Goal: Task Accomplishment & Management: Manage account settings

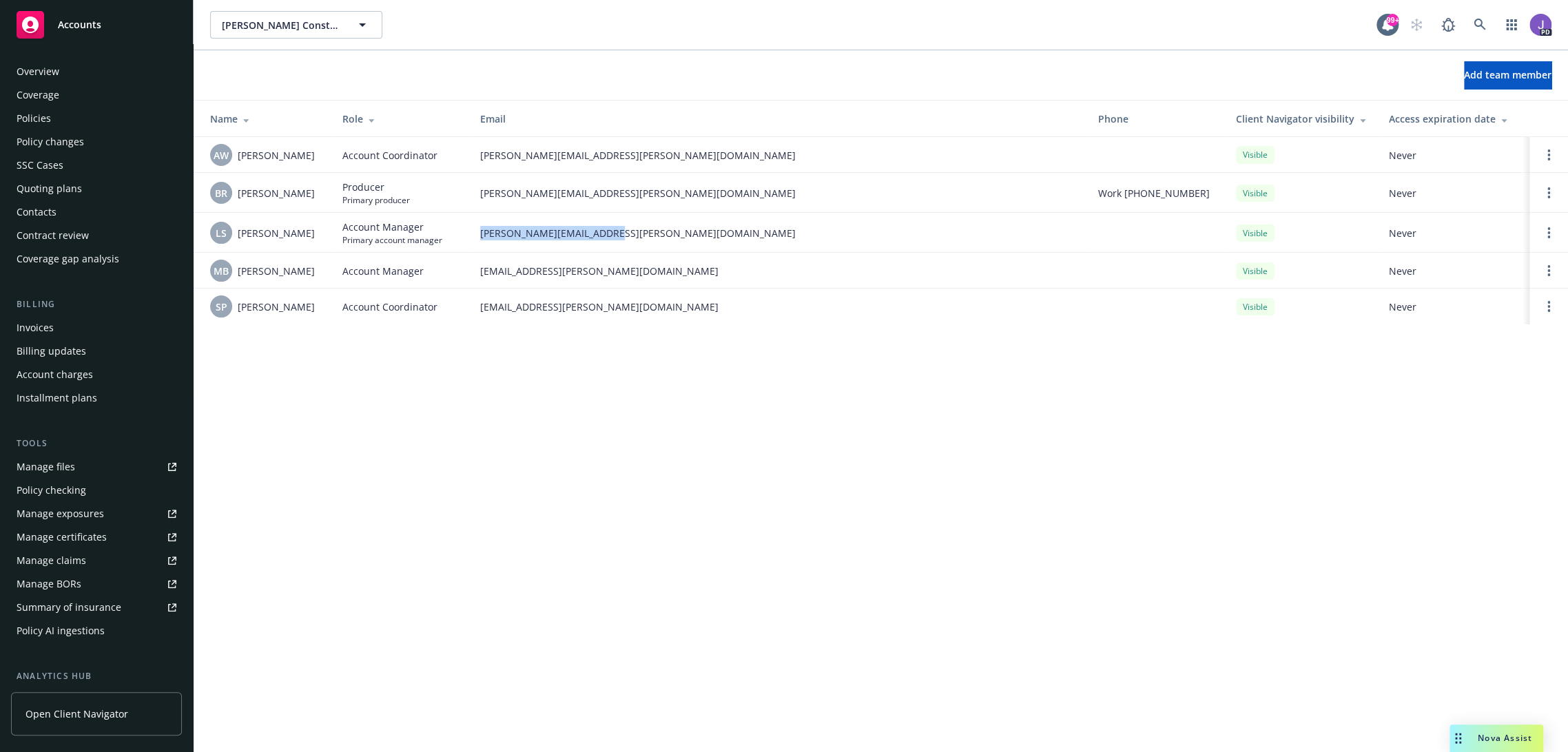
scroll to position [191, 0]
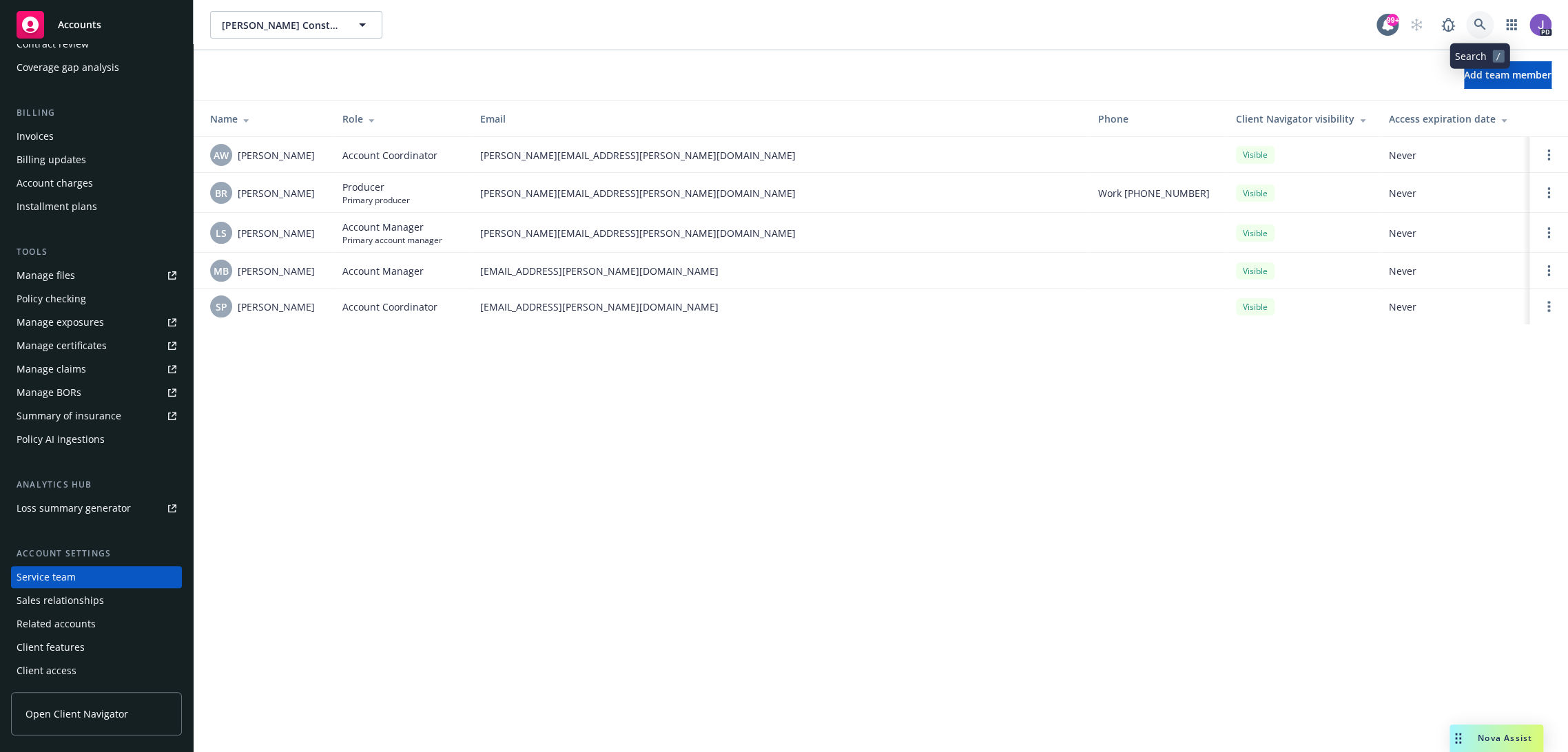
click at [1482, 22] on icon at bounding box center [1479, 25] width 13 height 13
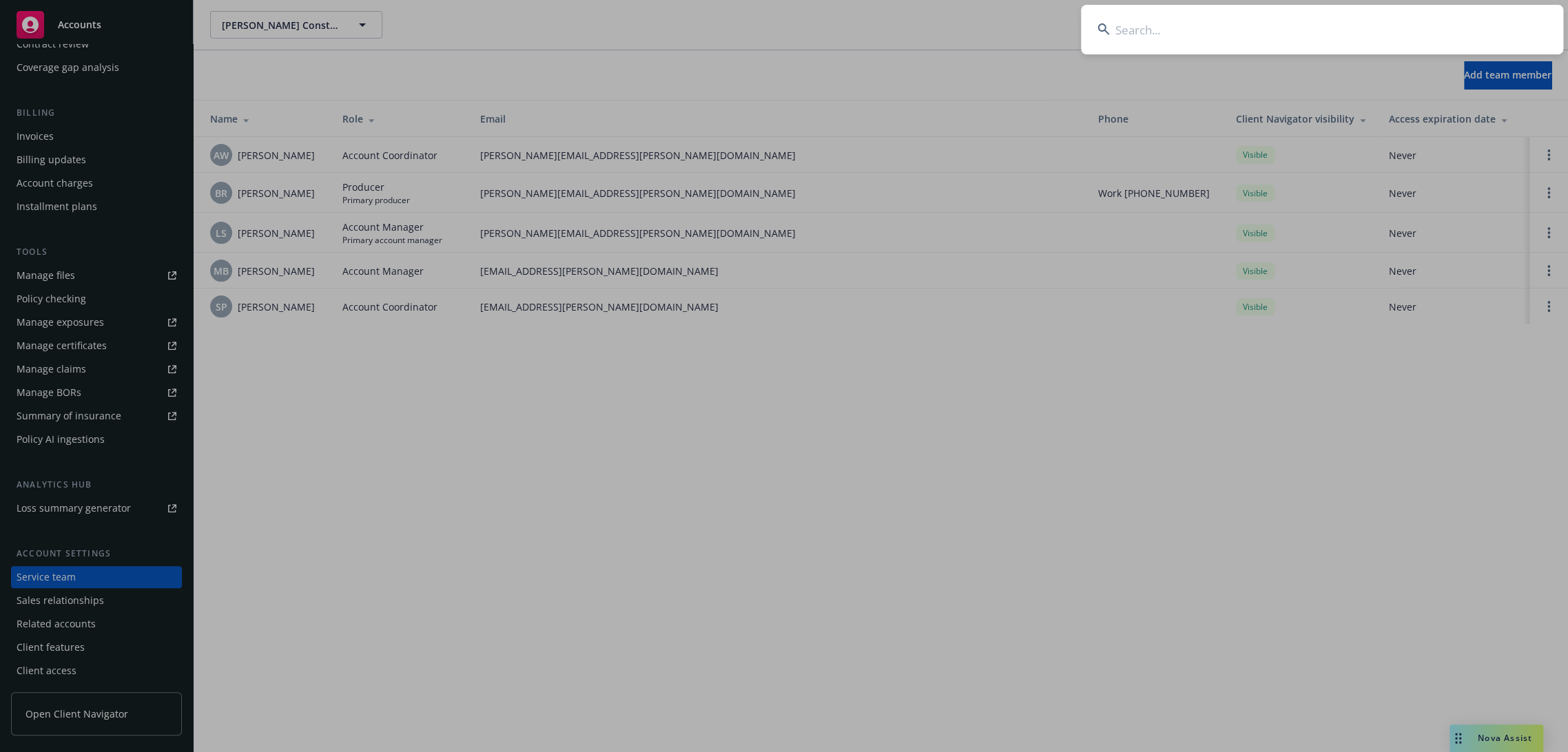
type input "v"
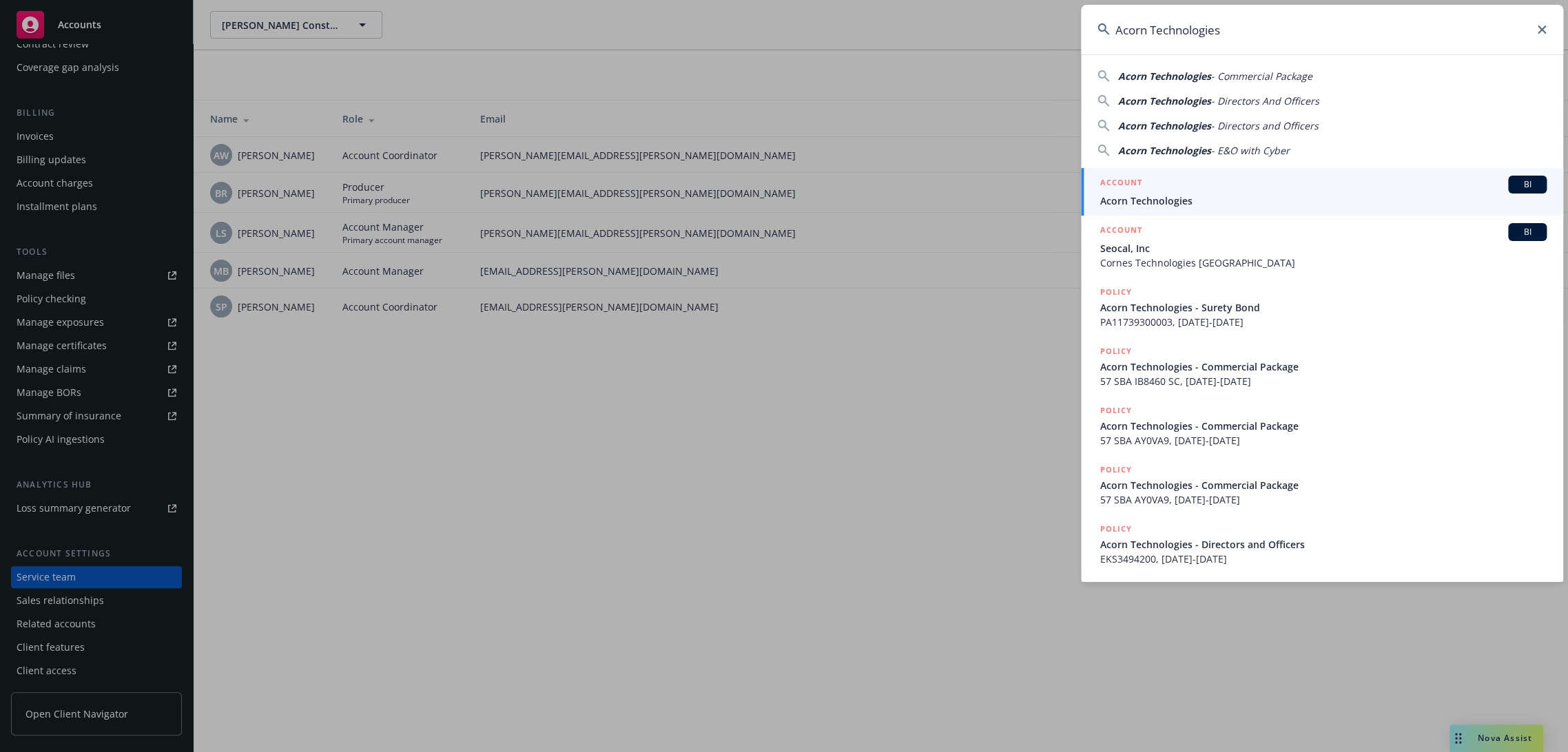
type input "Acorn Technologies"
click at [1153, 201] on span "Acorn Technologies" at bounding box center [1322, 200] width 446 height 14
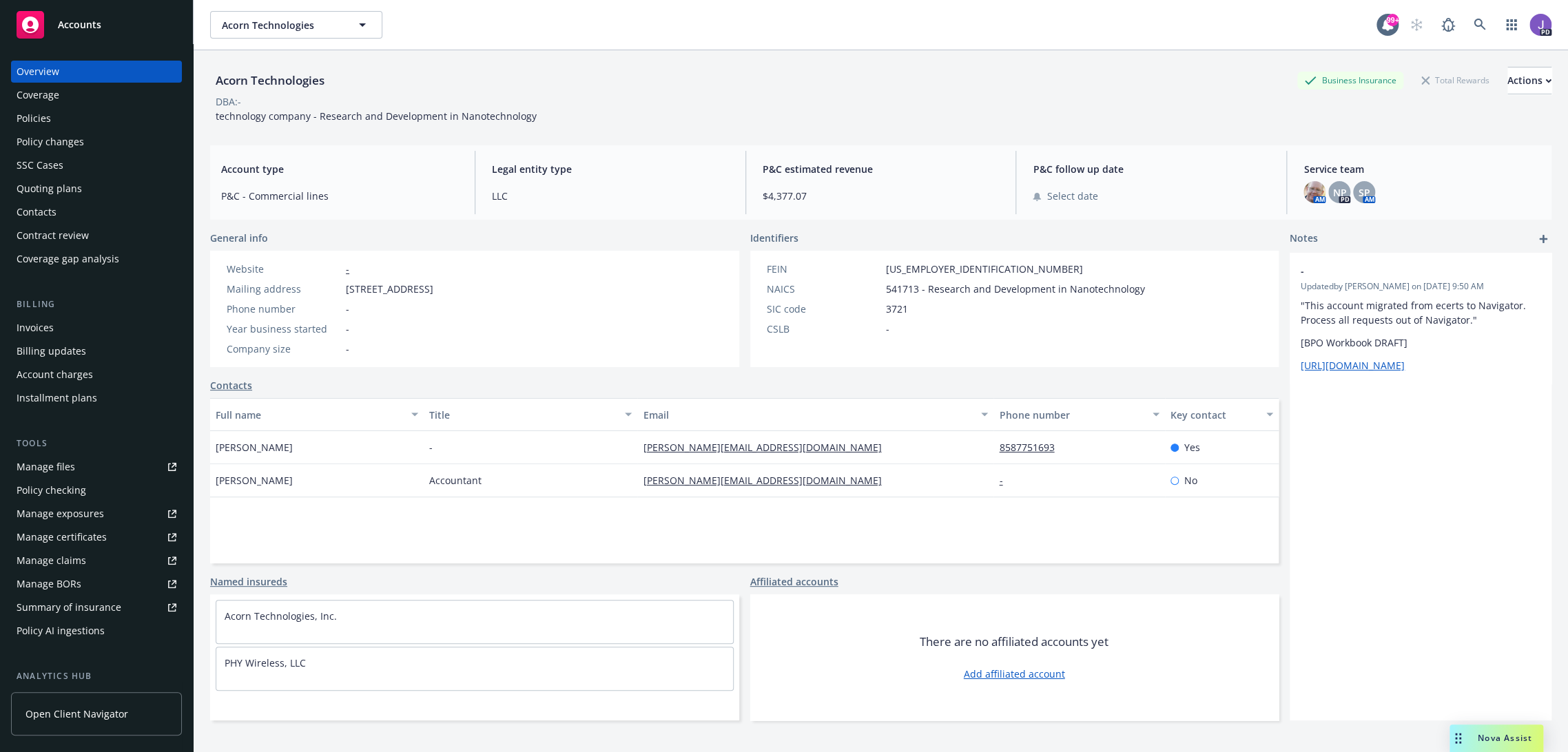
click at [80, 111] on div "Policies" at bounding box center [96, 119] width 160 height 22
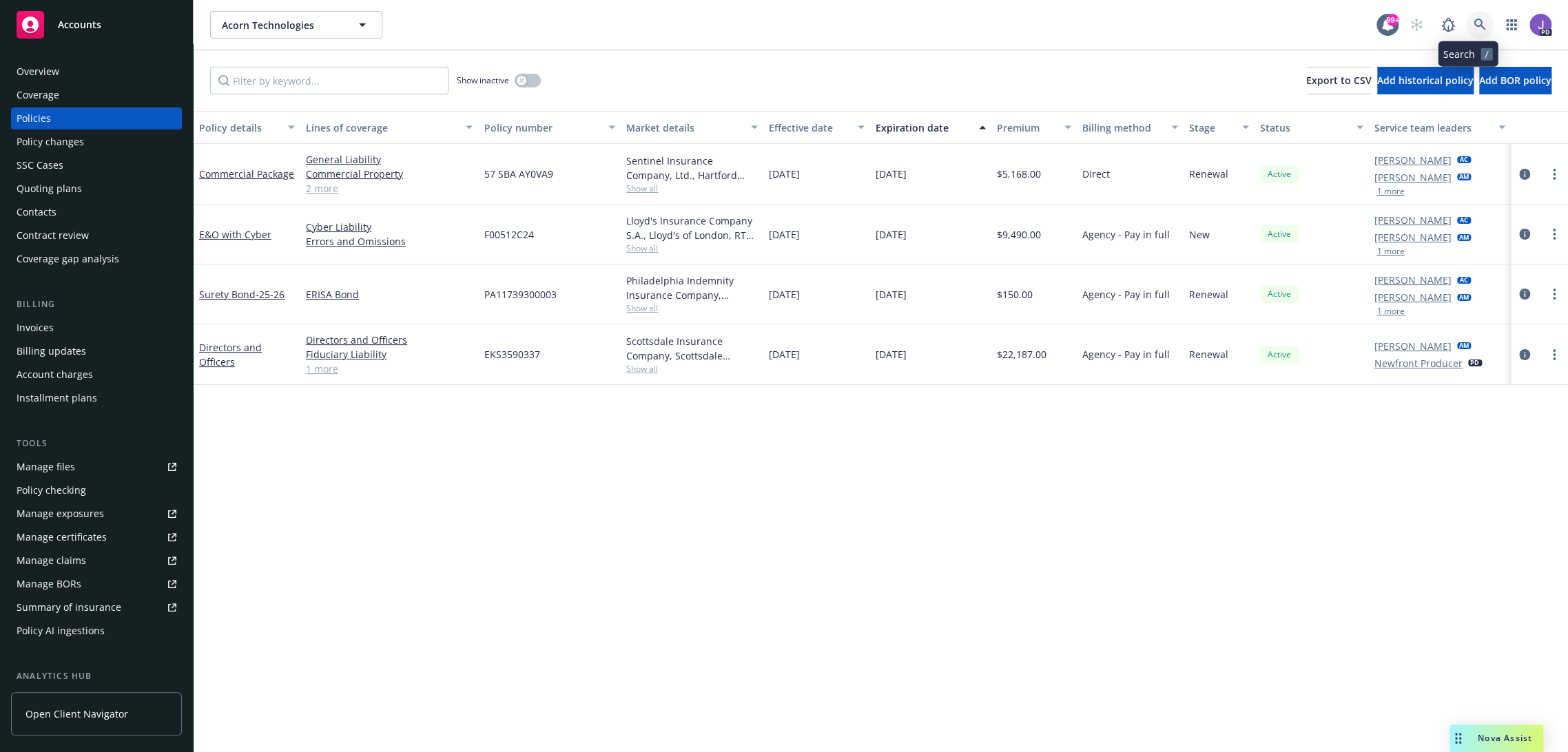
click at [1473, 26] on icon at bounding box center [1479, 25] width 12 height 12
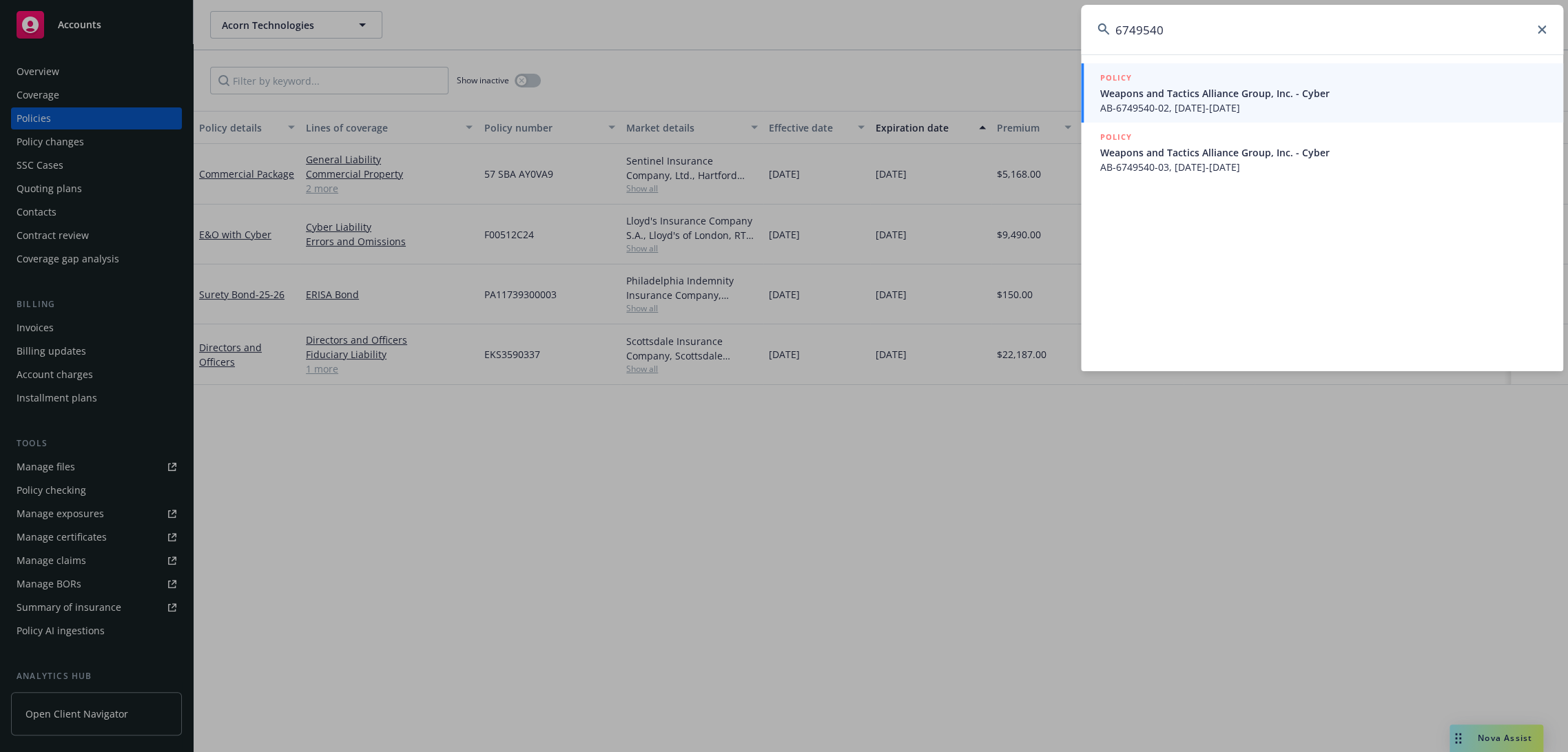
type input "6749540"
click at [1203, 102] on span "AB-6749540-02, 09/25/2024-09/25/2025" at bounding box center [1322, 107] width 446 height 14
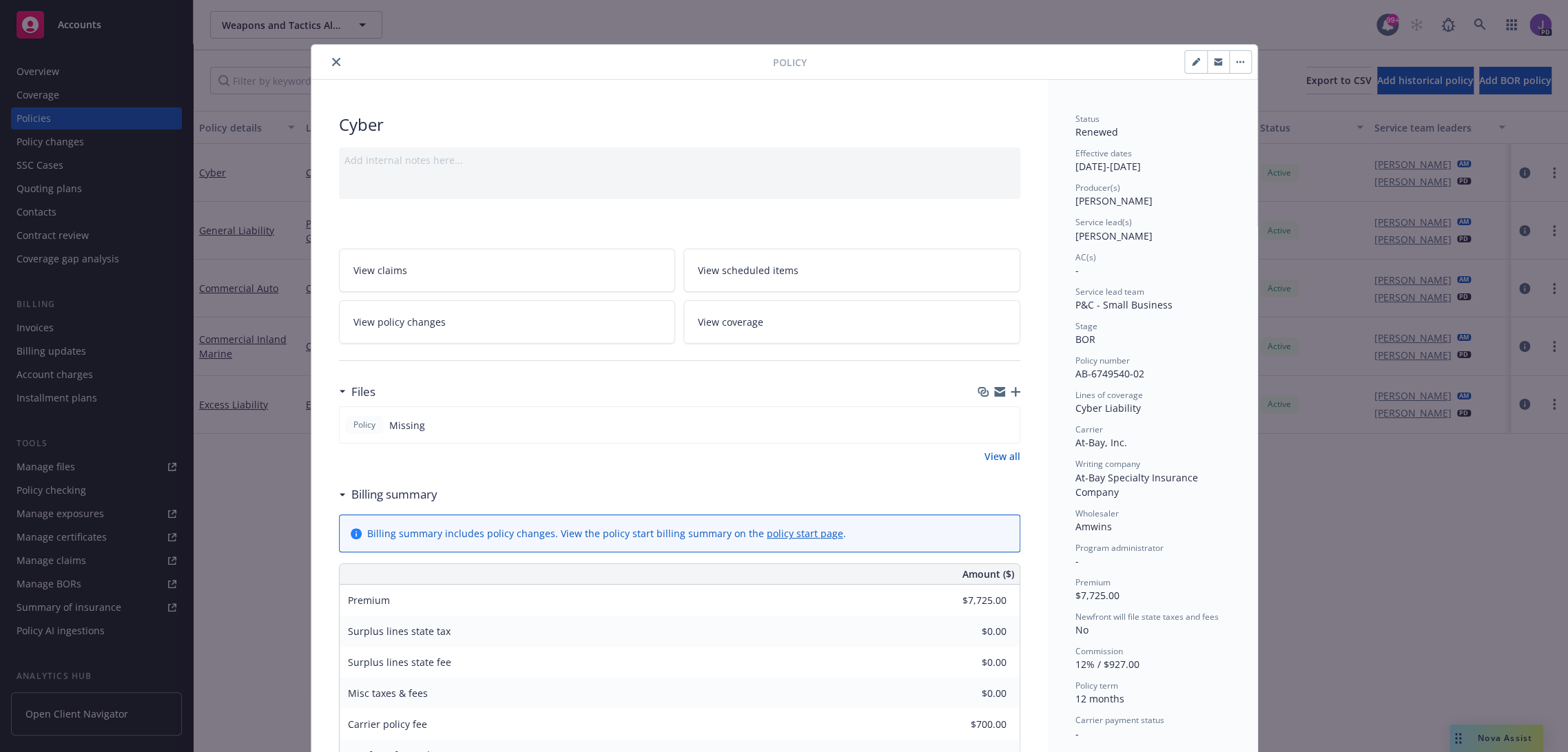
click at [332, 60] on icon "close" at bounding box center [336, 62] width 9 height 9
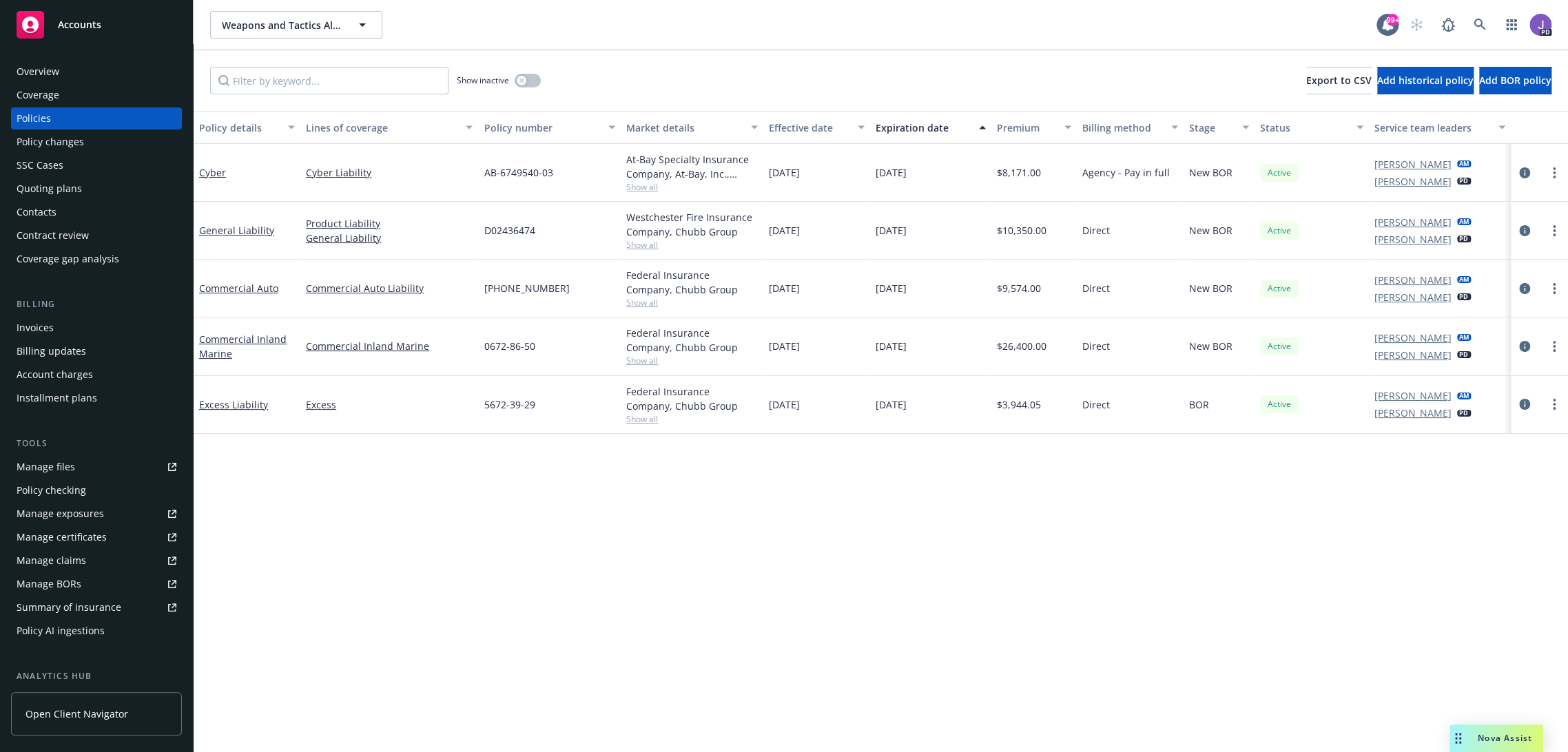
click at [50, 186] on div "Quoting plans" at bounding box center [49, 188] width 66 height 22
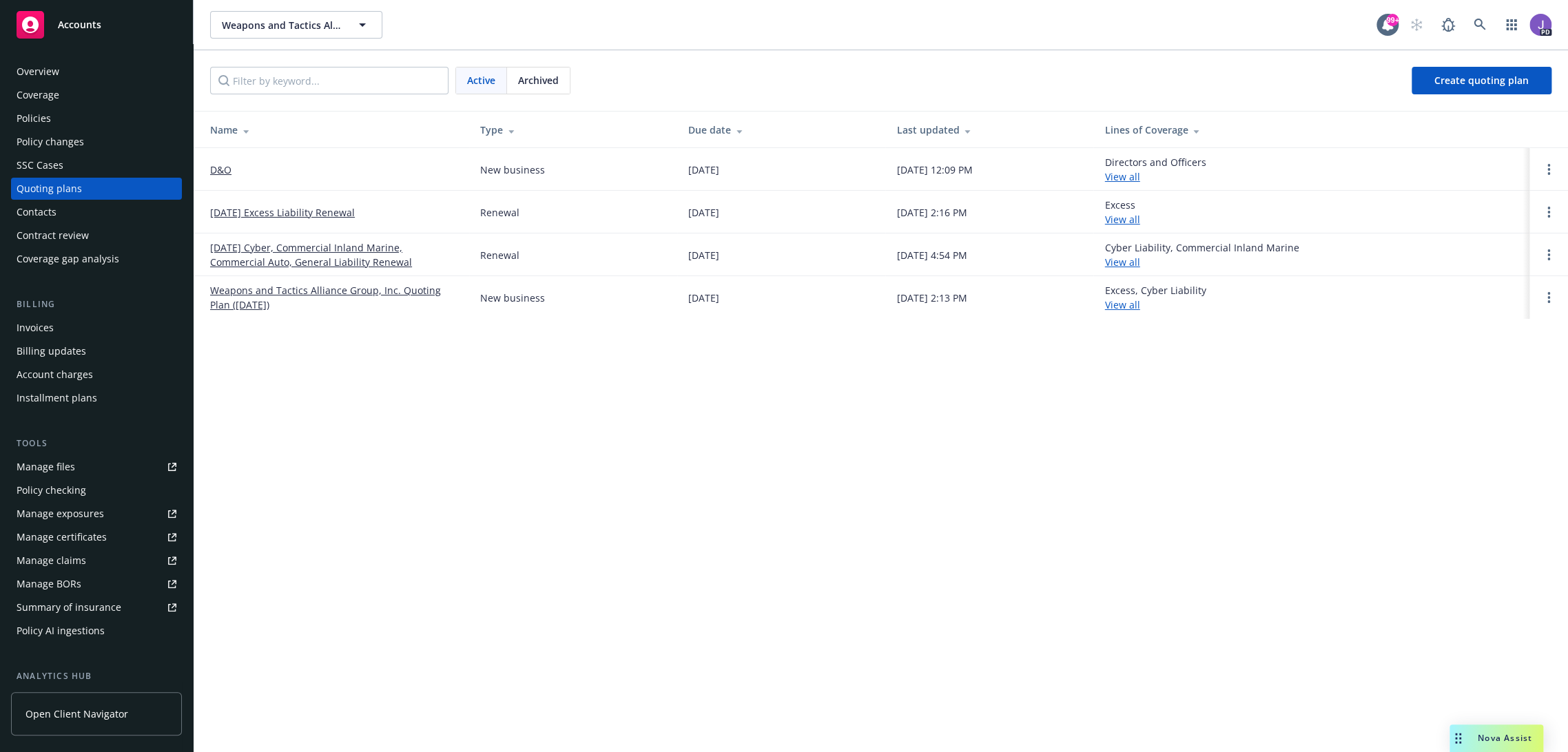
click at [347, 262] on link "[DATE] Cyber, Commercial Inland Marine, Commercial Auto, General Liability Rene…" at bounding box center [334, 255] width 248 height 29
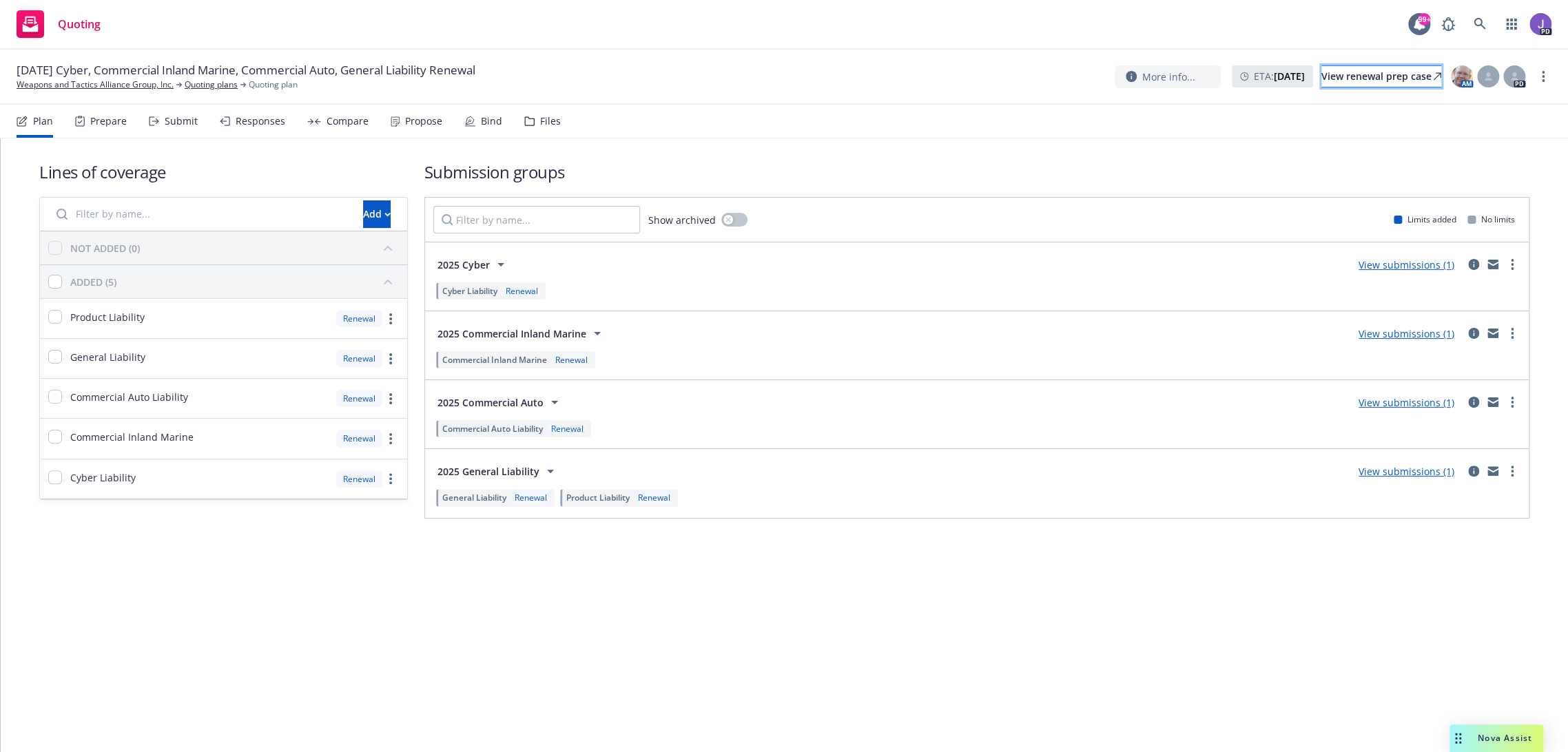
click at [1350, 81] on div "View renewal prep case" at bounding box center [1381, 77] width 119 height 20
click at [1471, 23] on link at bounding box center [1479, 24] width 27 height 27
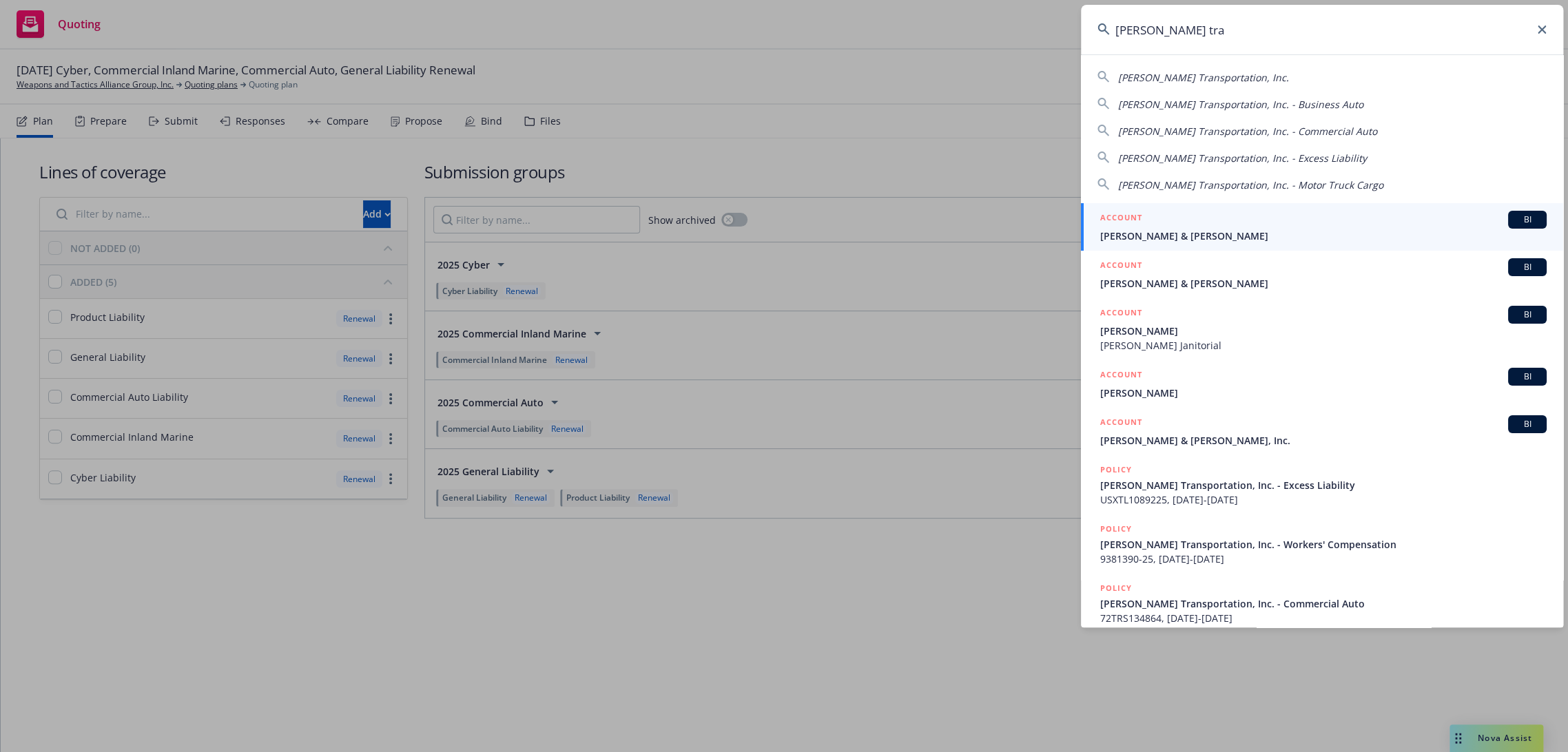
type input "[PERSON_NAME]"
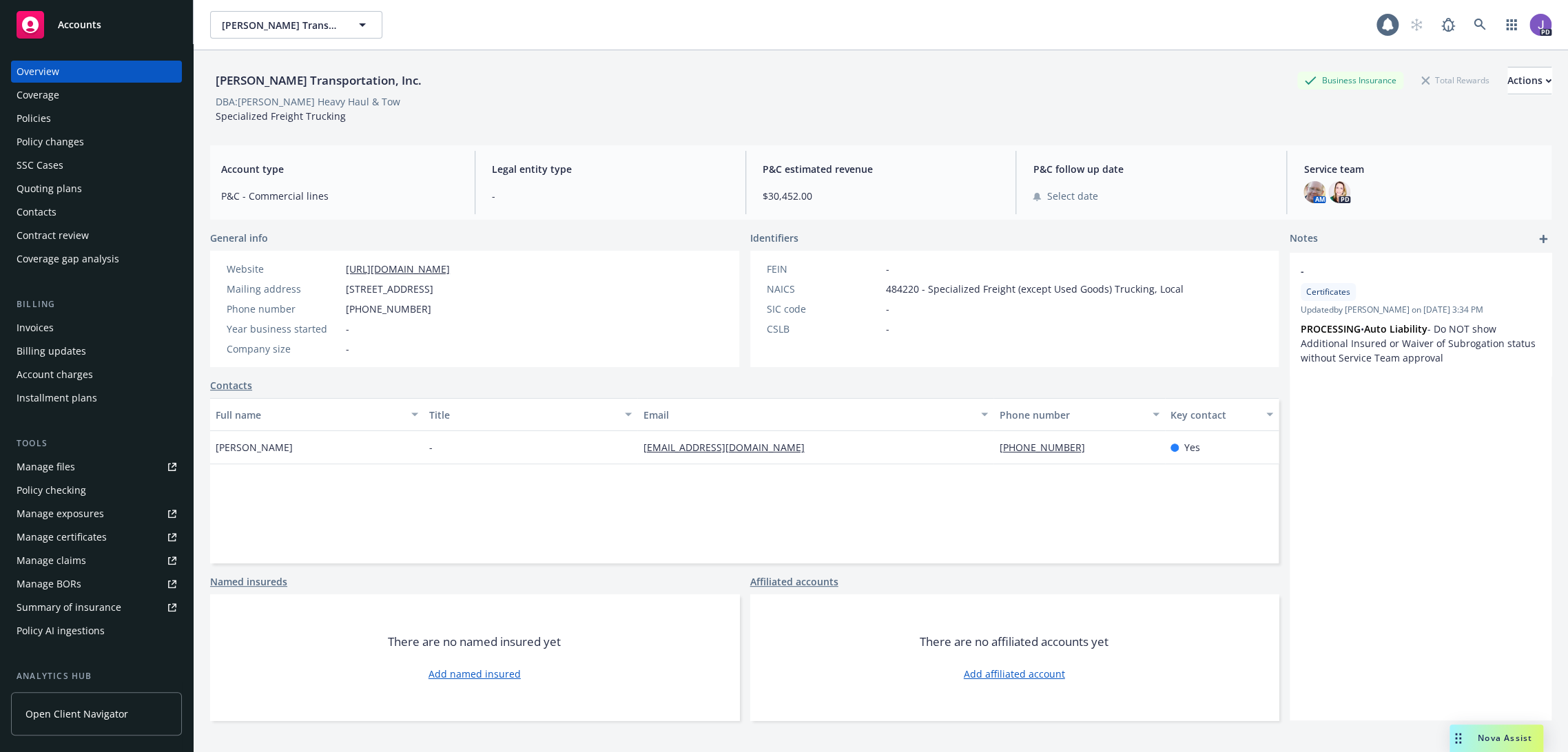
click at [67, 118] on div "Policies" at bounding box center [96, 119] width 160 height 22
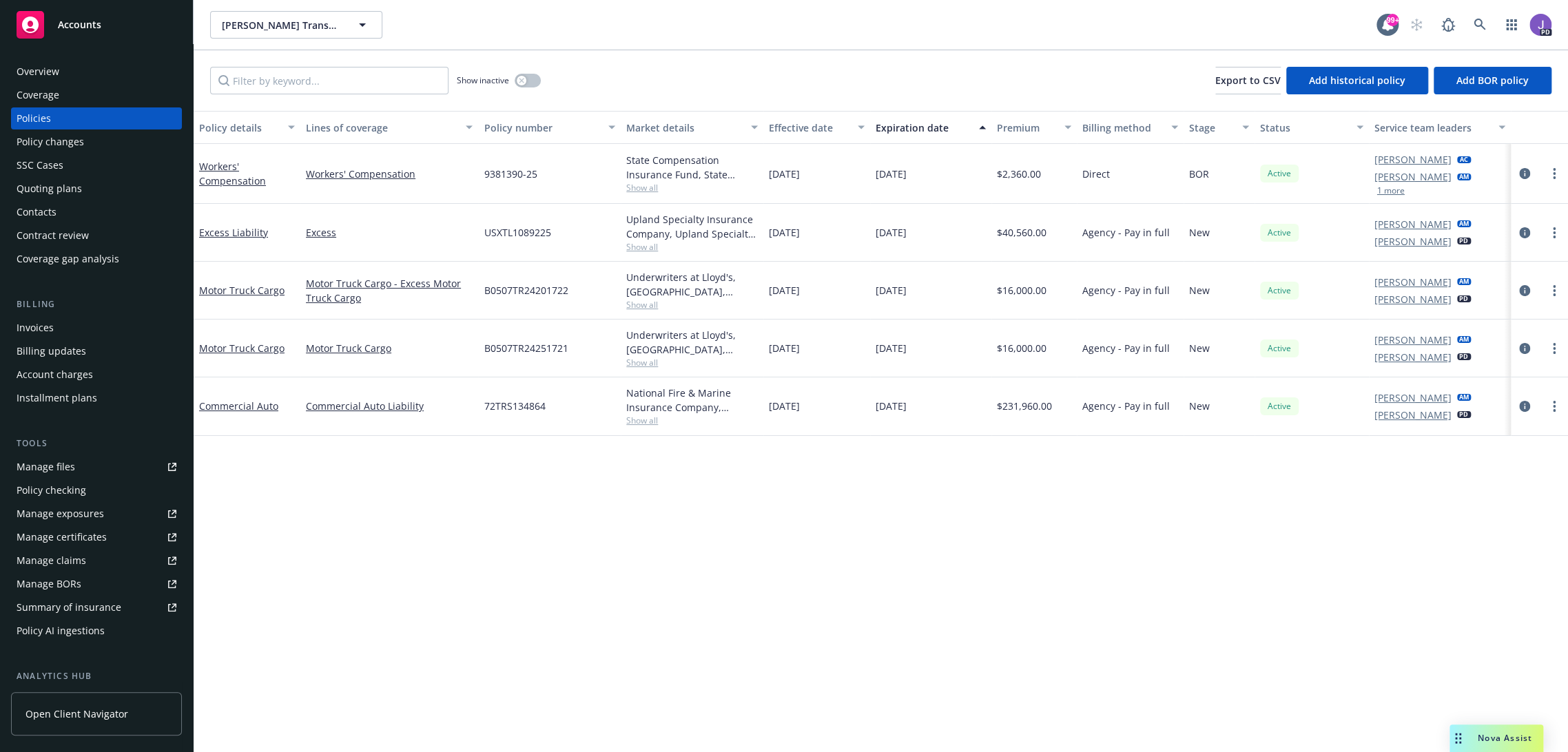
click at [624, 64] on div "Show inactive Export to CSV Add historical policy Add BOR policy" at bounding box center [880, 80] width 1374 height 61
click at [1473, 19] on icon at bounding box center [1479, 25] width 13 height 13
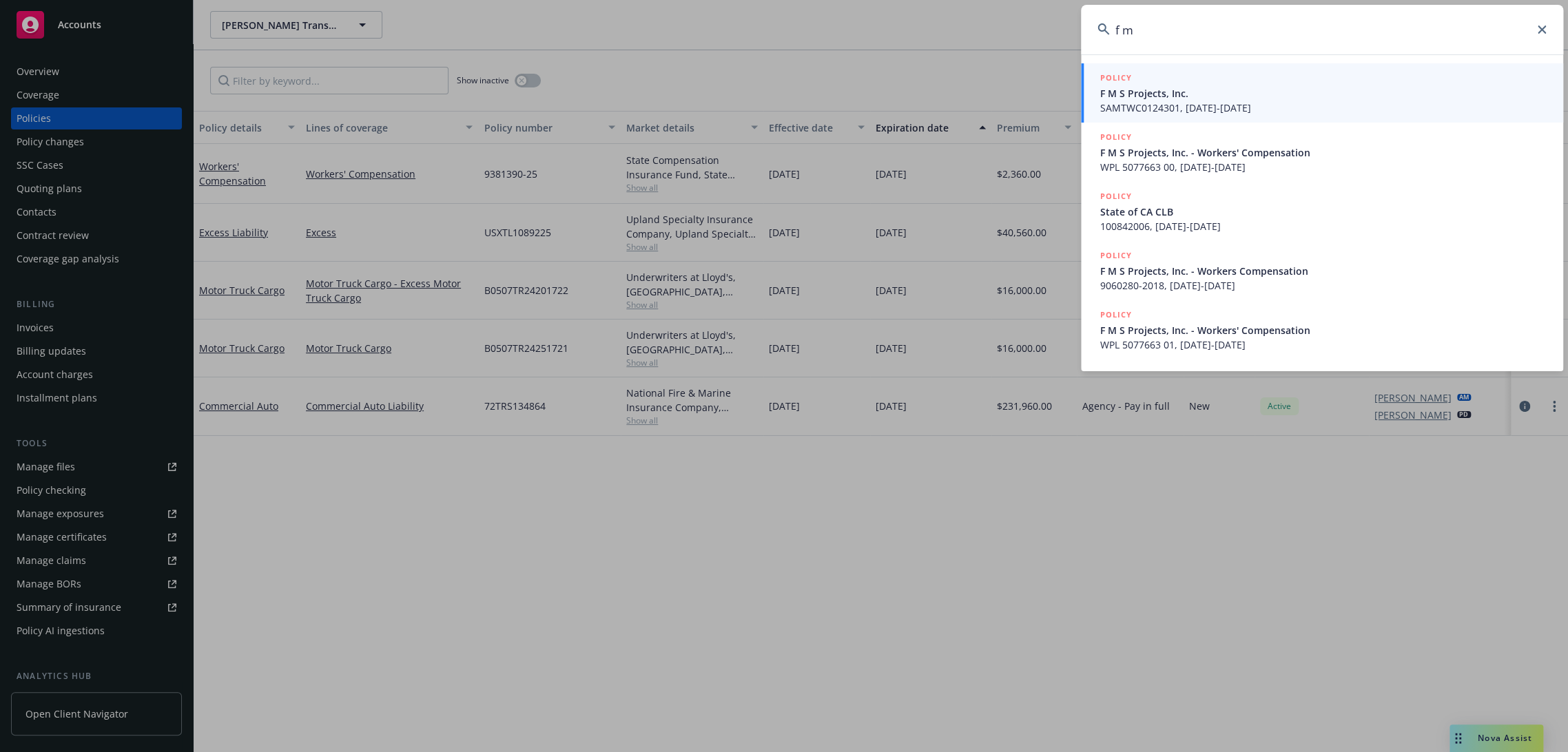
type input "f m s"
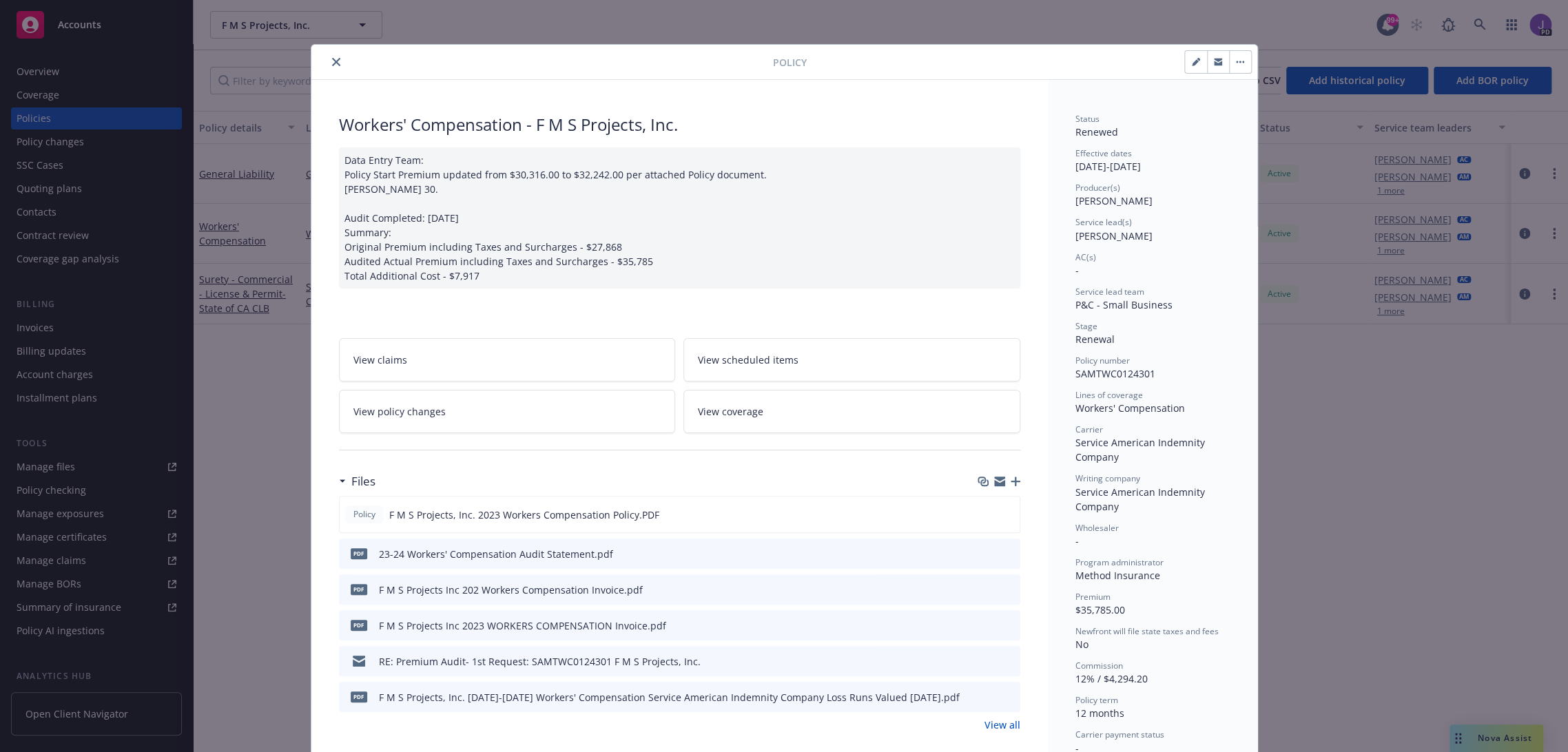
click at [332, 62] on icon "close" at bounding box center [336, 62] width 9 height 9
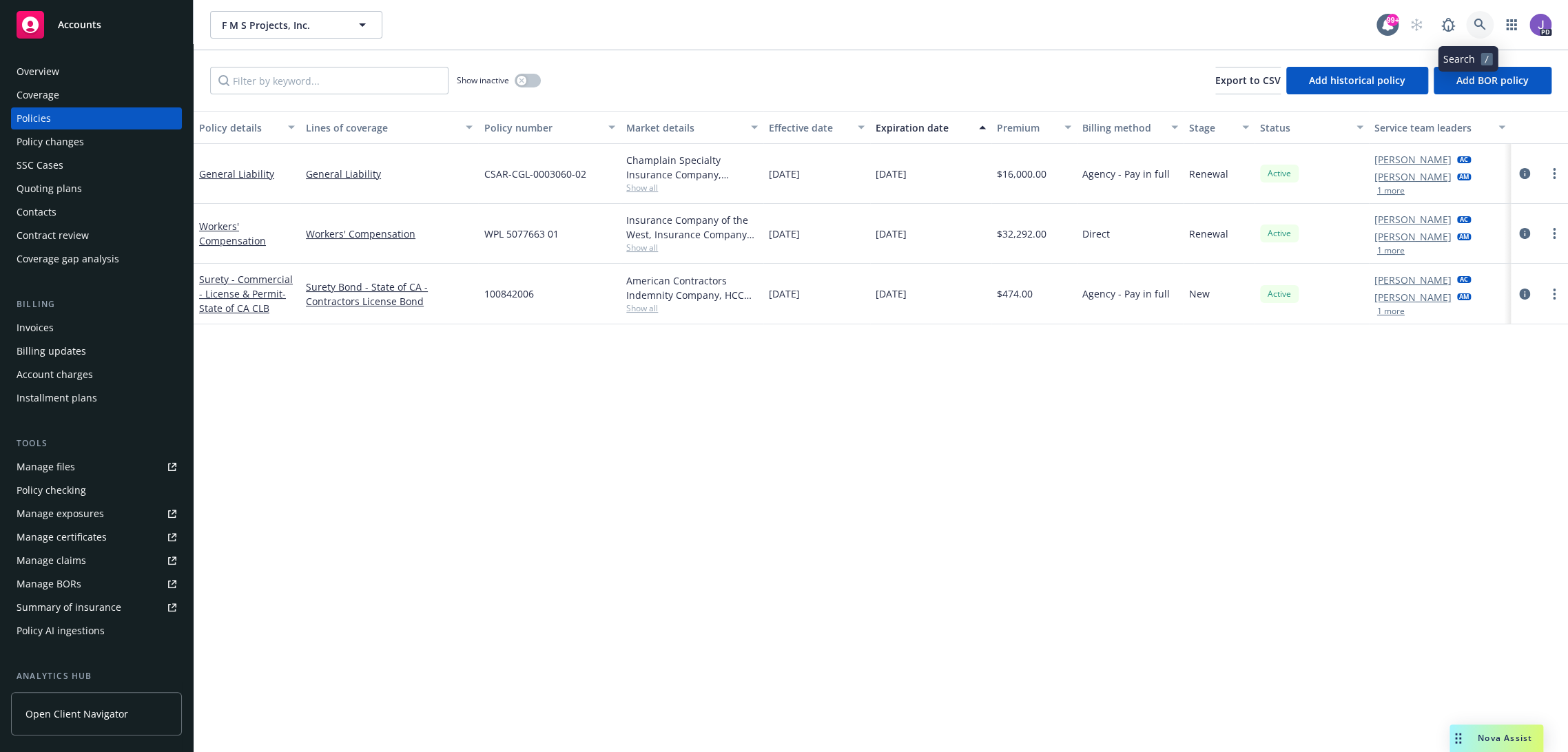
click at [1473, 30] on icon at bounding box center [1479, 25] width 13 height 13
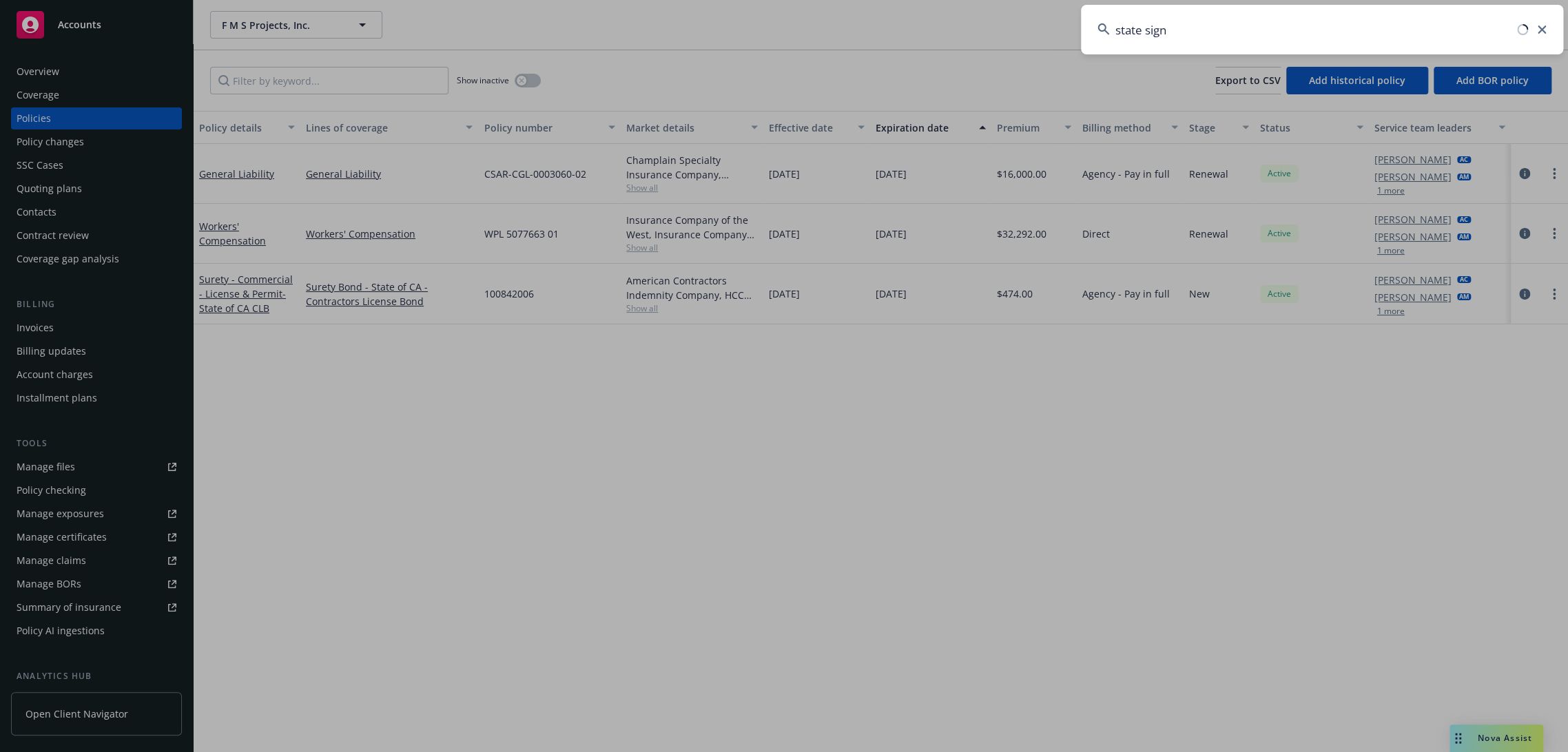
type input "state signs"
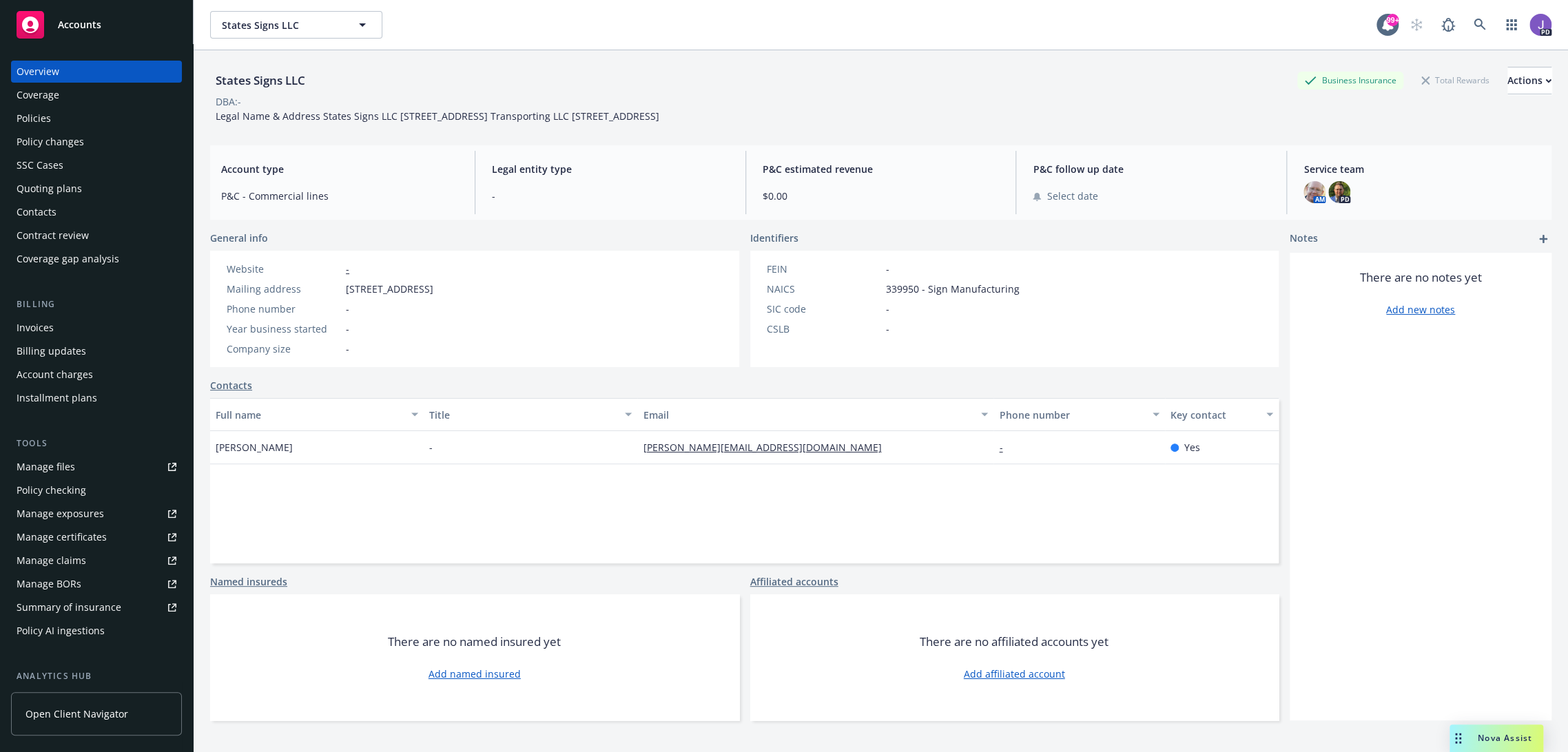
click at [60, 184] on div "Quoting plans" at bounding box center [49, 188] width 66 height 22
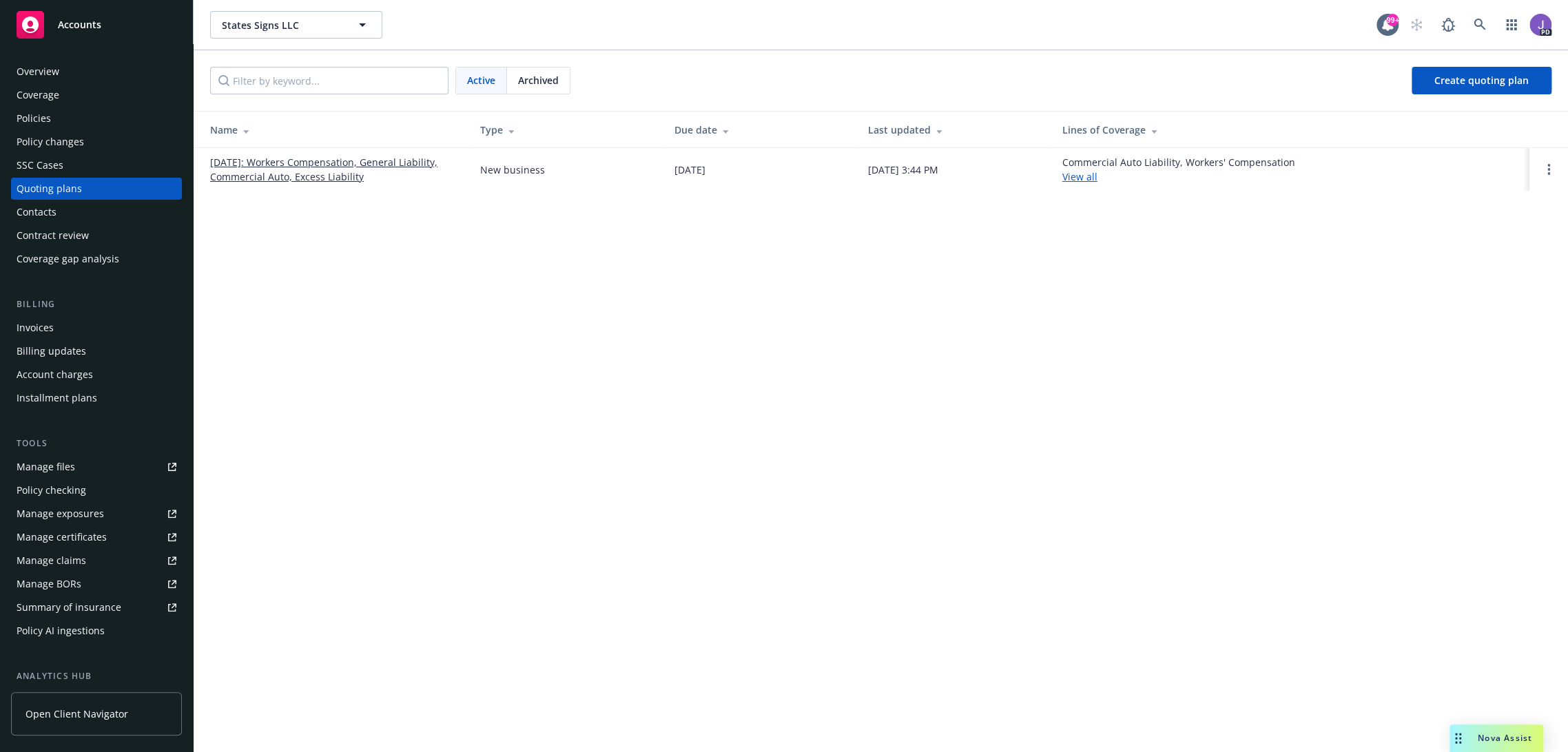
click at [41, 109] on div "Policies" at bounding box center [33, 119] width 34 height 22
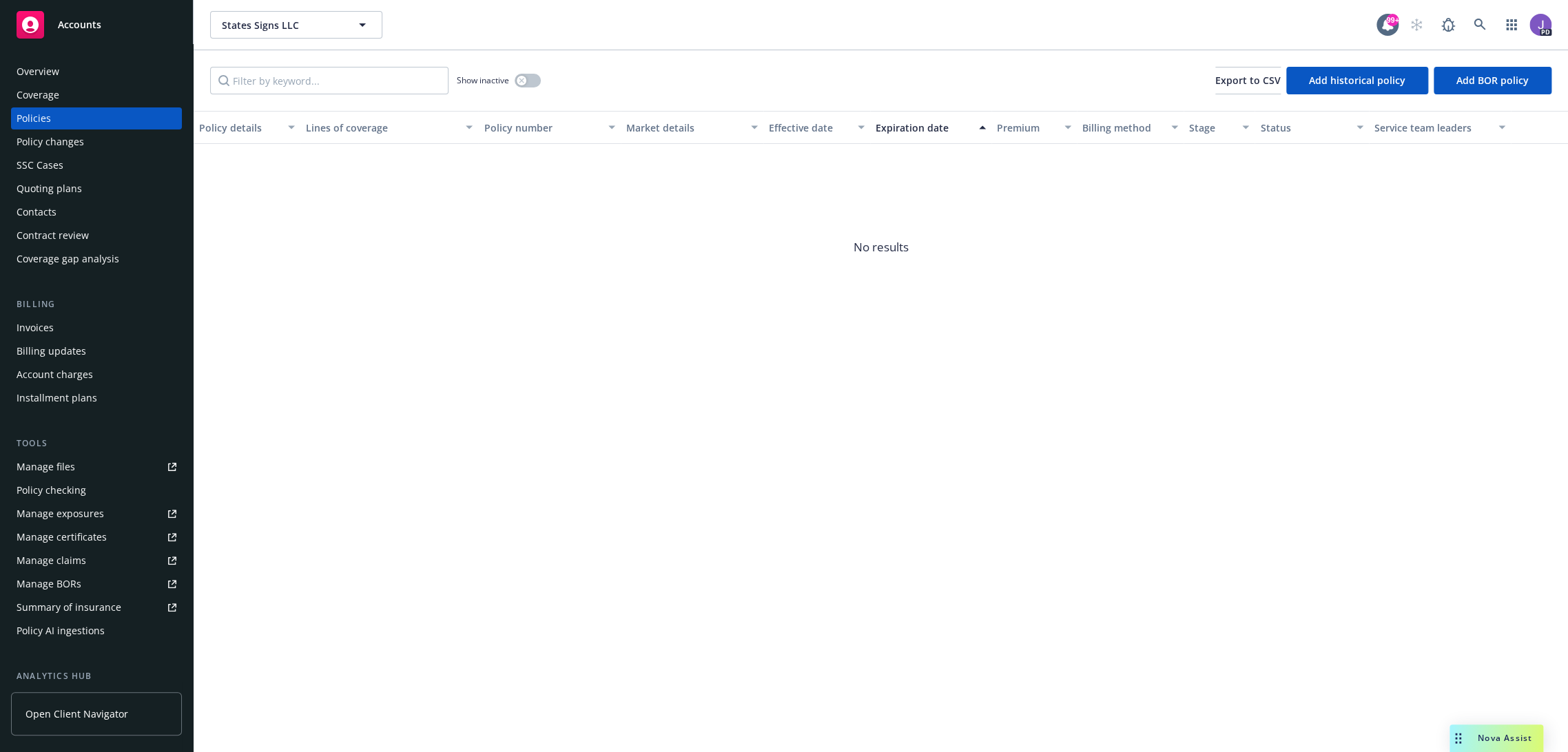
scroll to position [191, 0]
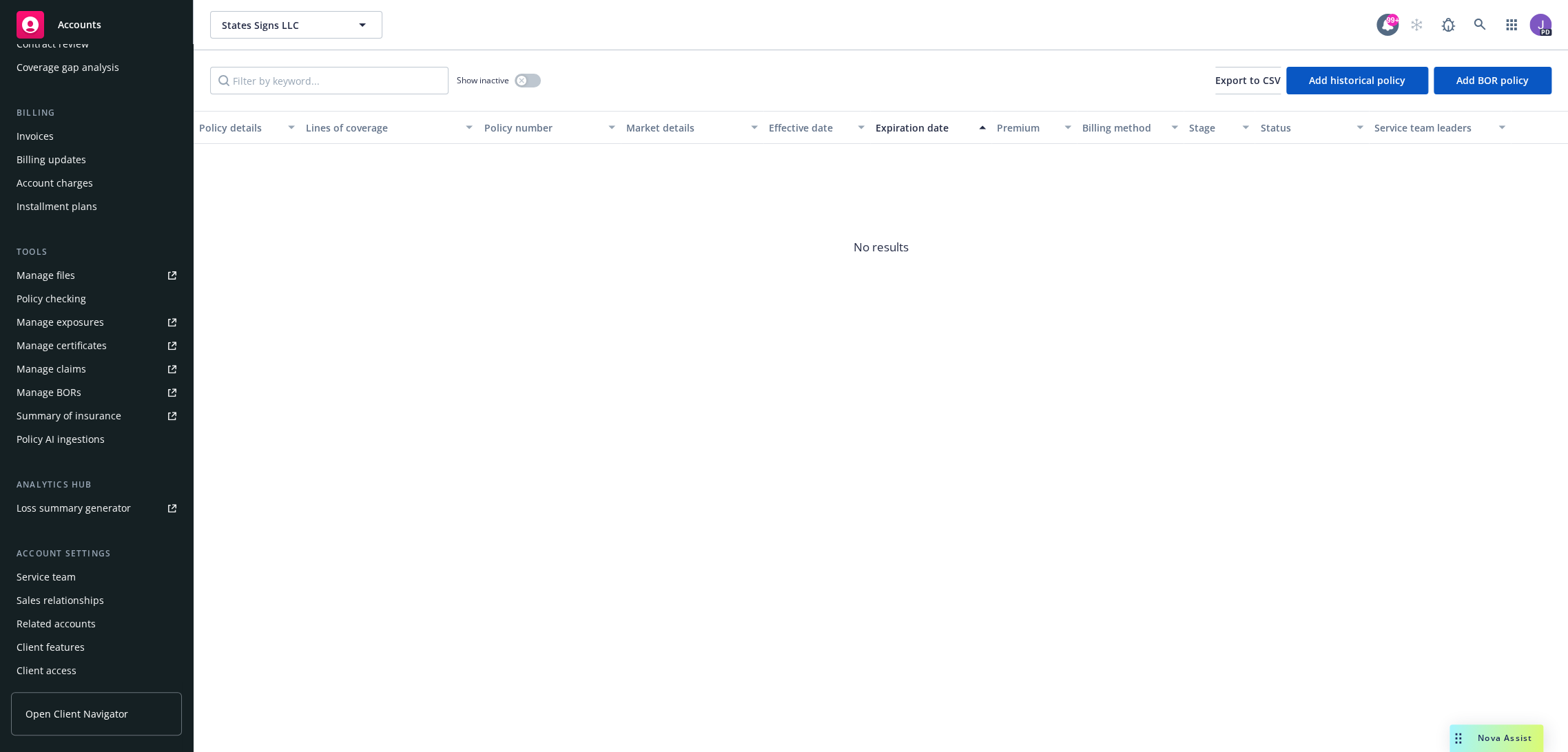
click at [66, 582] on div "Service team" at bounding box center [45, 577] width 59 height 22
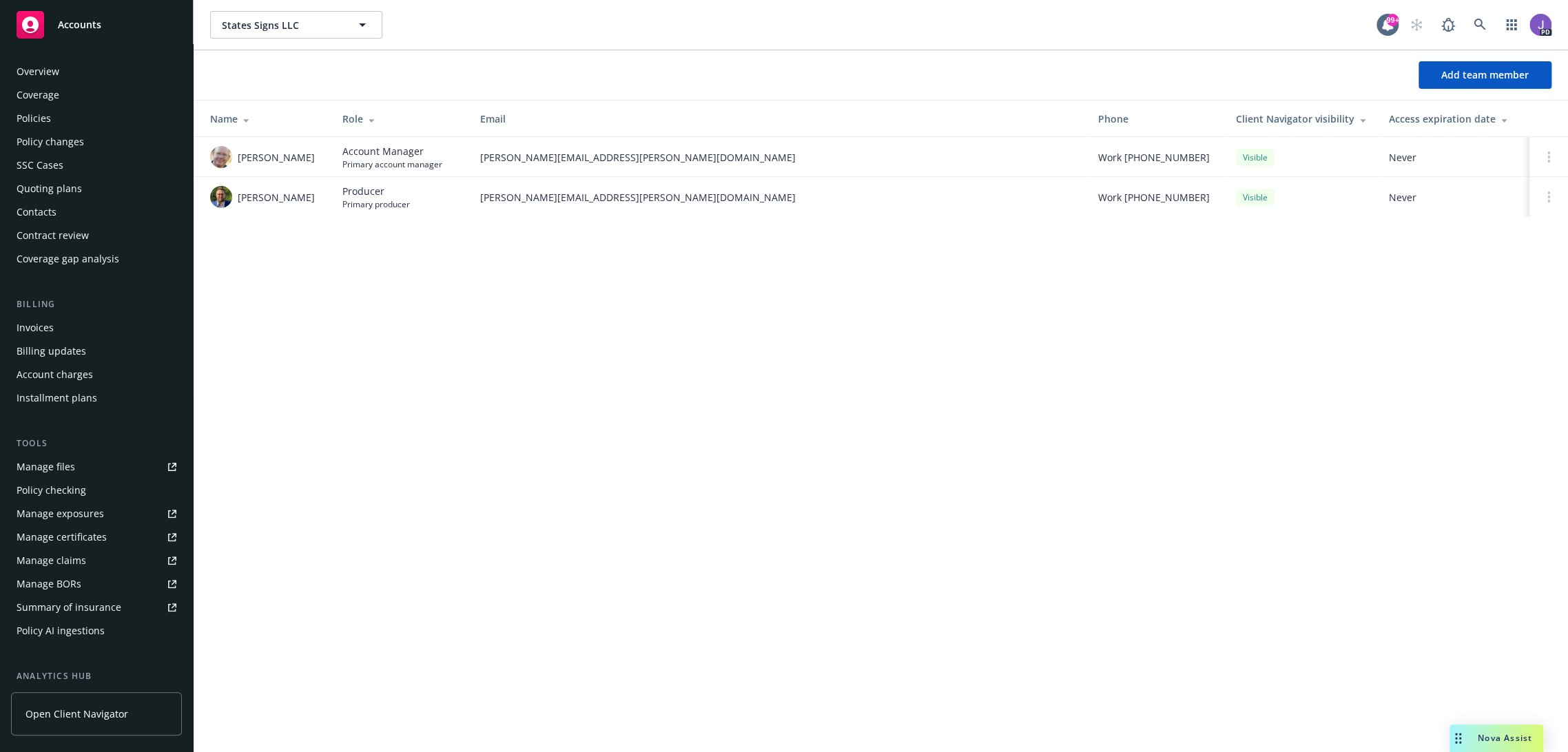
click at [53, 73] on div "Overview" at bounding box center [38, 72] width 43 height 22
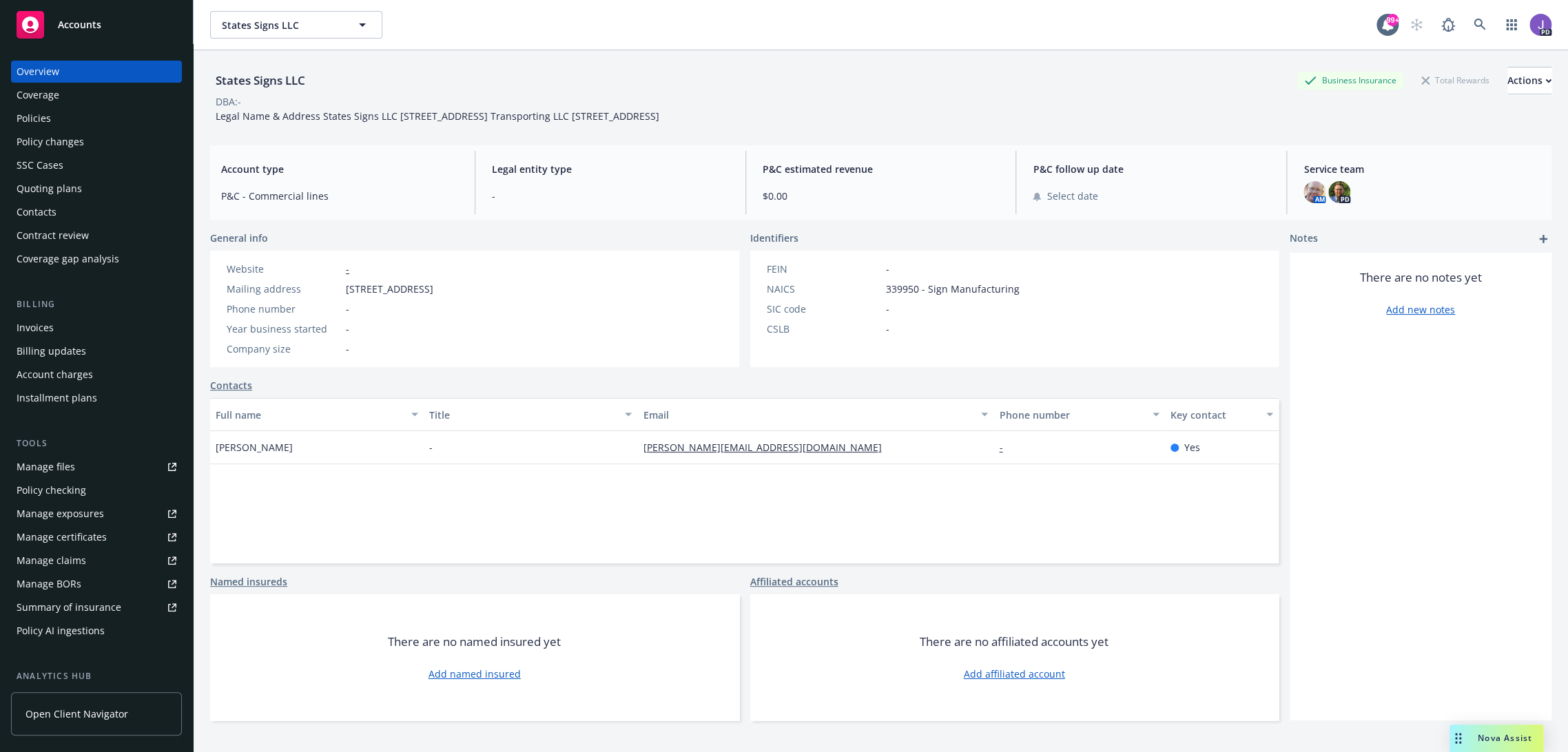
click at [592, 91] on div "States Signs LLC Business Insurance Total Rewards Actions" at bounding box center [880, 80] width 1341 height 27
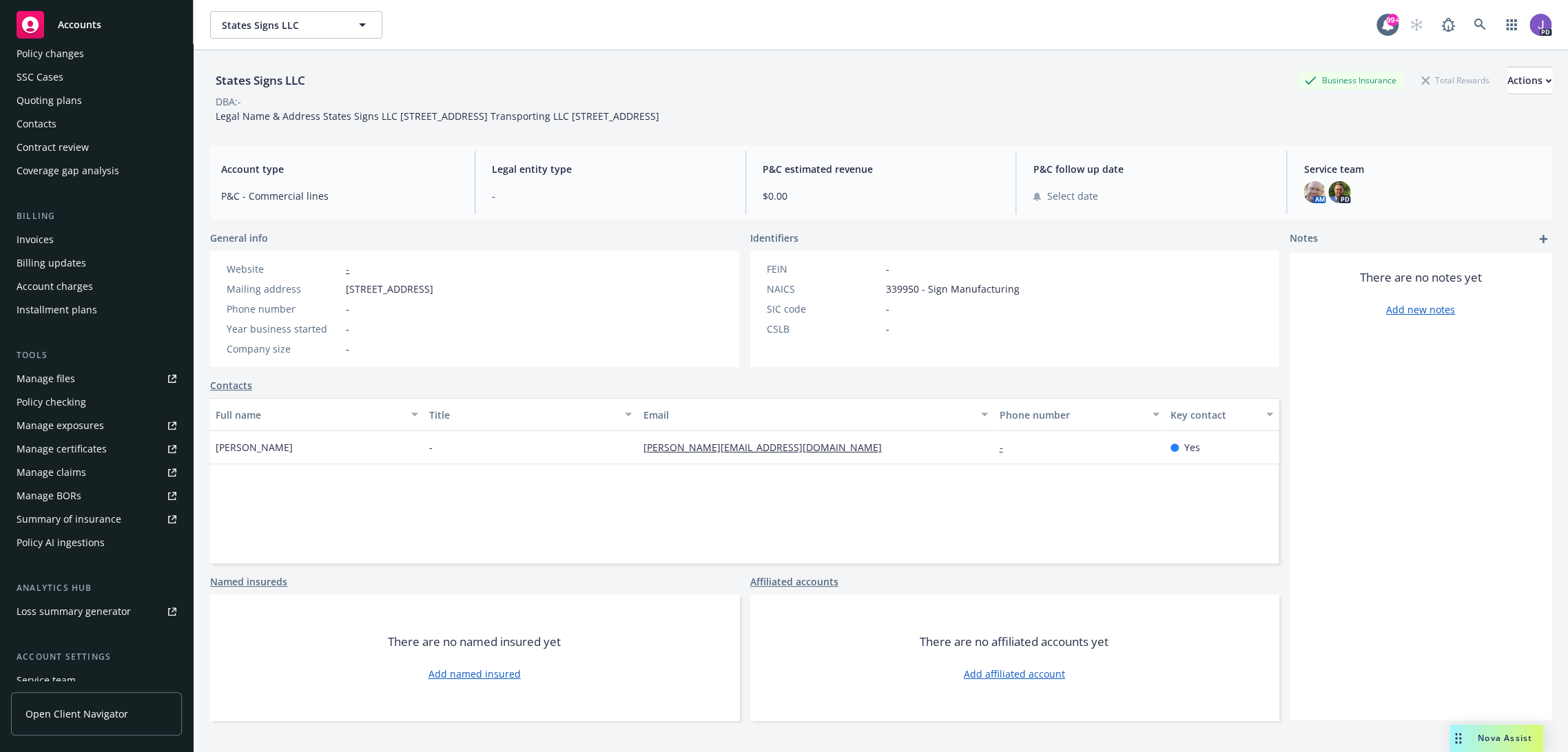
scroll to position [153, 0]
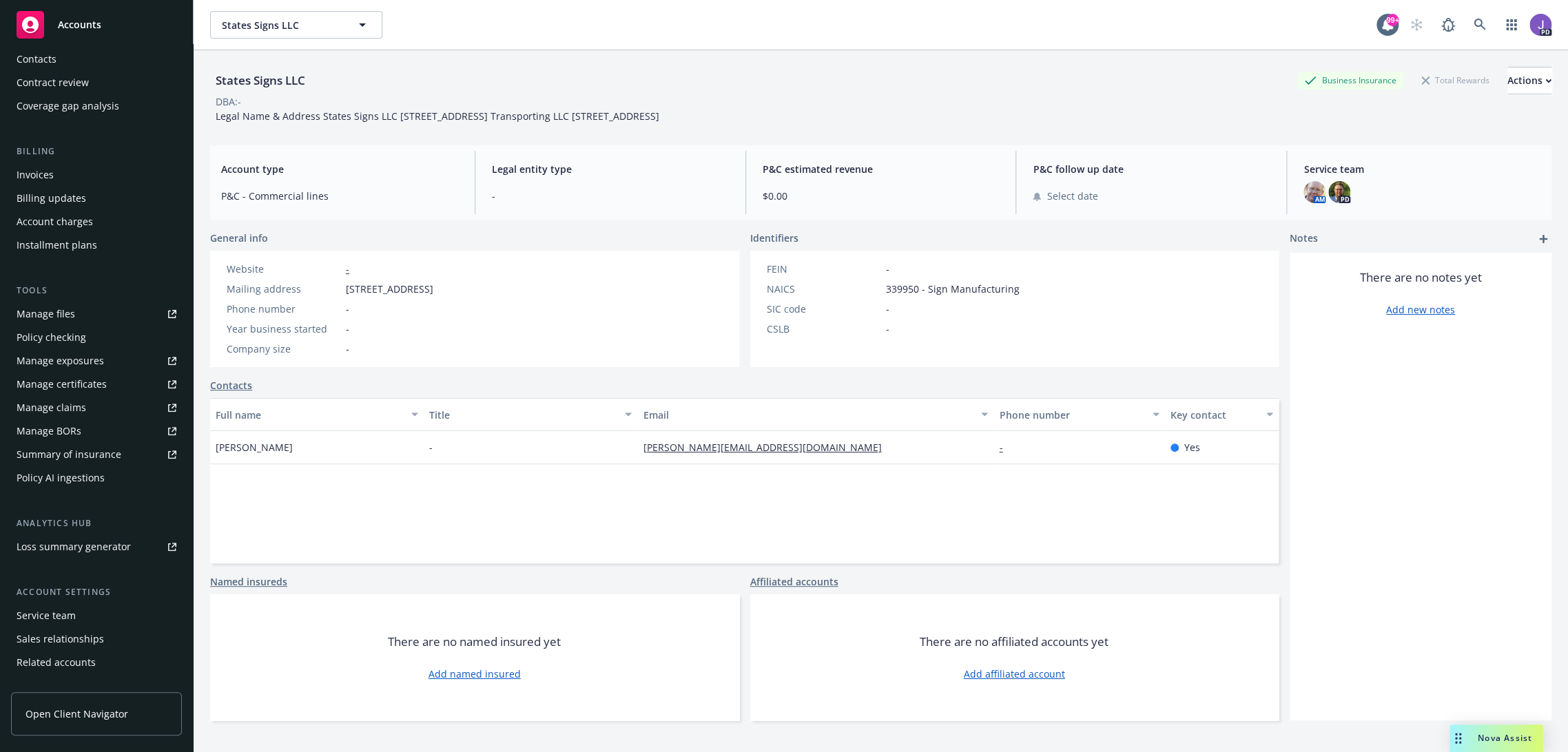
click at [71, 613] on div "Service team" at bounding box center [45, 616] width 59 height 22
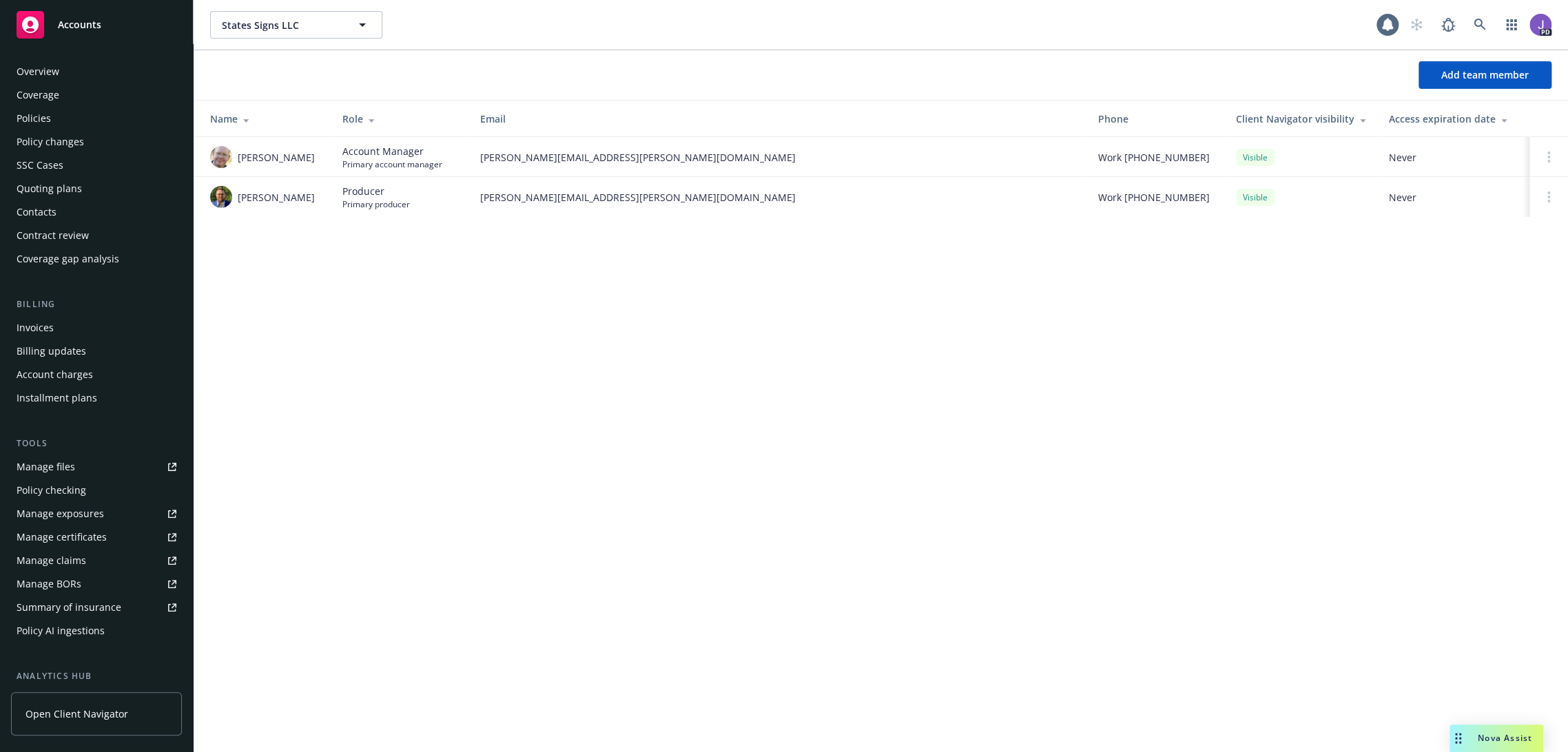
scroll to position [191, 0]
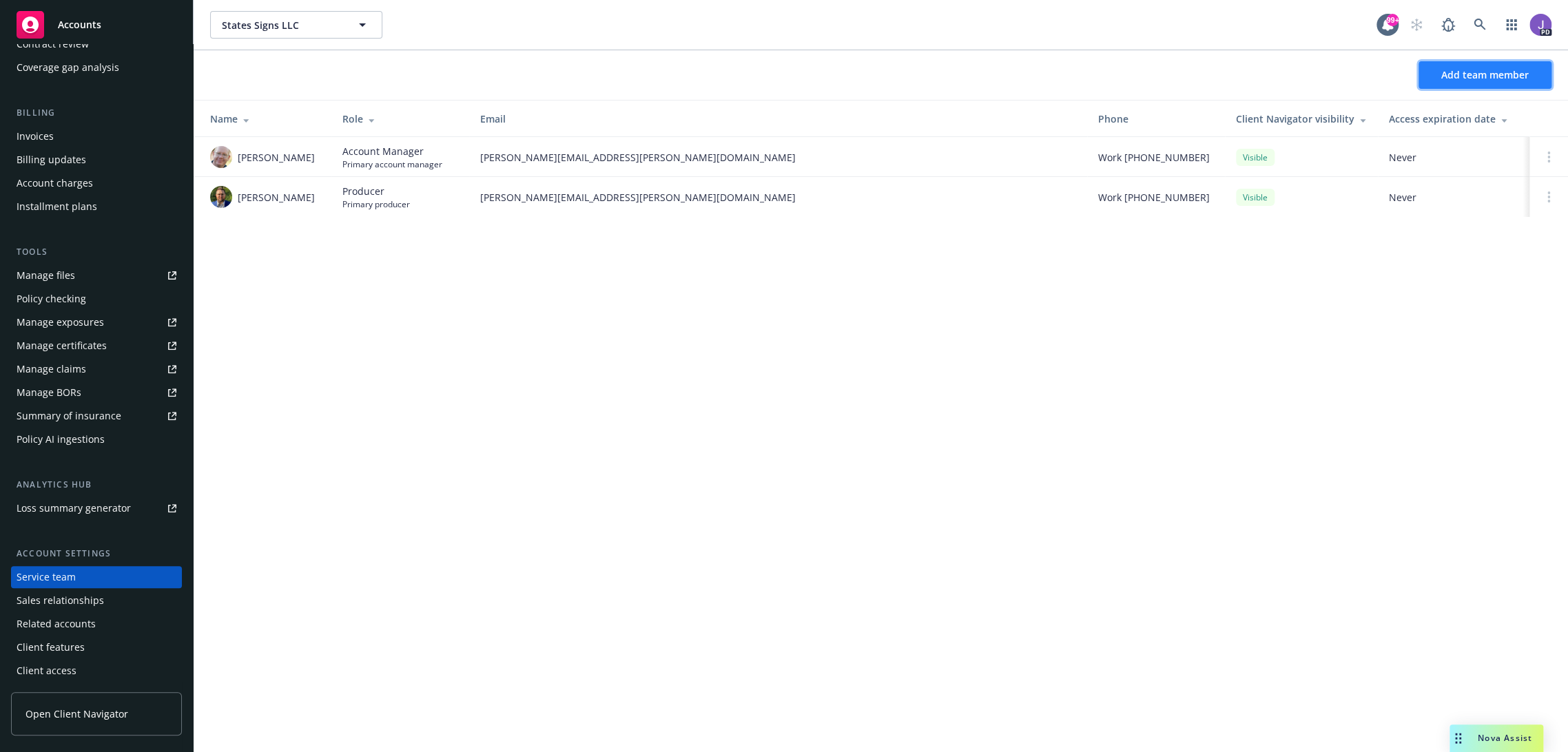
click at [1493, 76] on span "Add team member" at bounding box center [1484, 74] width 88 height 13
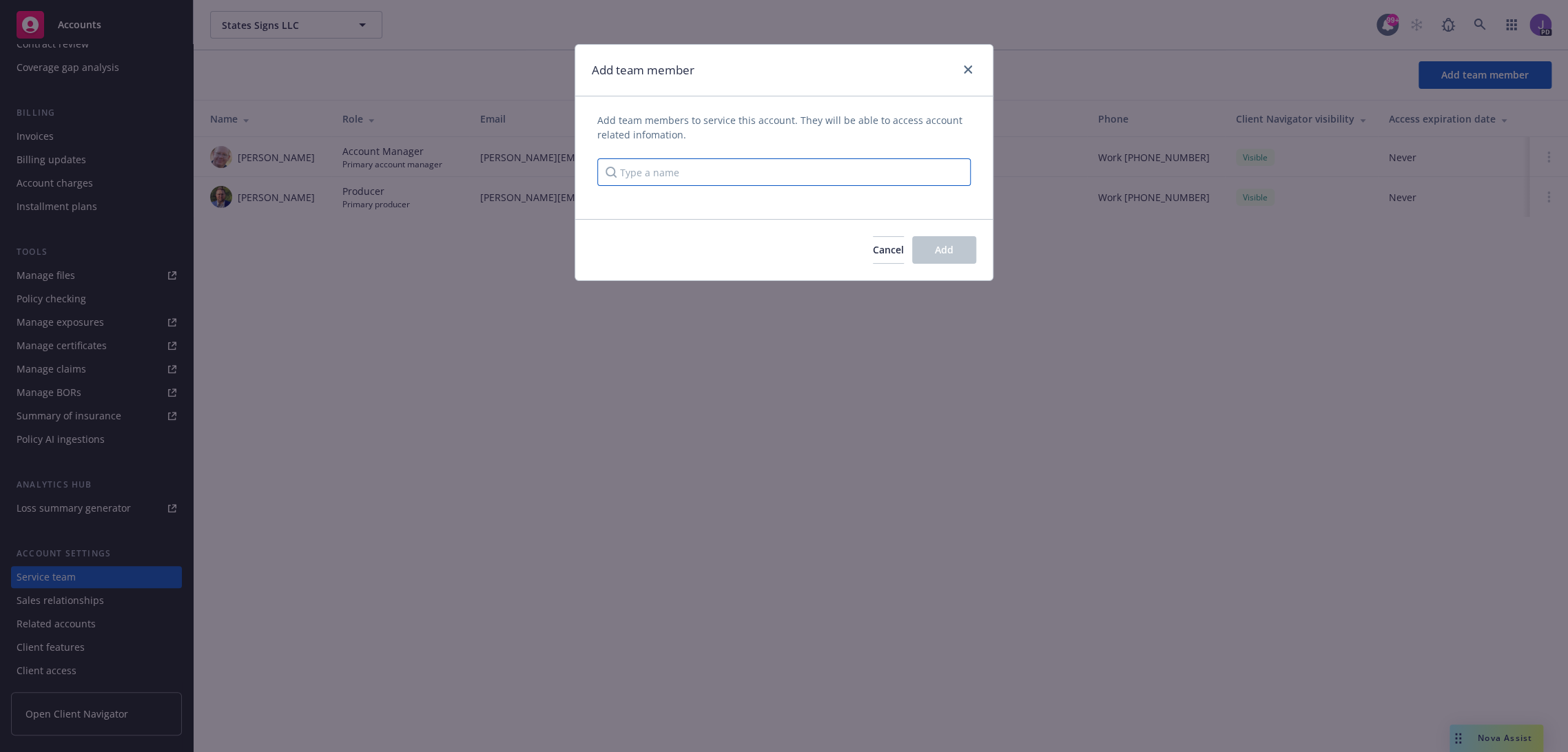
click at [726, 182] on input "Type a name" at bounding box center [784, 172] width 374 height 27
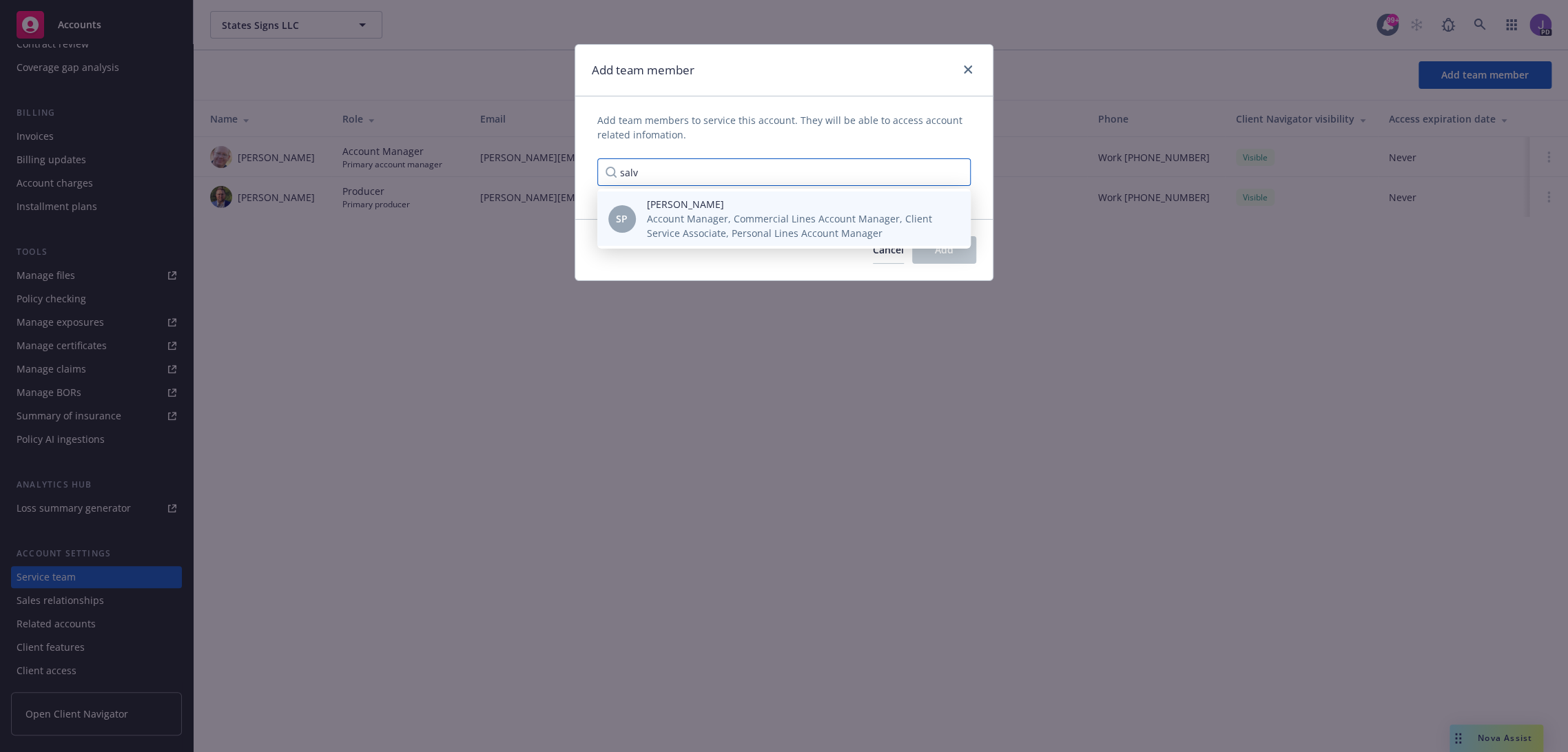
type input "salv"
click at [733, 212] on span "Account Manager, Commercial Lines Account Manager, Client Service Associate, Pe…" at bounding box center [798, 226] width 302 height 29
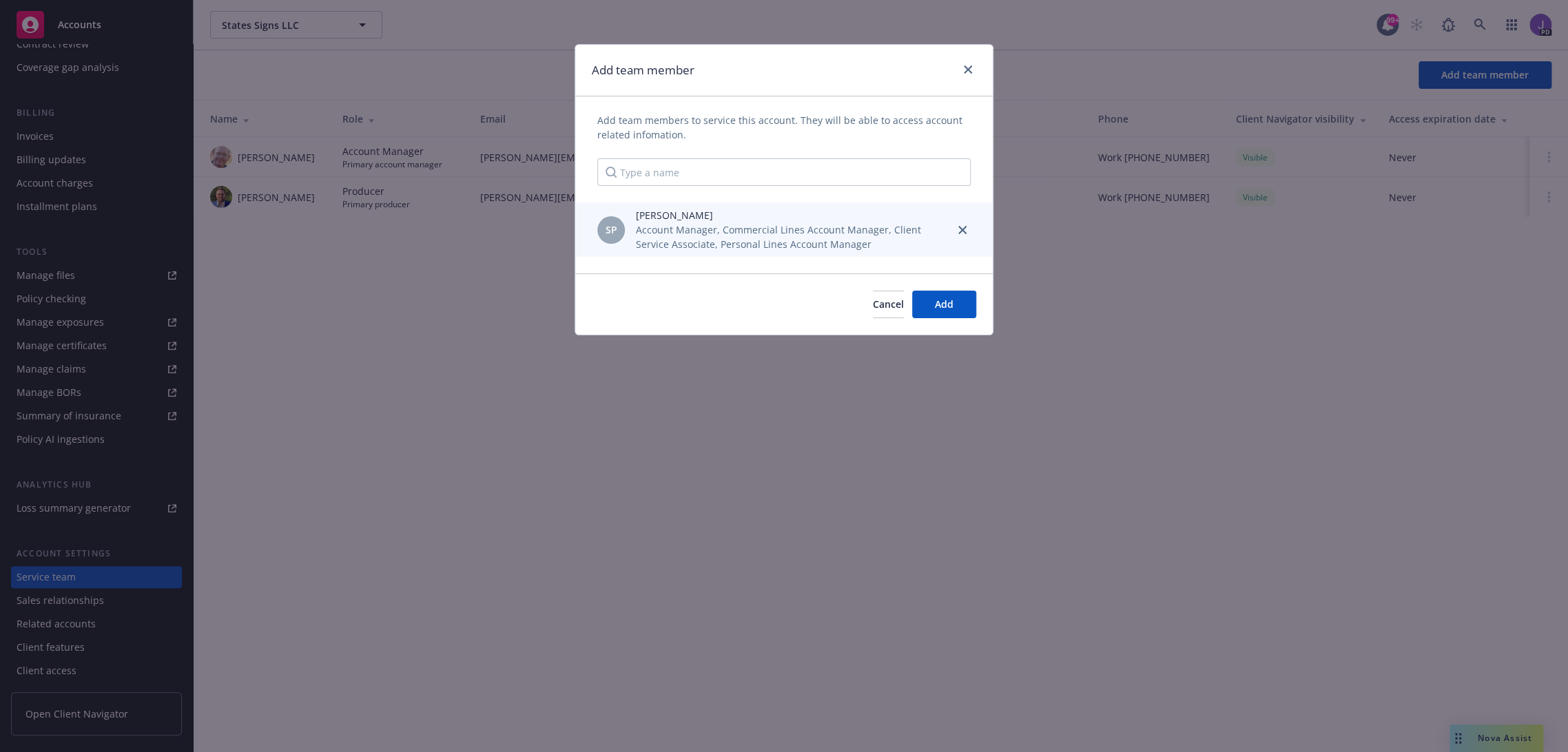
click at [817, 235] on span "Account Manager, Commercial Lines Account Manager, Client Service Associate, Pe…" at bounding box center [789, 237] width 307 height 29
click at [933, 302] on button "Add" at bounding box center [944, 304] width 64 height 27
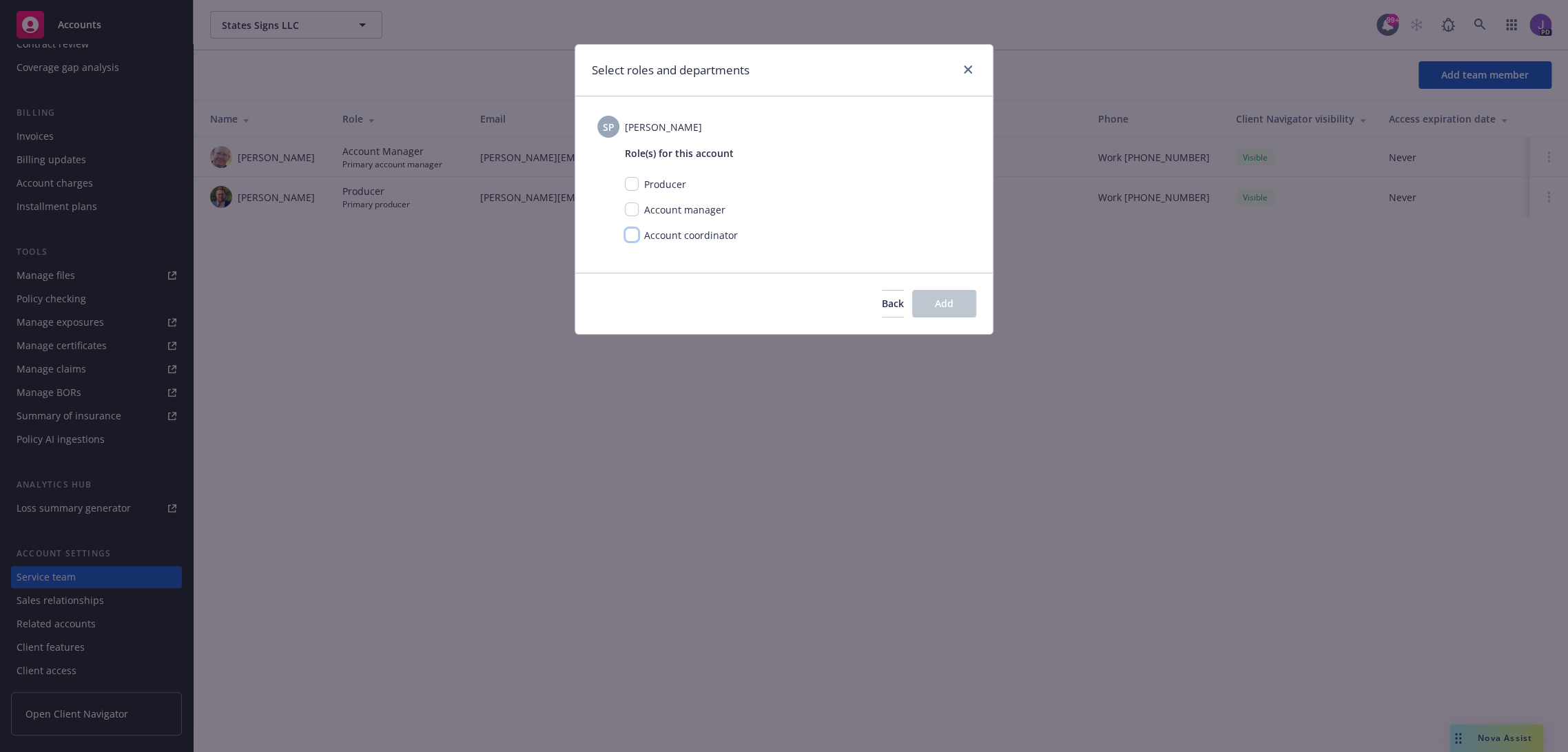
click at [631, 234] on input "checkbox" at bounding box center [631, 234] width 14 height 14
checkbox input "true"
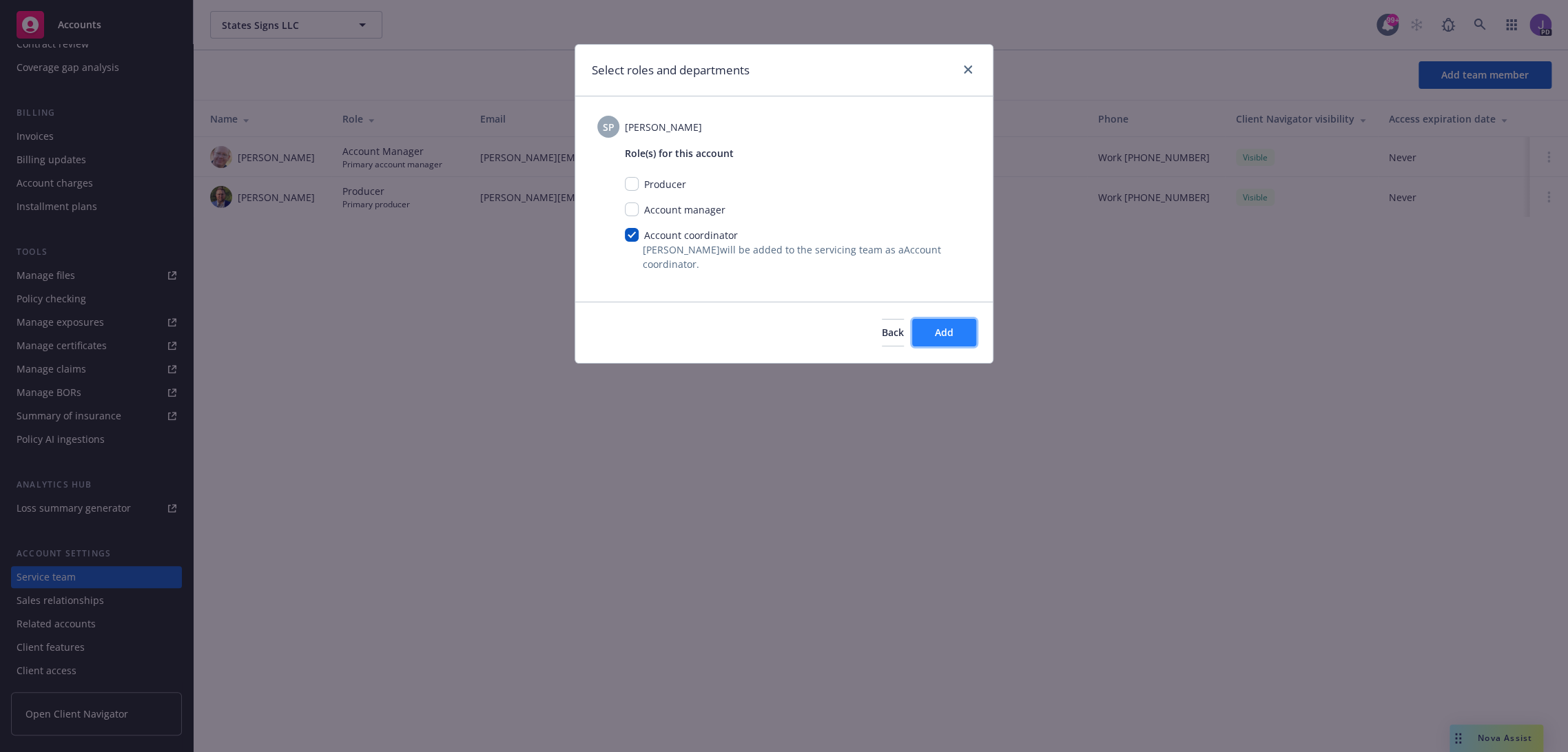
click at [926, 333] on button "Add" at bounding box center [944, 333] width 64 height 27
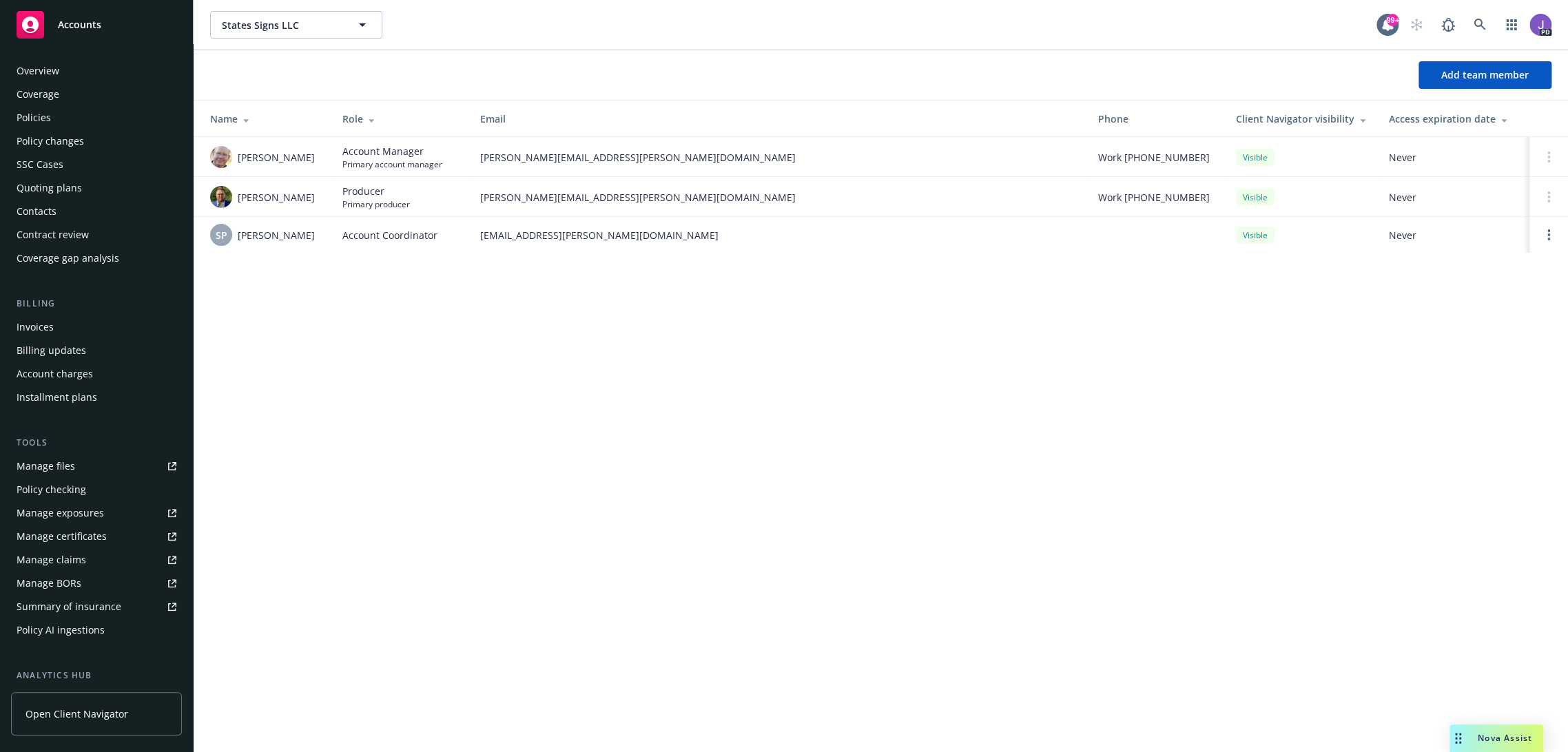
scroll to position [0, 0]
click at [57, 78] on div "Overview" at bounding box center [38, 72] width 43 height 22
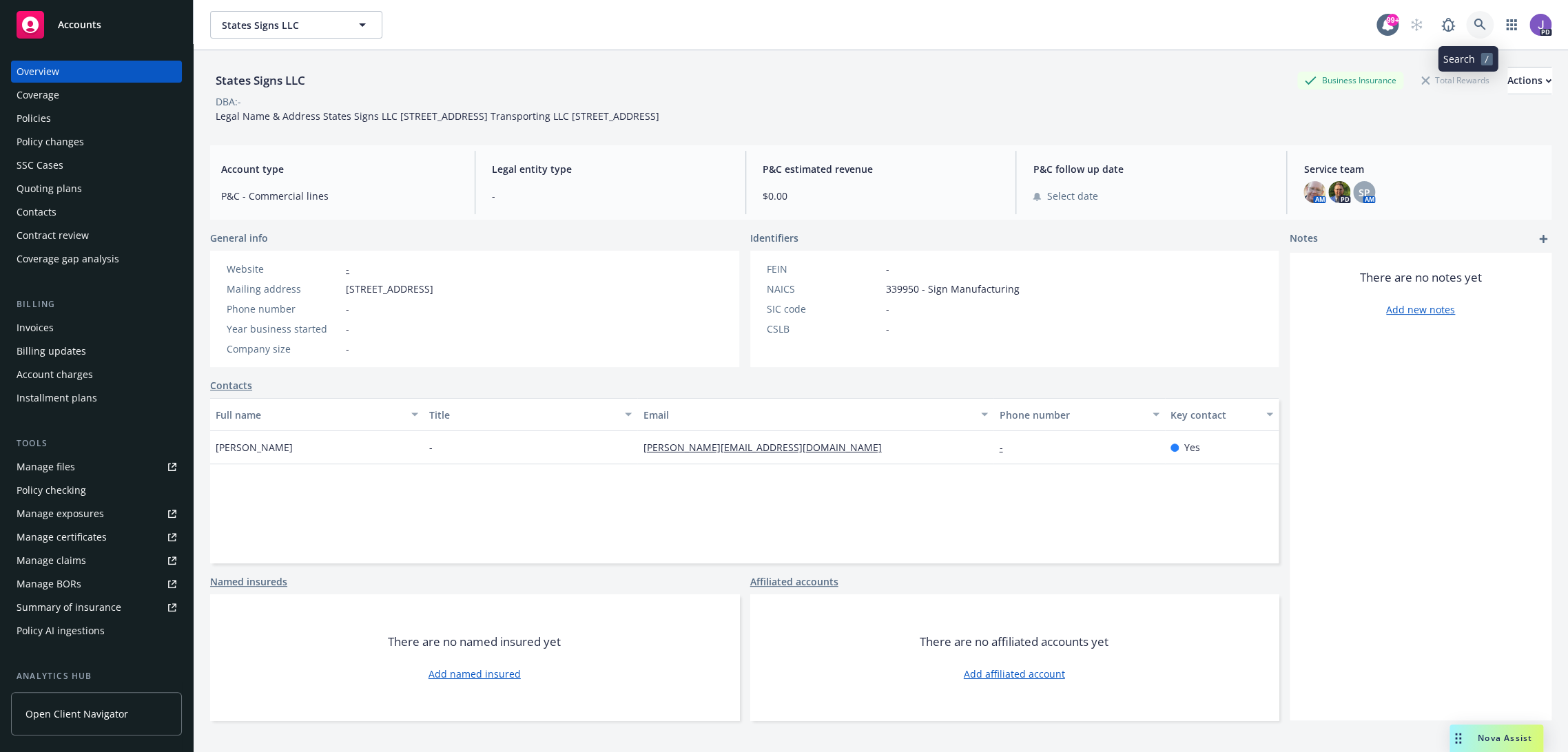
click at [1473, 20] on icon at bounding box center [1479, 25] width 12 height 12
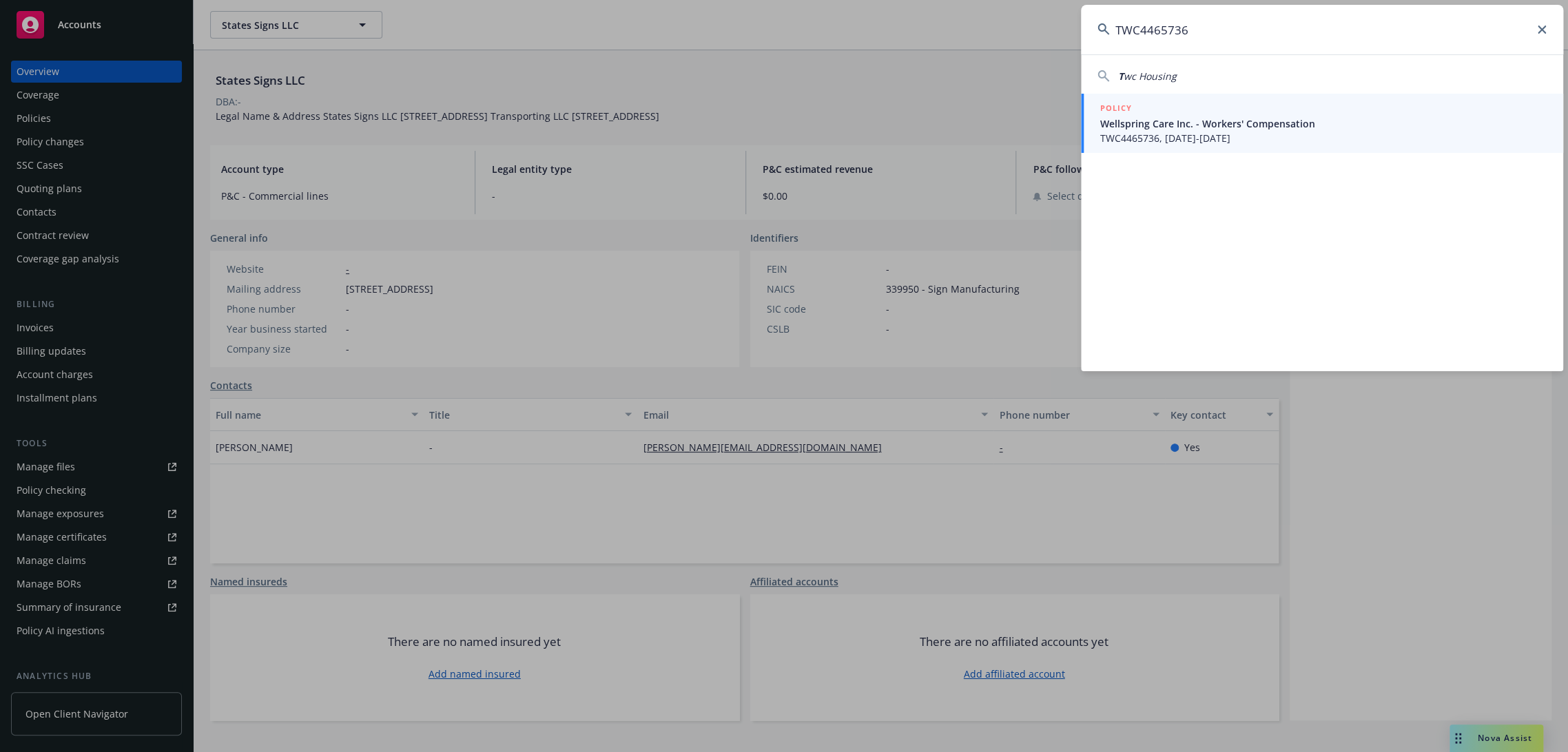
type input "TWC4465736"
click at [1176, 110] on div "POLICY" at bounding box center [1322, 109] width 446 height 15
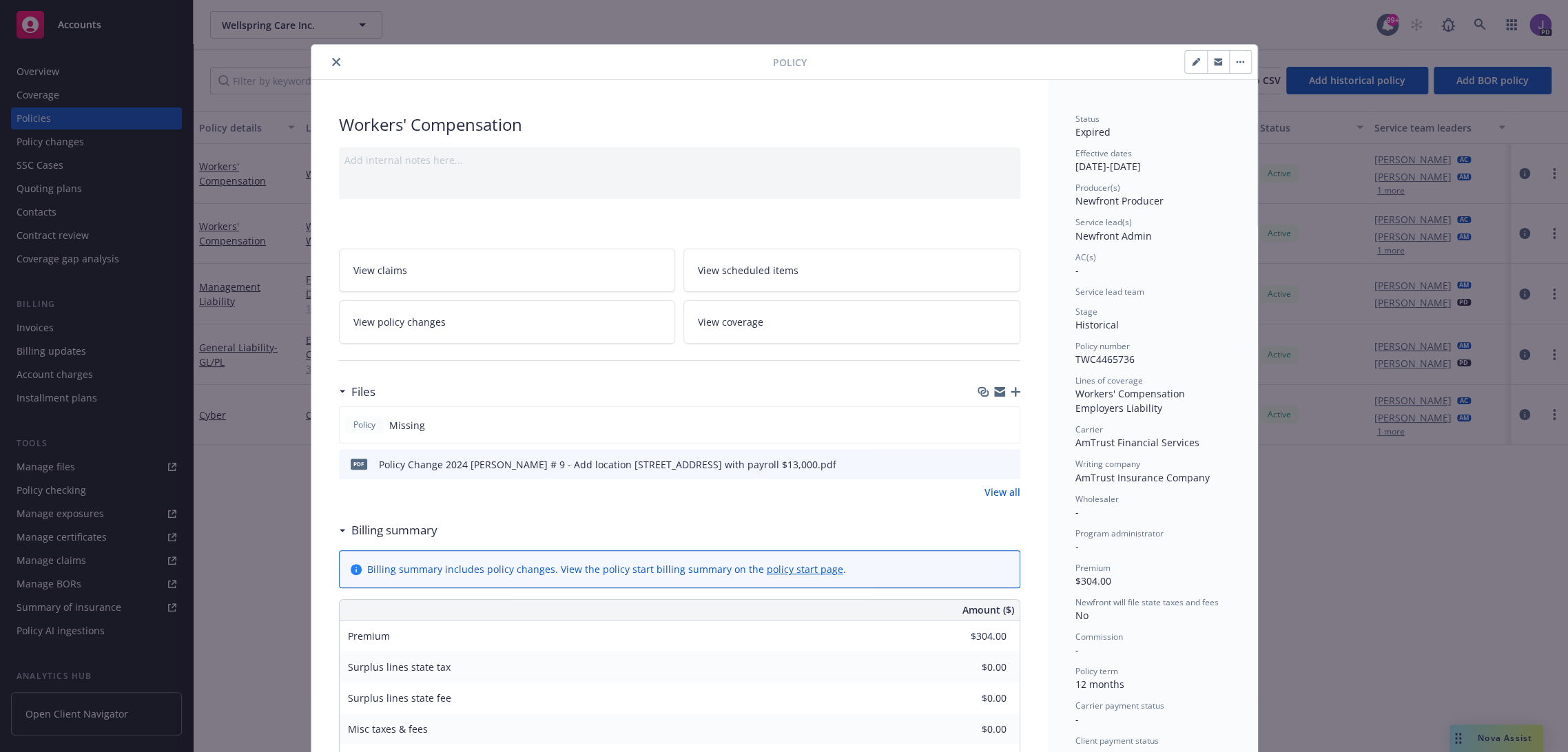
click at [332, 59] on icon "close" at bounding box center [336, 62] width 9 height 9
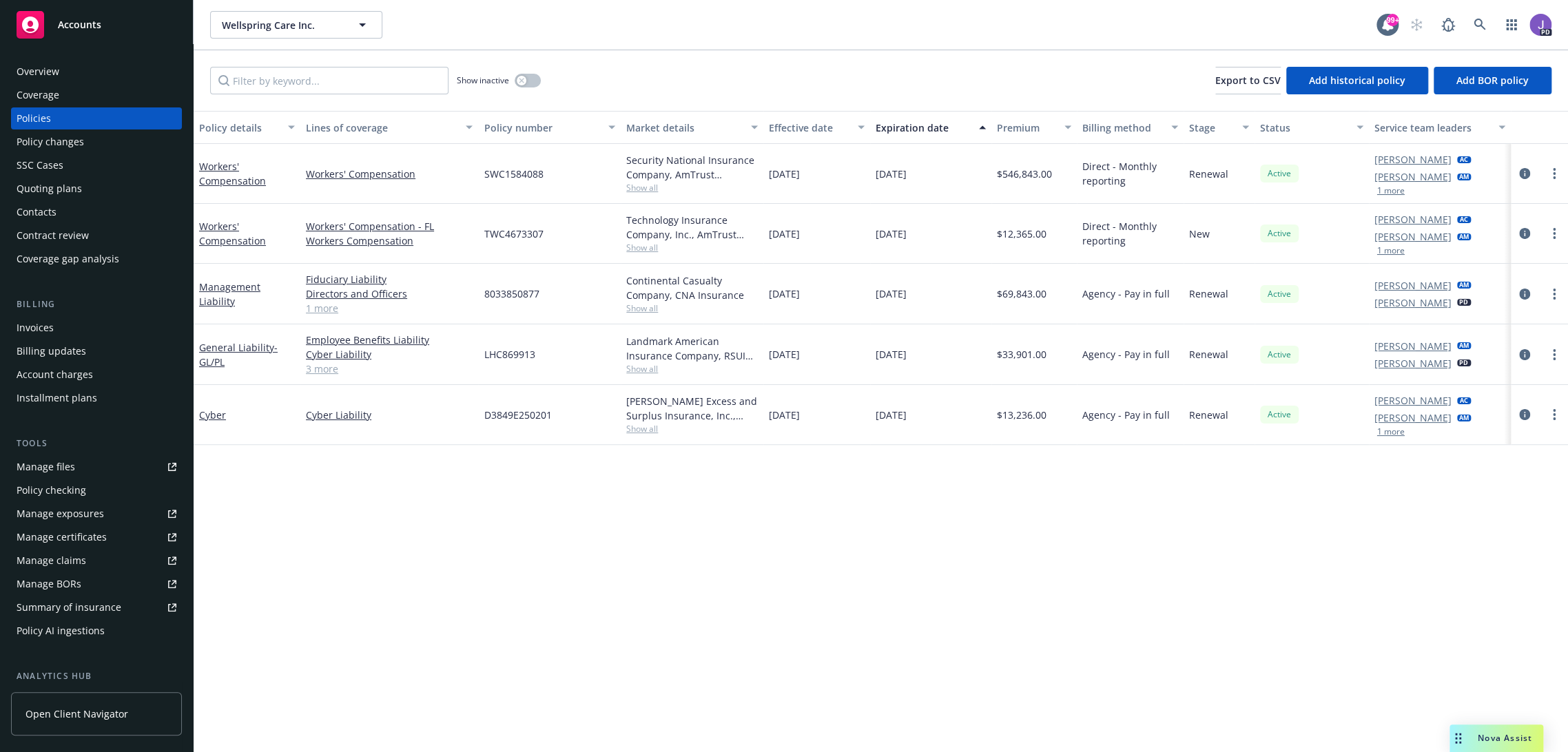
click at [659, 96] on div "Show inactive Export to CSV Add historical policy Add BOR policy" at bounding box center [880, 80] width 1374 height 61
click at [525, 80] on div "button" at bounding box center [521, 80] width 9 height 9
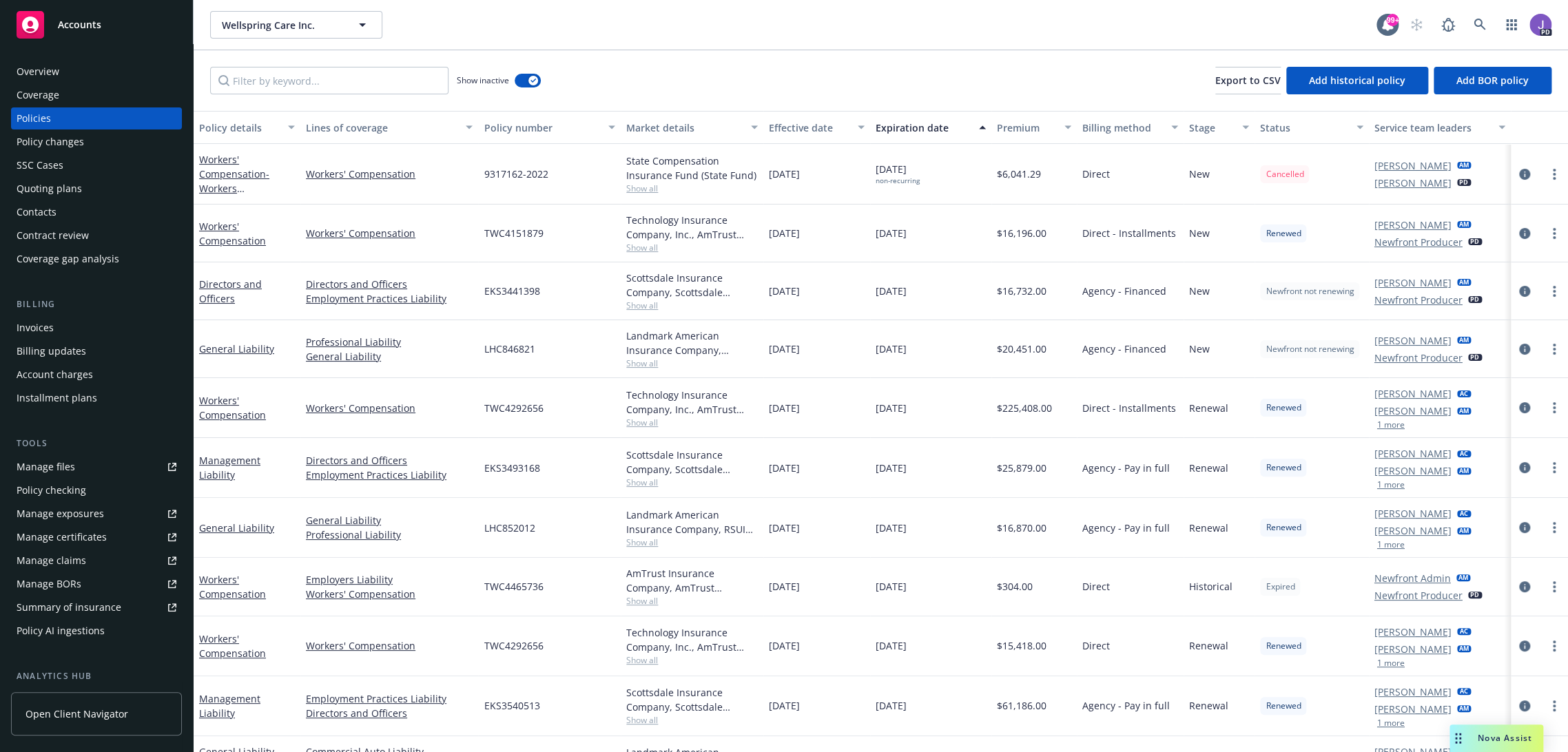
click at [643, 599] on span "Show all" at bounding box center [692, 601] width 131 height 12
click at [451, 575] on link "Employers Liability" at bounding box center [388, 579] width 166 height 14
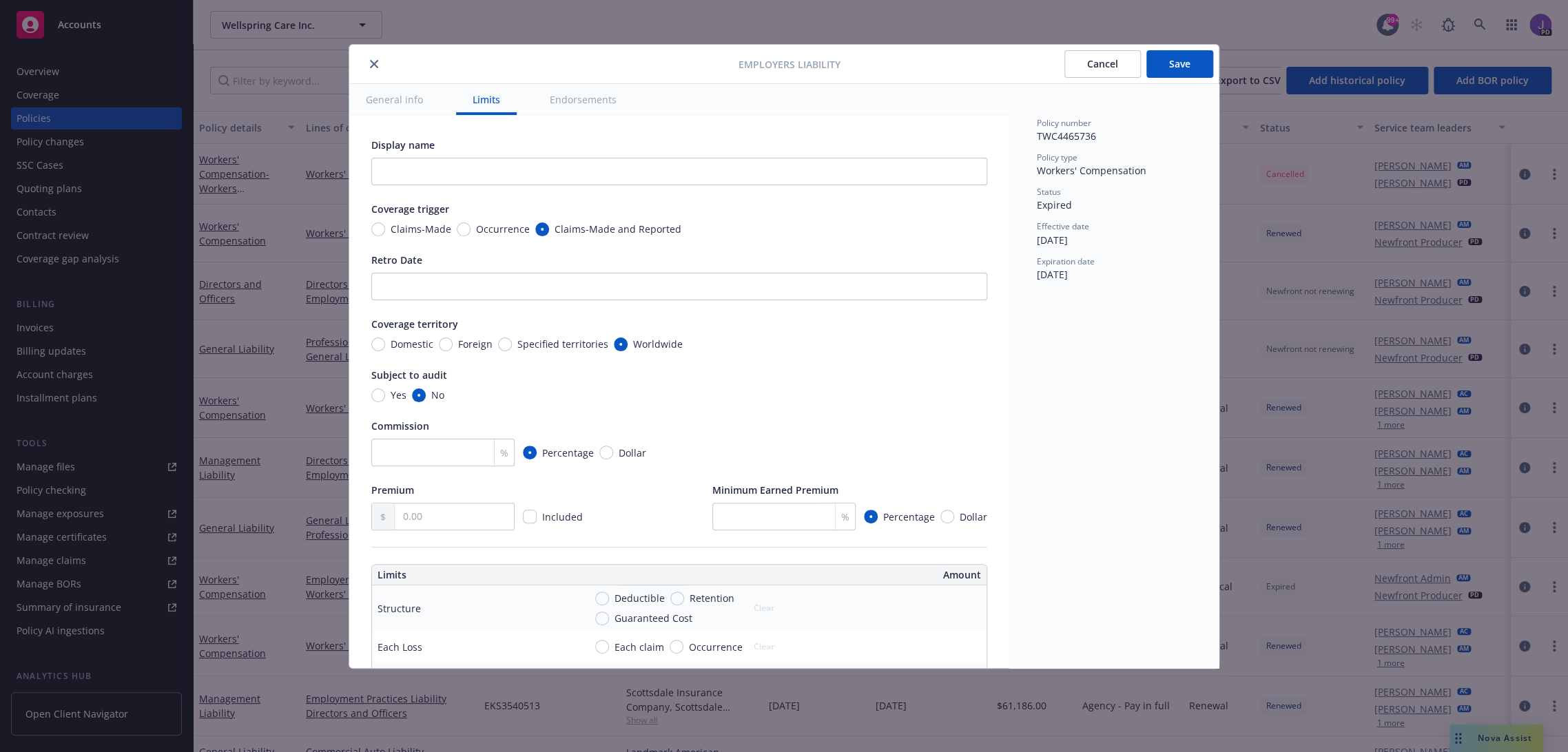
click at [370, 61] on icon "close" at bounding box center [375, 64] width 9 height 9
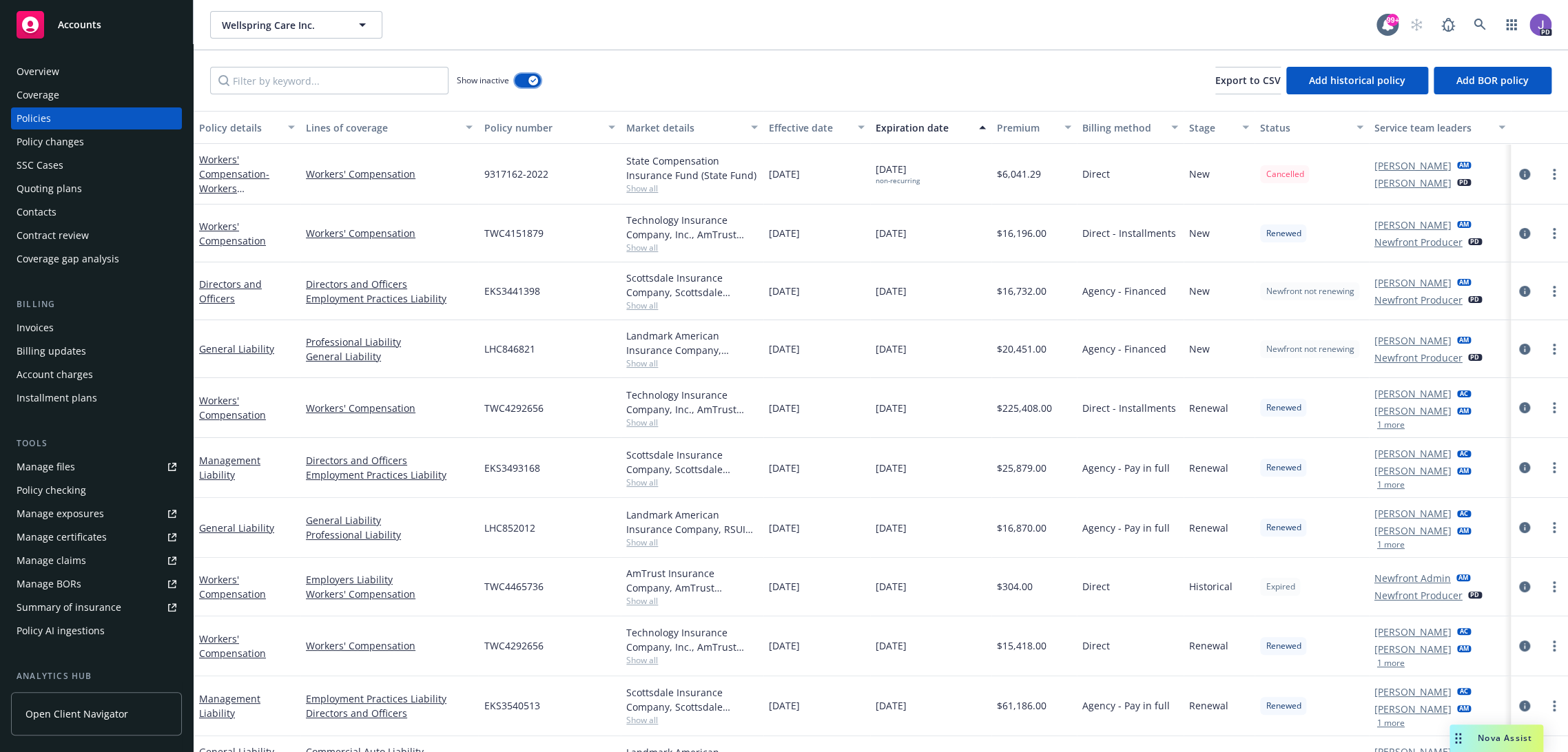
click at [528, 82] on button "button" at bounding box center [527, 80] width 26 height 14
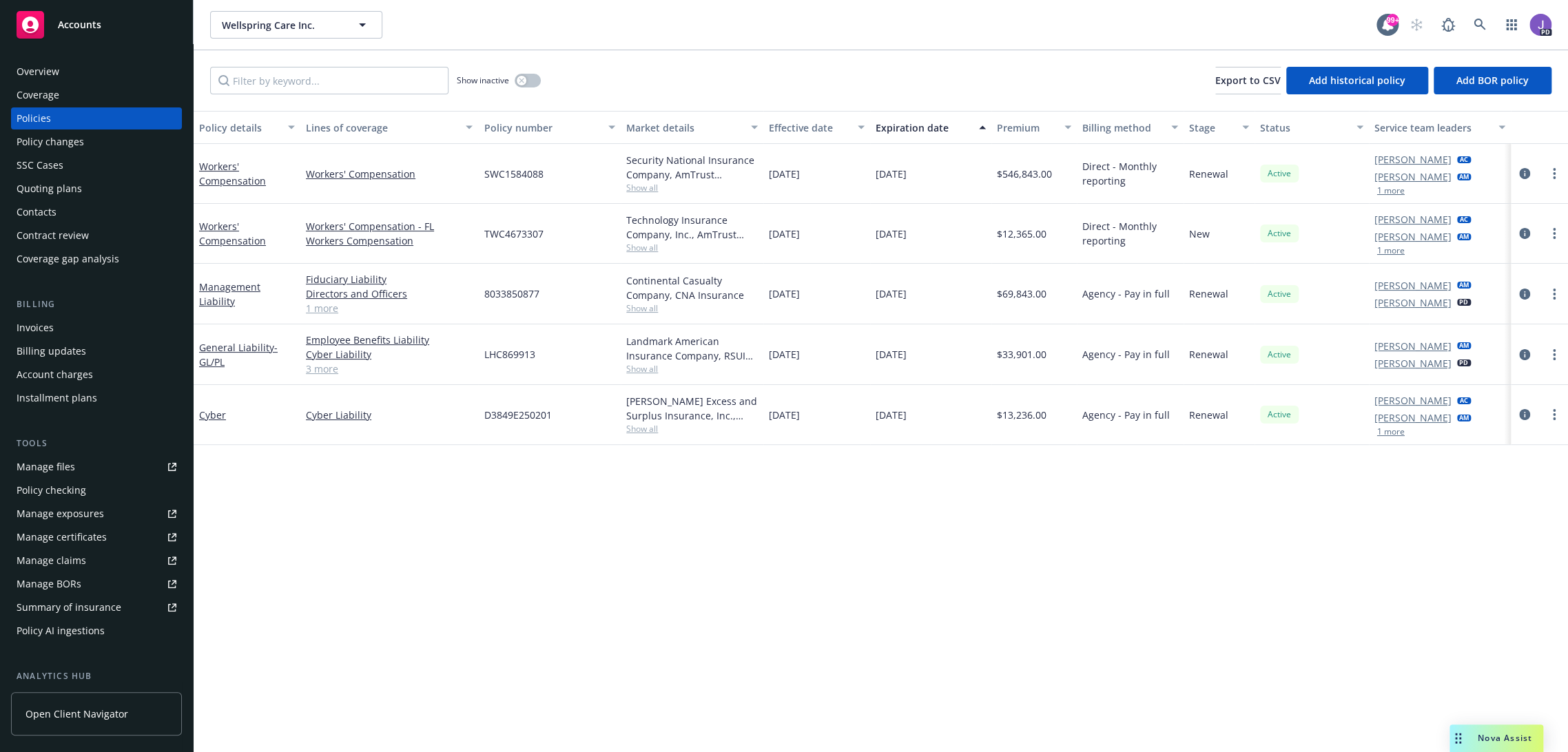
click at [626, 185] on span "Show all" at bounding box center [692, 188] width 131 height 12
click at [560, 176] on div "SWC1584088" at bounding box center [549, 174] width 142 height 60
click at [527, 79] on button "button" at bounding box center [527, 80] width 26 height 14
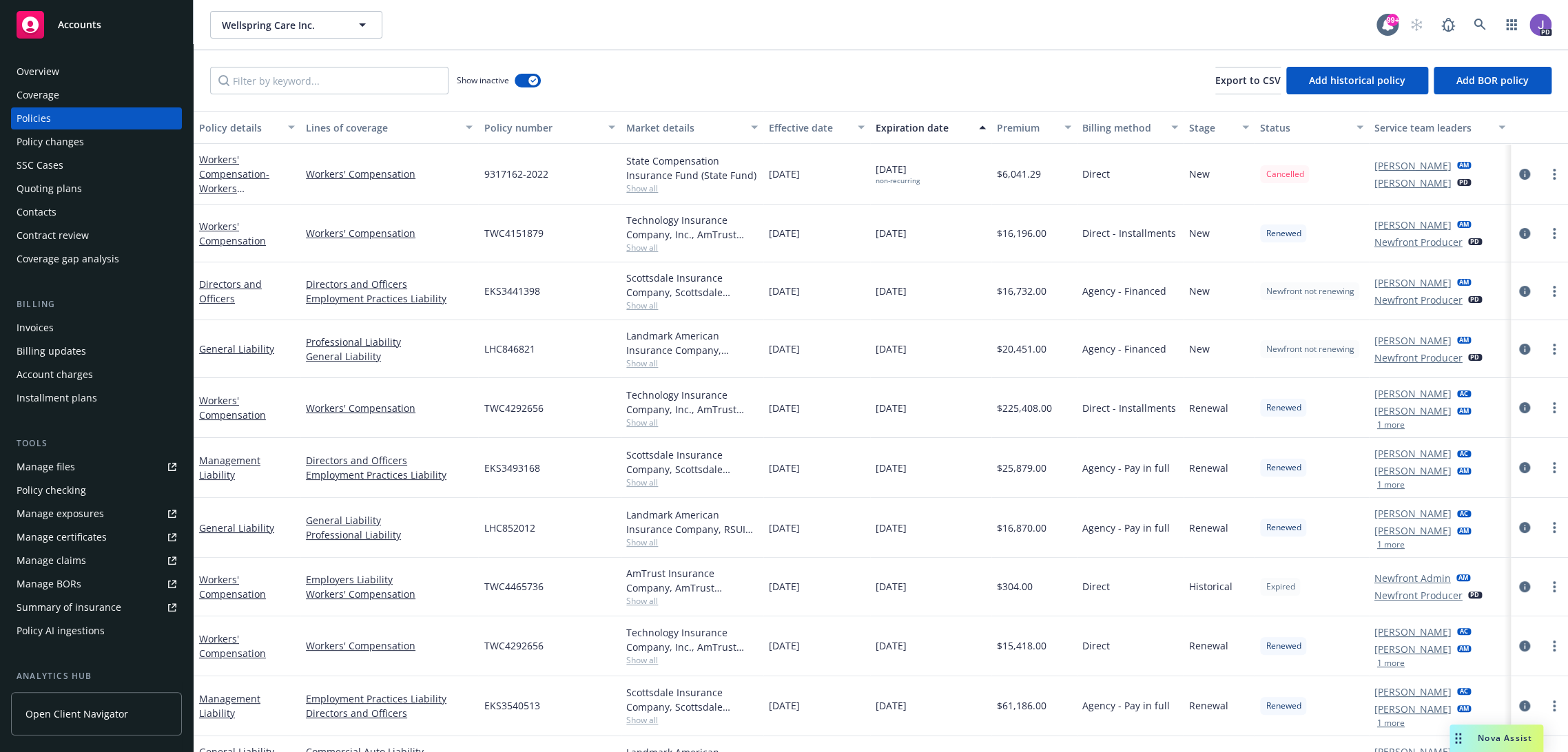
click at [636, 599] on span "Show all" at bounding box center [692, 601] width 131 height 12
click at [445, 524] on link "General Liability" at bounding box center [388, 520] width 166 height 14
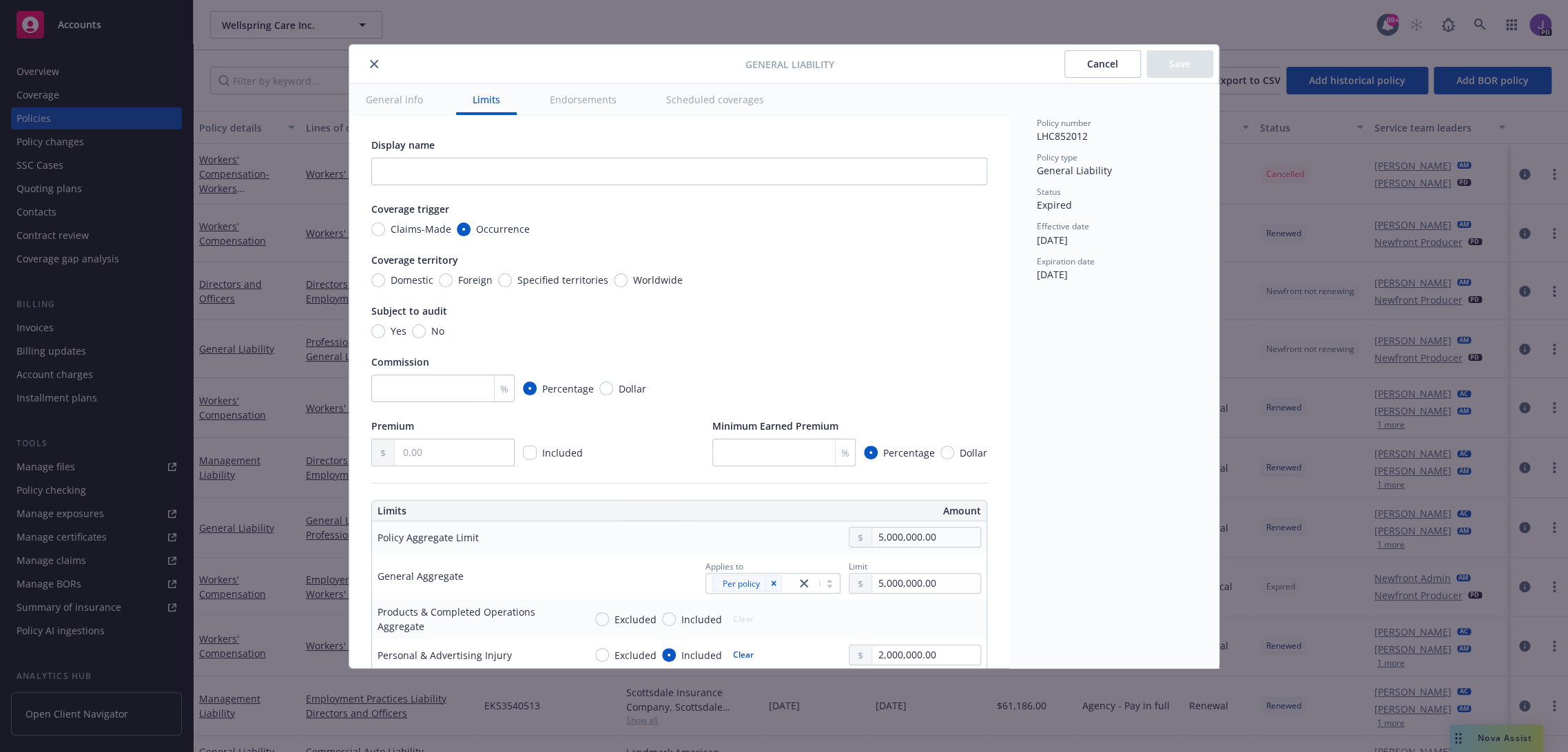
click at [375, 63] on icon "close" at bounding box center [375, 64] width 9 height 9
type textarea "x"
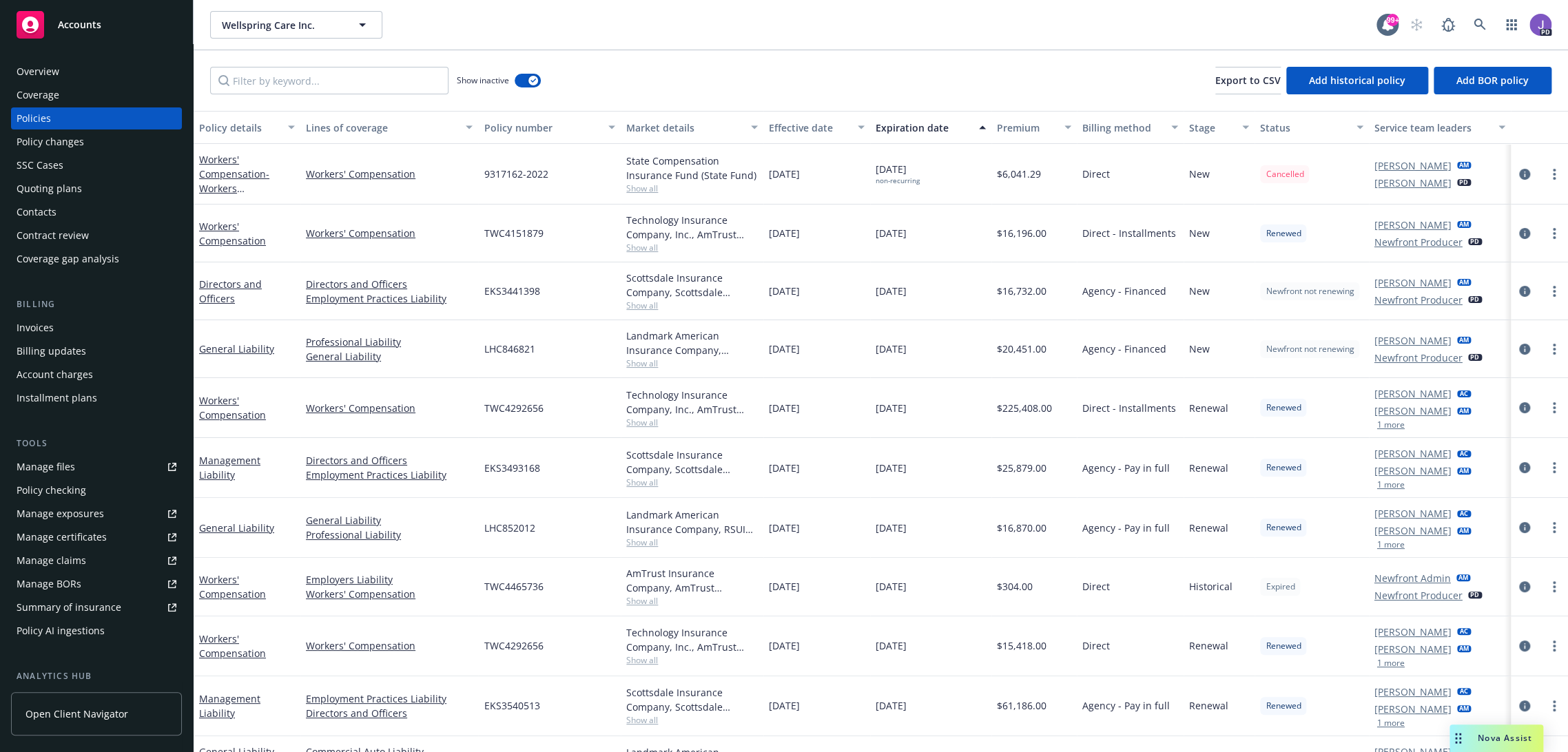
click at [80, 65] on div "Overview" at bounding box center [96, 72] width 160 height 22
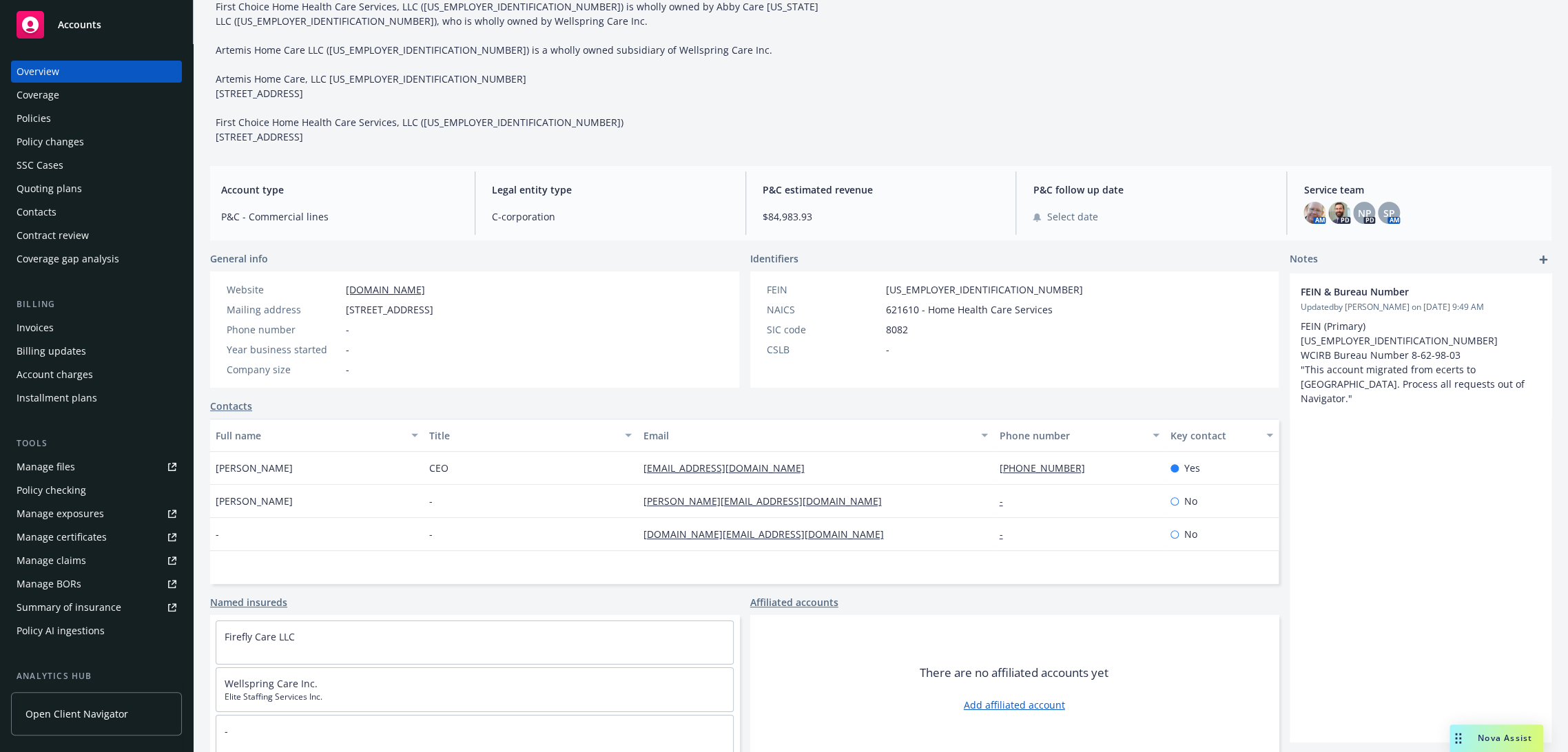
scroll to position [77, 0]
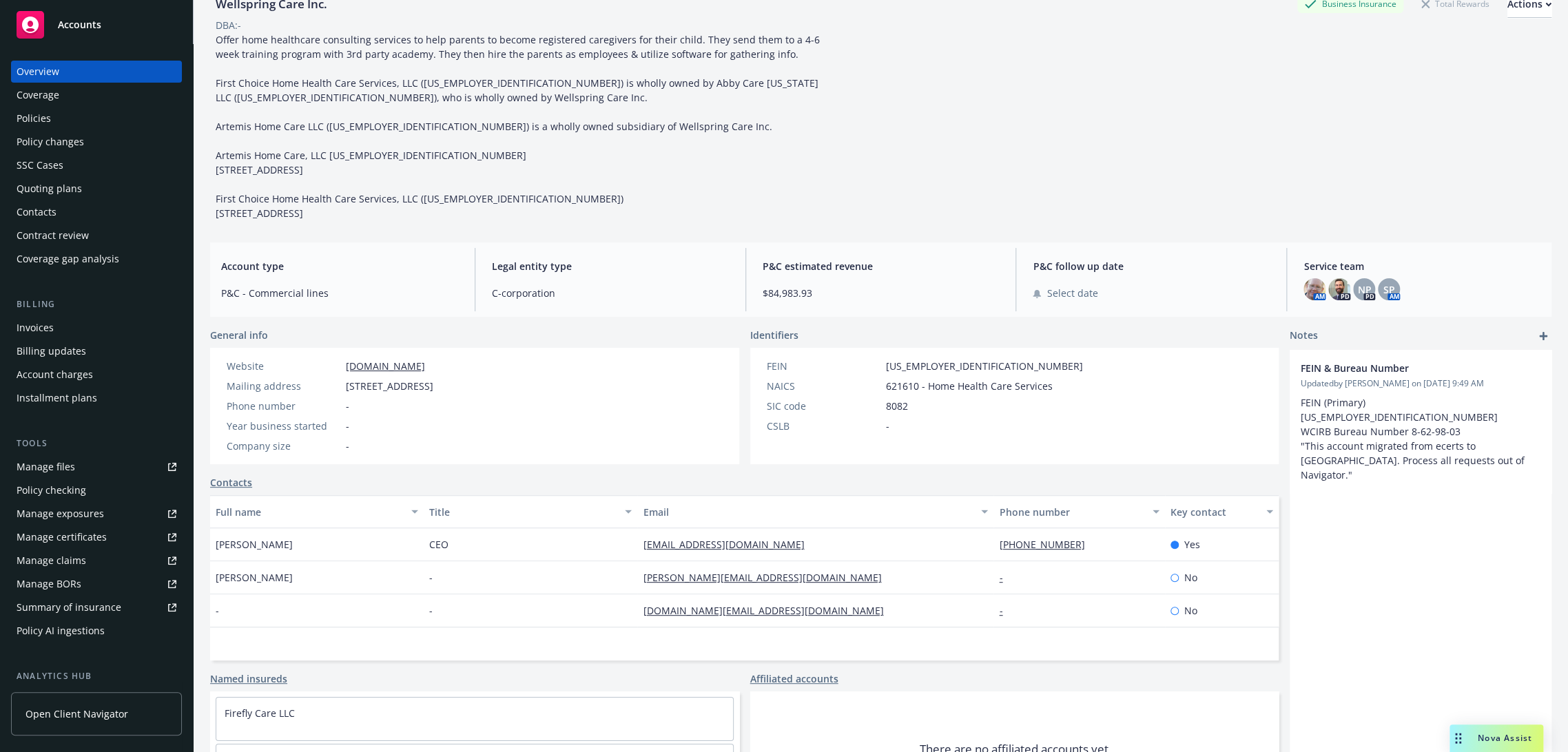
click at [76, 116] on div "Policies" at bounding box center [96, 119] width 160 height 22
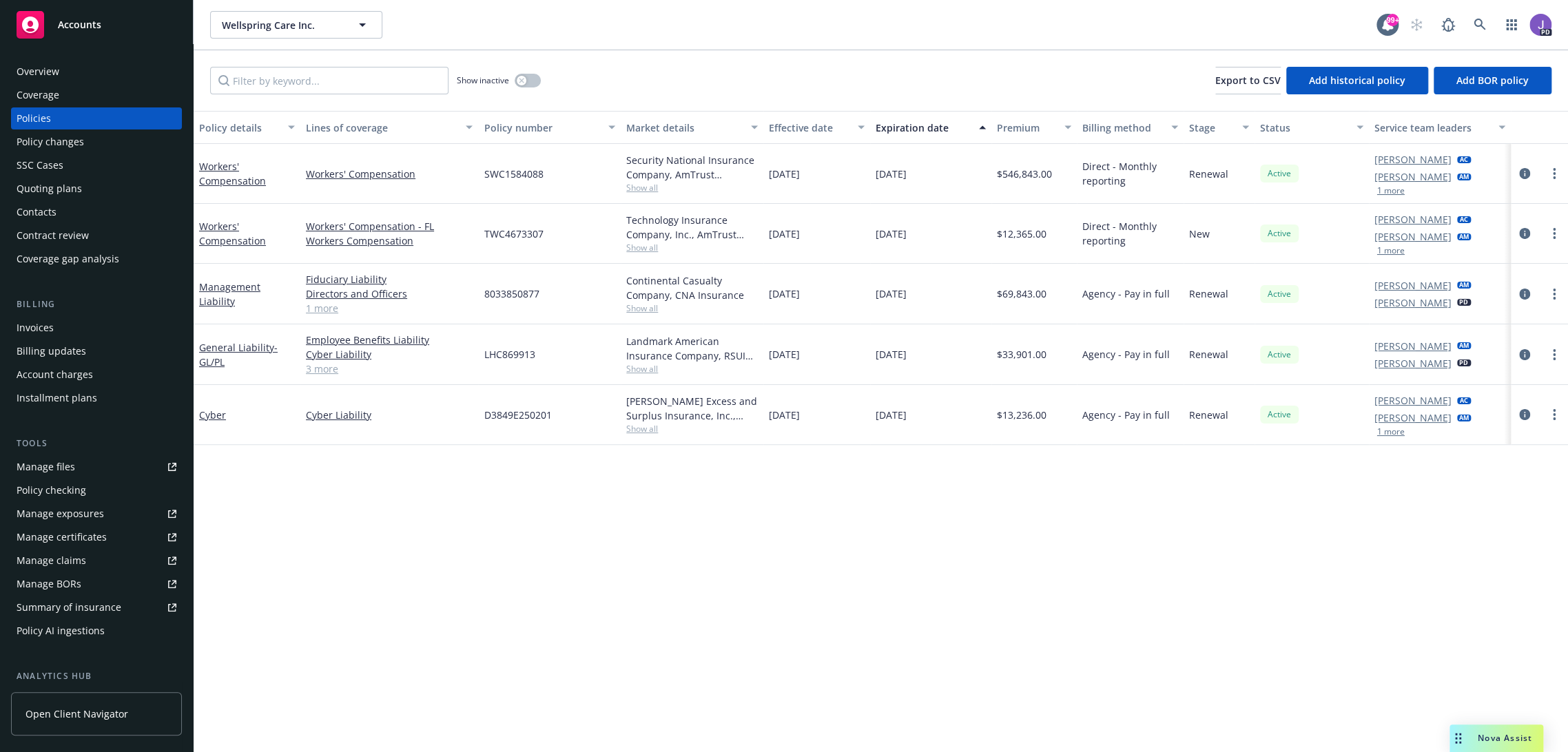
click at [755, 91] on div "Show inactive Export to CSV Add historical policy Add BOR policy" at bounding box center [880, 80] width 1374 height 61
click at [1473, 24] on icon at bounding box center [1479, 25] width 13 height 13
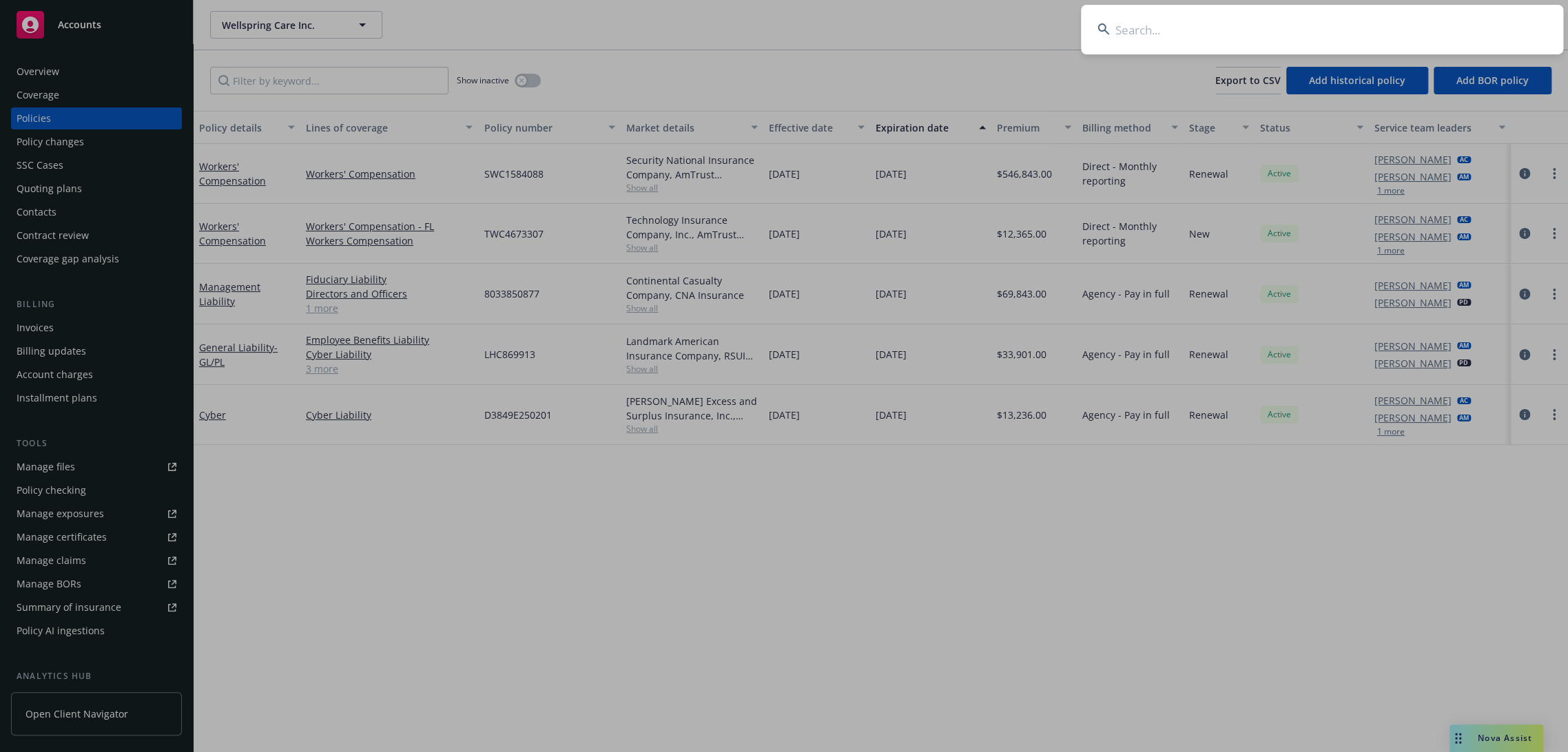
click at [1212, 25] on input at bounding box center [1321, 30] width 482 height 49
type input "radical"
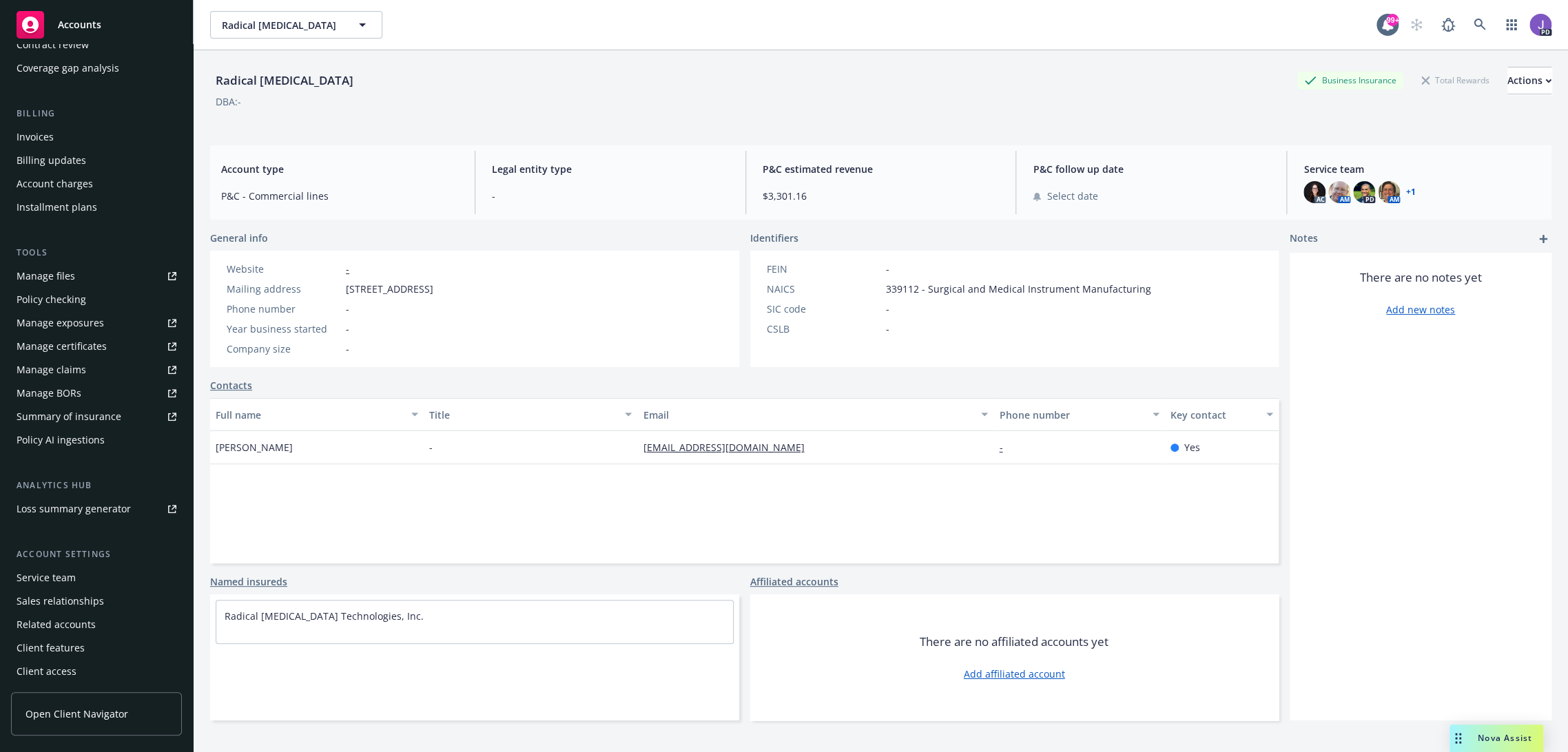
scroll to position [191, 0]
click at [49, 581] on div "Service team" at bounding box center [45, 577] width 59 height 22
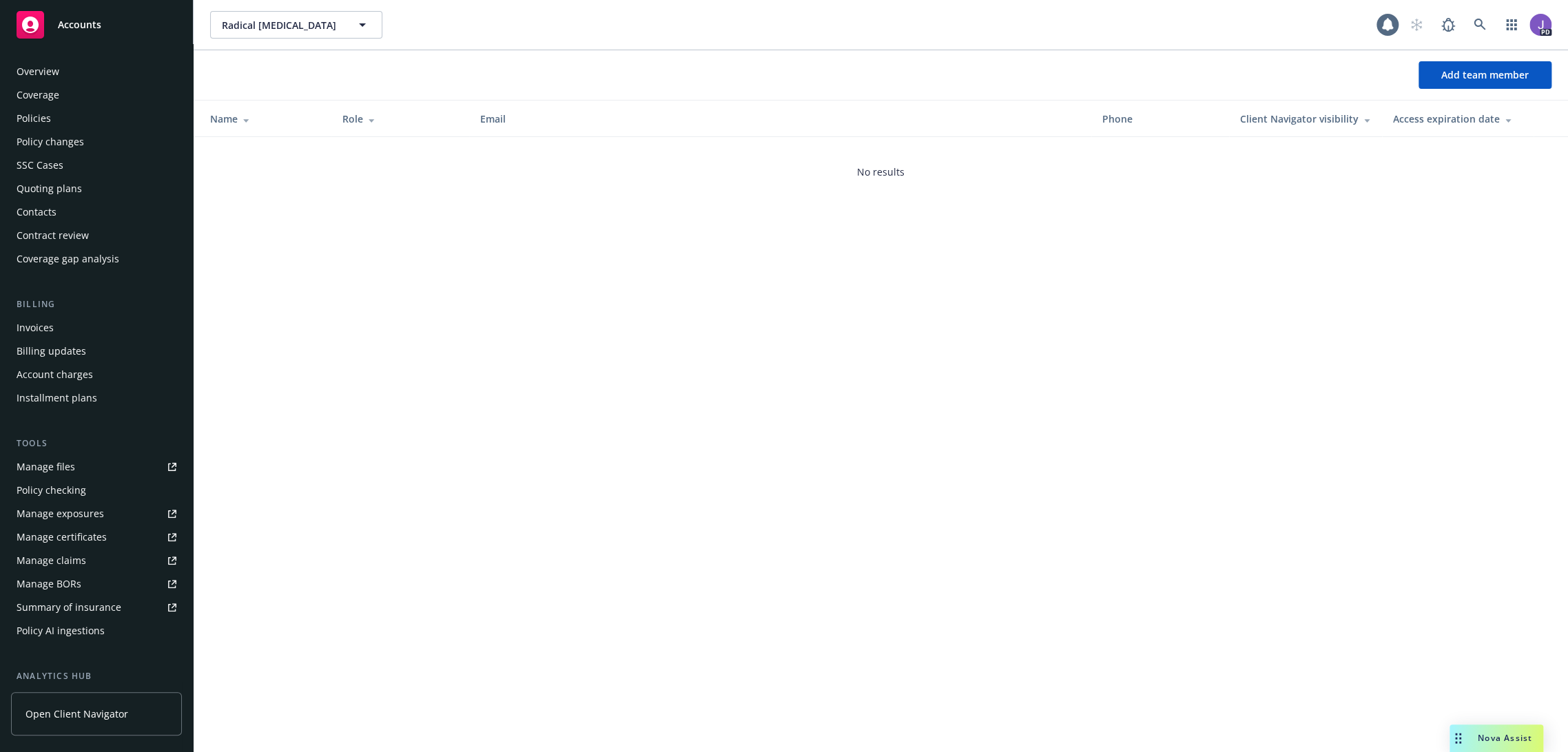
scroll to position [191, 0]
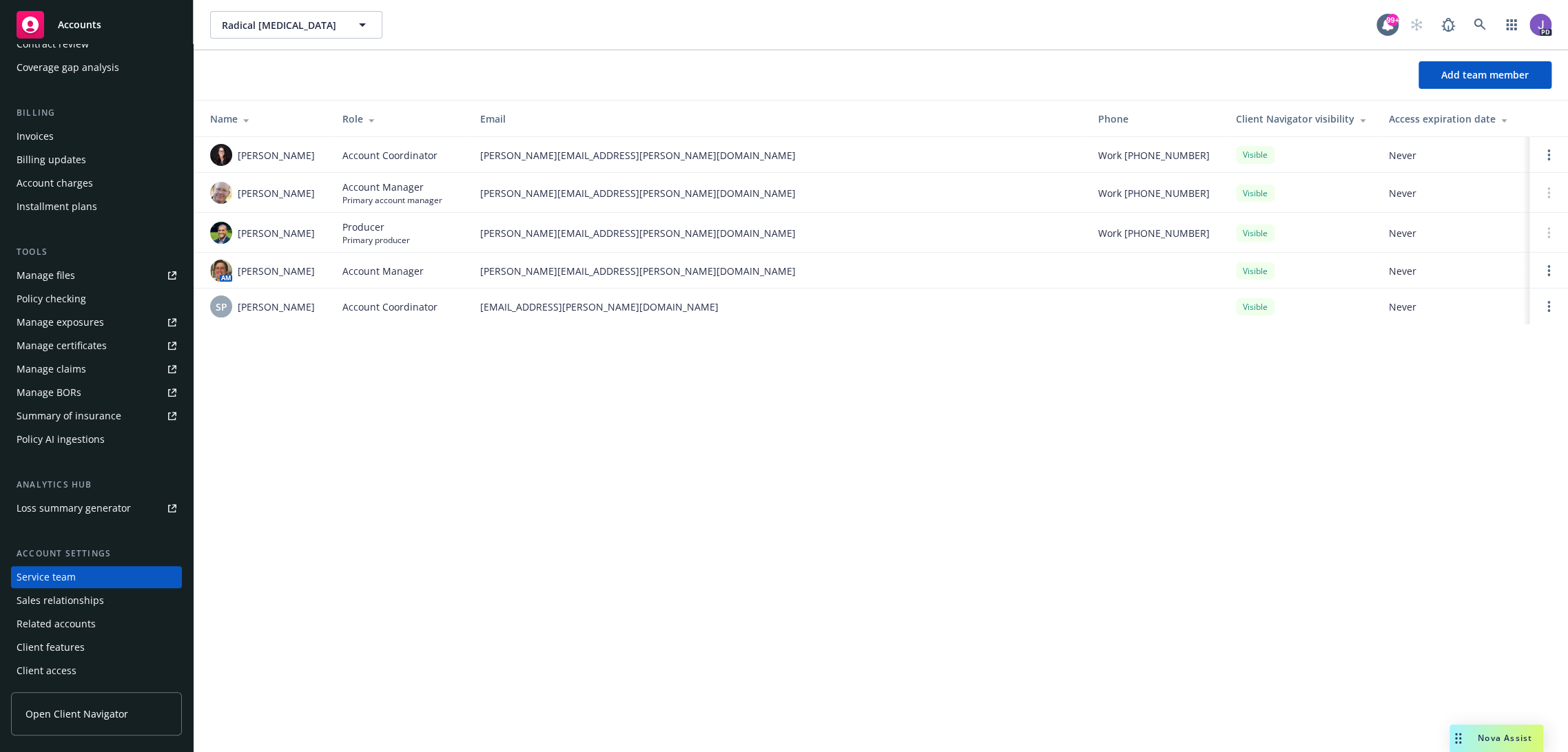
click at [500, 495] on div "Radical Catheter Radical Catheter 99+ PD Add team member Name Role Email Phone …" at bounding box center [880, 376] width 1374 height 752
click at [758, 92] on div "Add team member" at bounding box center [880, 75] width 1374 height 49
click at [755, 91] on div "Add team member" at bounding box center [880, 75] width 1374 height 49
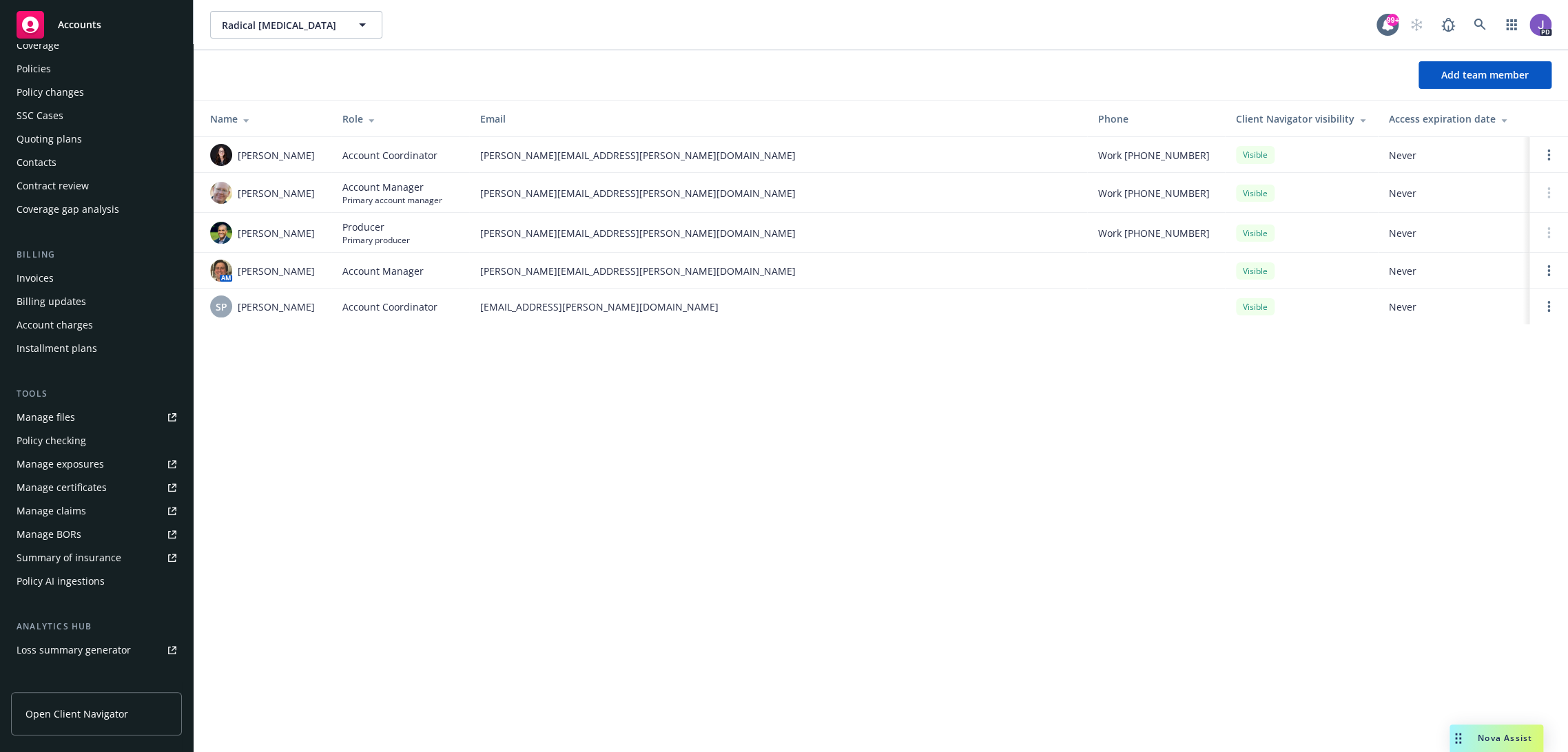
scroll to position [0, 0]
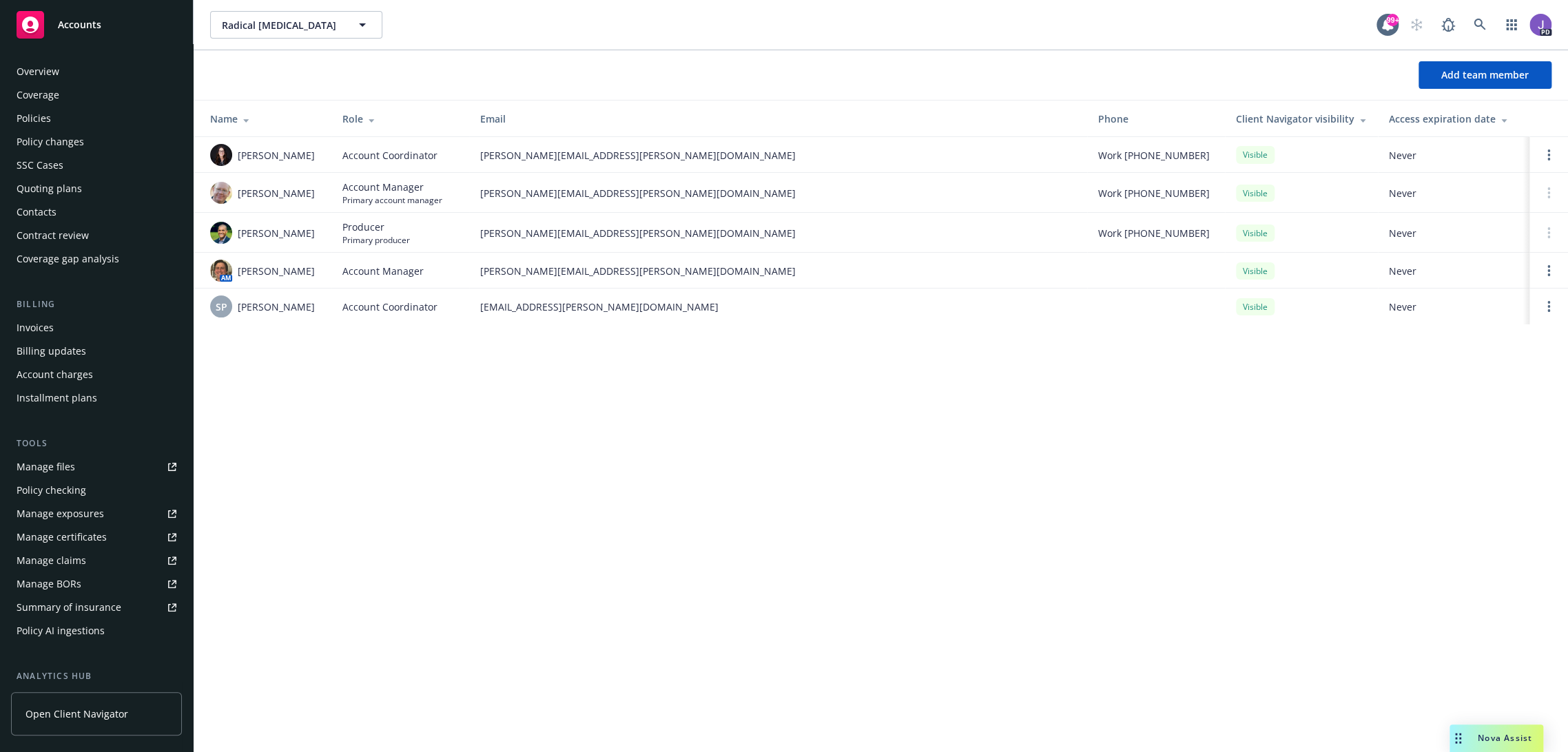
drag, startPoint x: 36, startPoint y: 77, endPoint x: 44, endPoint y: 83, distance: 10.0
click at [36, 77] on div "Overview" at bounding box center [38, 72] width 43 height 22
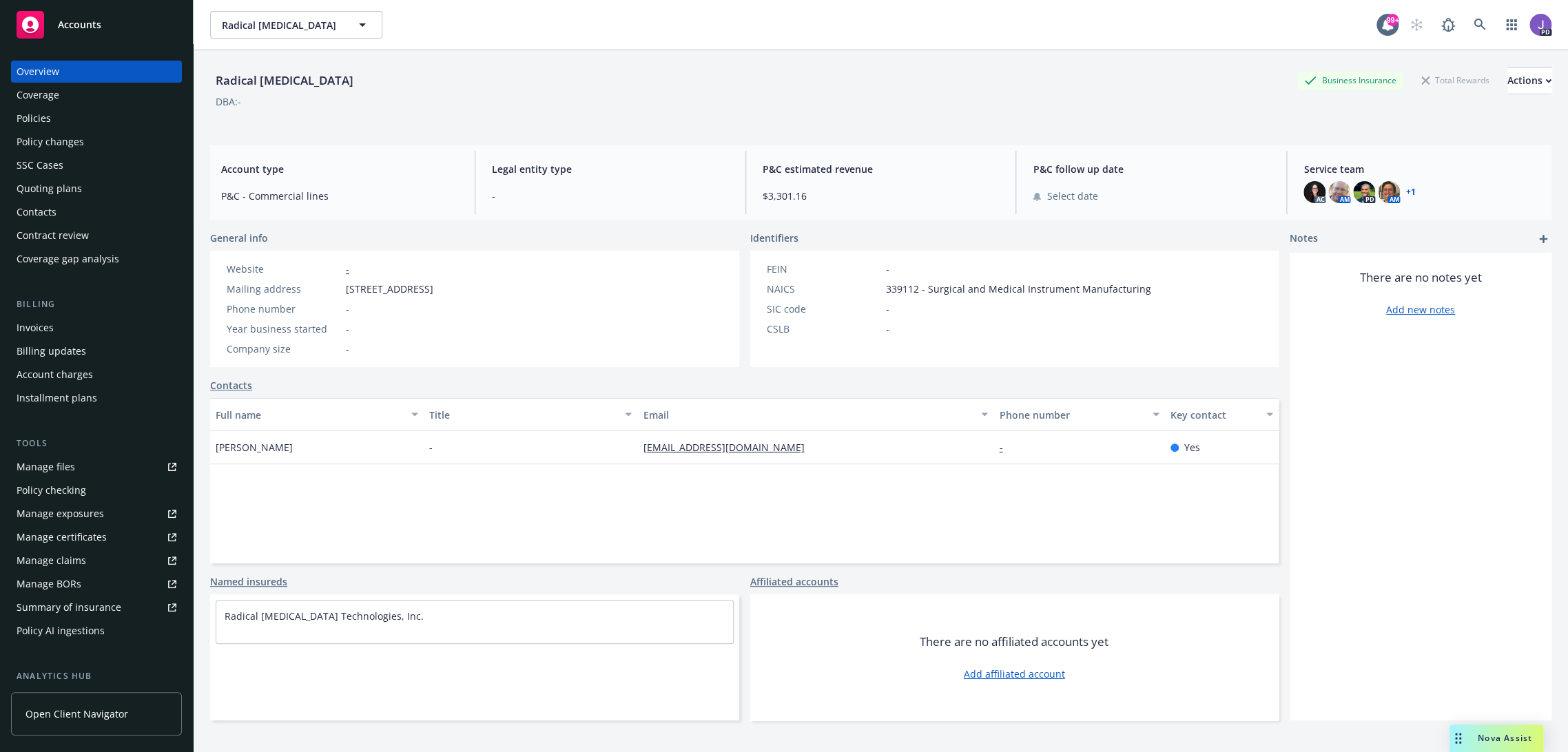
click at [804, 114] on div "Radical Catheter Business Insurance Total Rewards Actions DBA: -" at bounding box center [880, 95] width 1341 height 56
click at [1473, 23] on icon at bounding box center [1479, 25] width 12 height 12
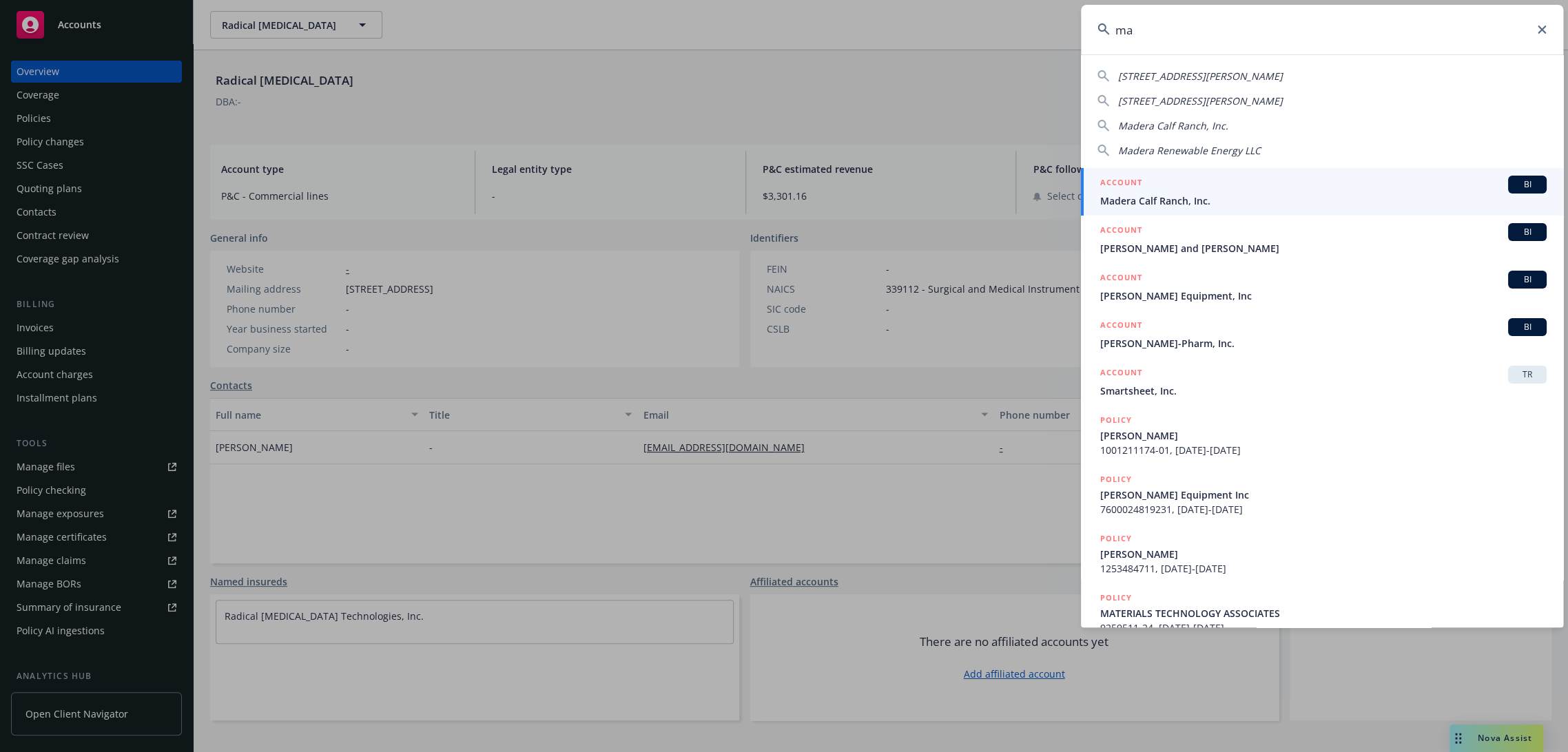
type input "m"
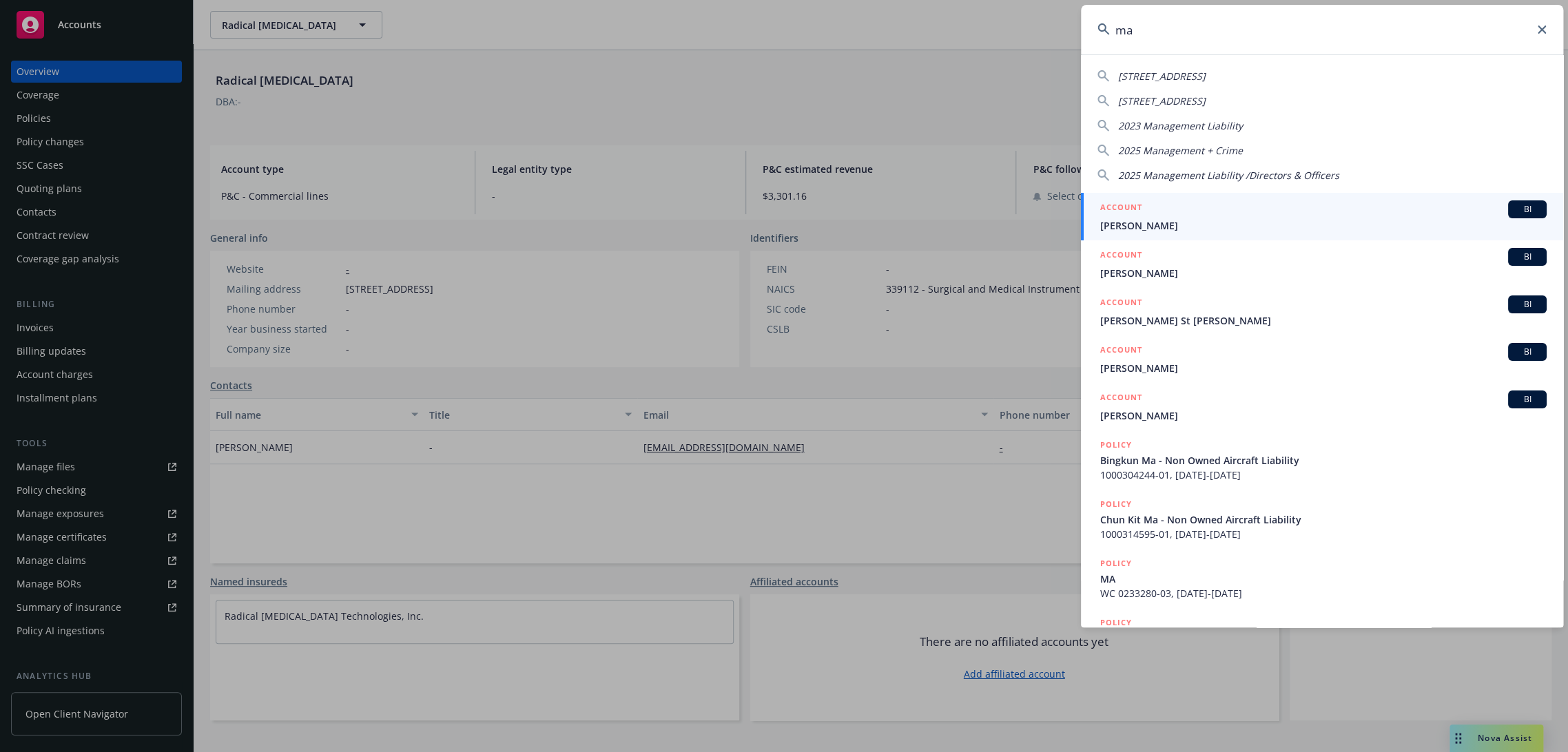
type input "m"
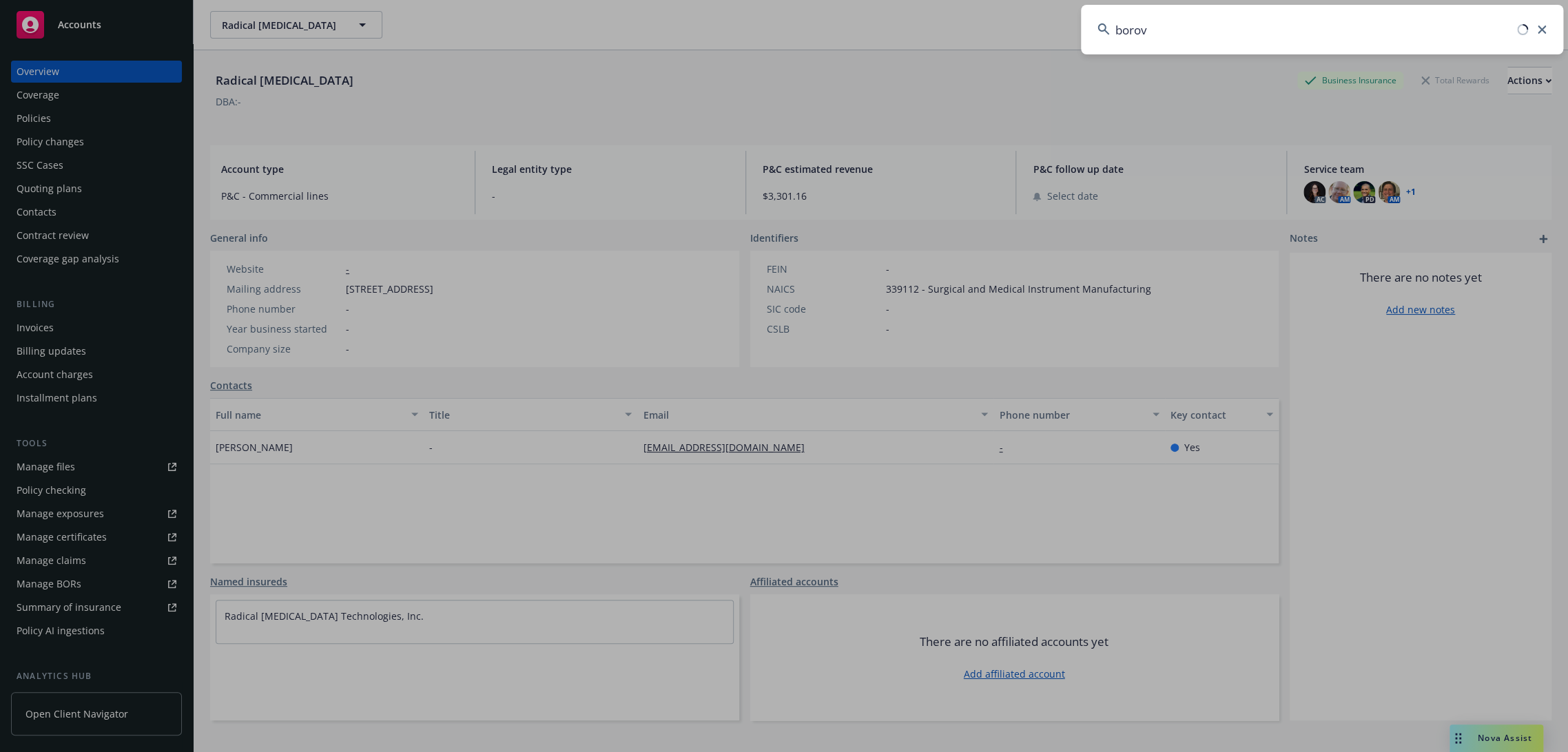
type input "borovo"
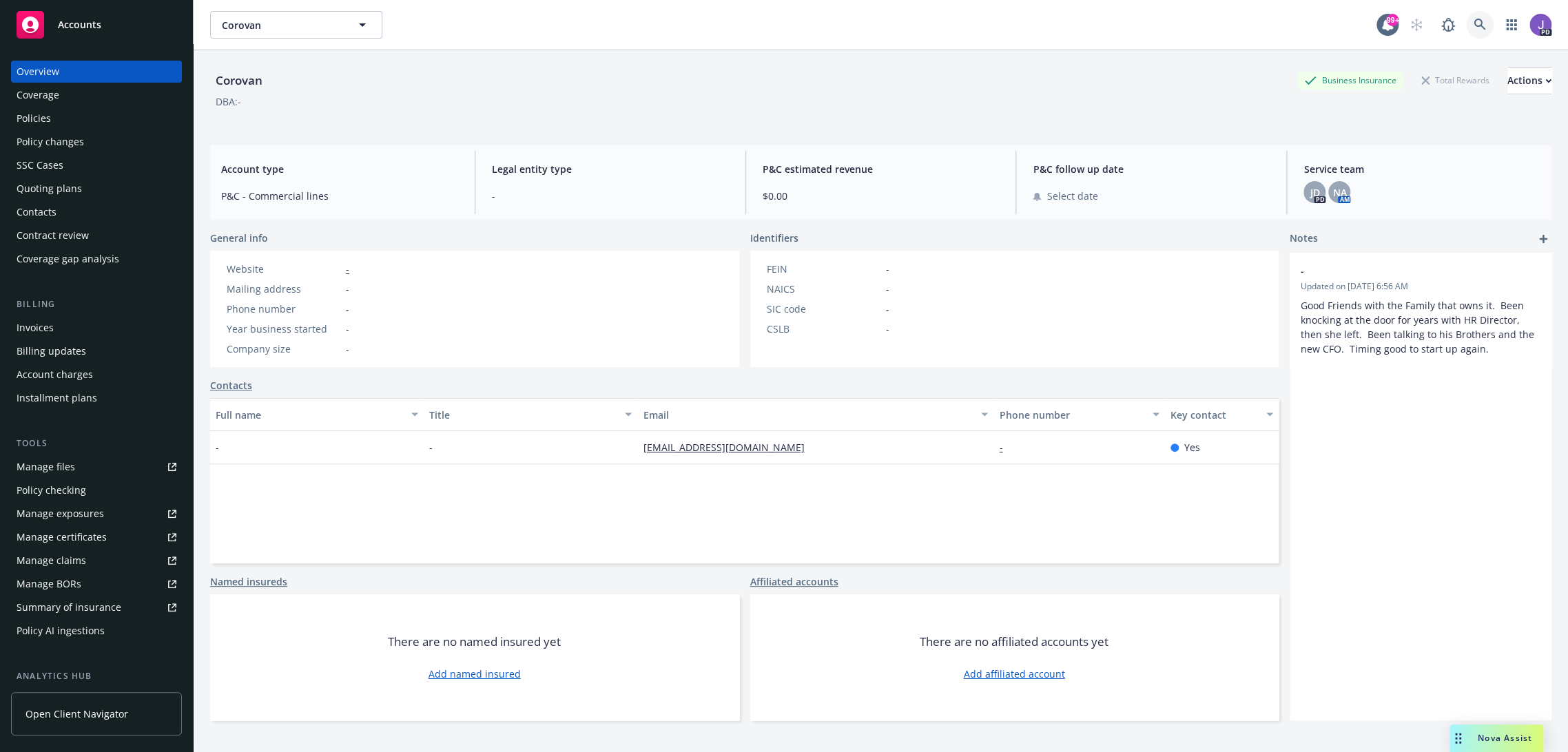
click at [1466, 16] on link at bounding box center [1479, 25] width 27 height 27
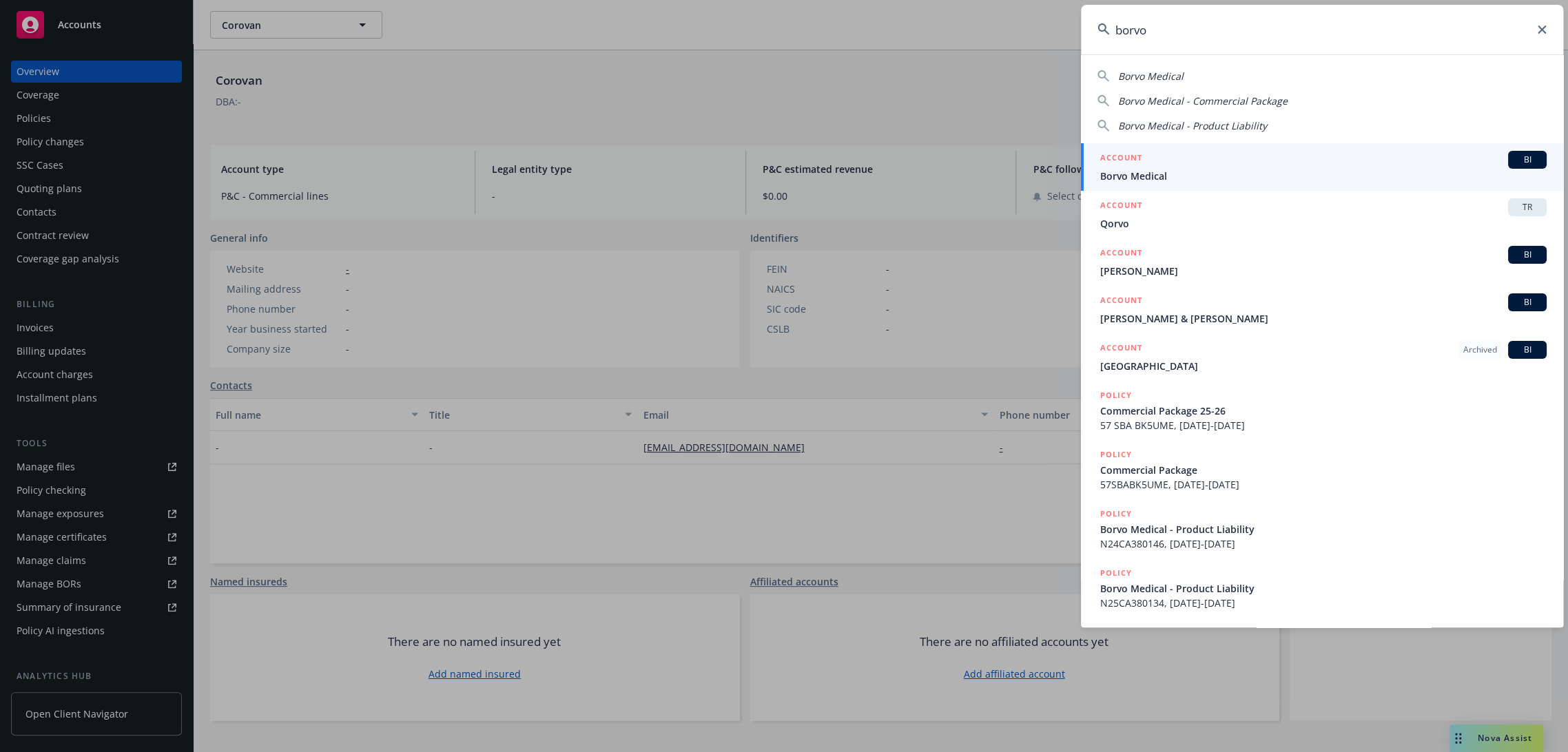
type input "borvo"
drag, startPoint x: 1214, startPoint y: 175, endPoint x: 1023, endPoint y: 157, distance: 191.8
click at [1214, 175] on span "Borvo Medical" at bounding box center [1322, 176] width 446 height 14
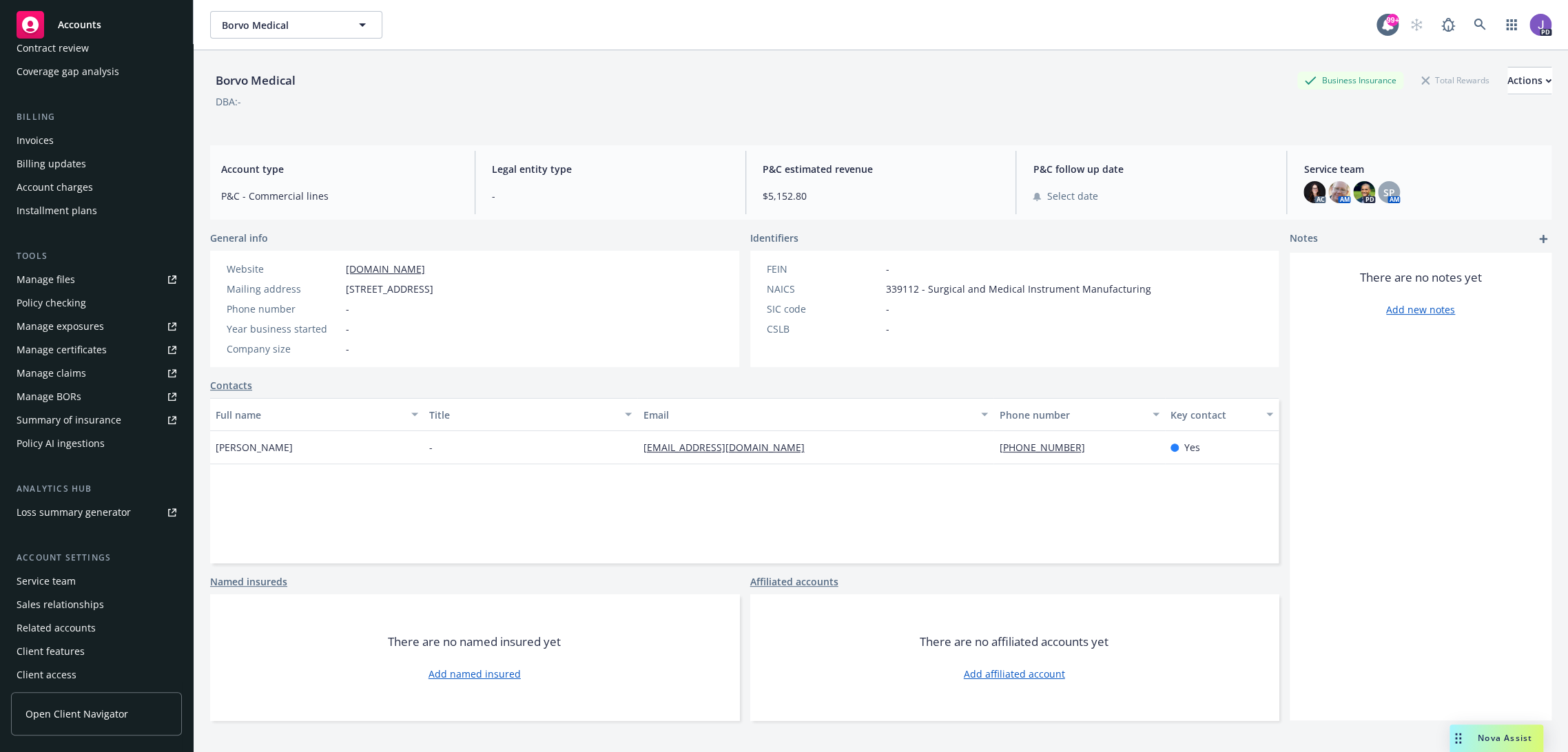
scroll to position [191, 0]
click at [26, 582] on div "Service team" at bounding box center [45, 577] width 59 height 22
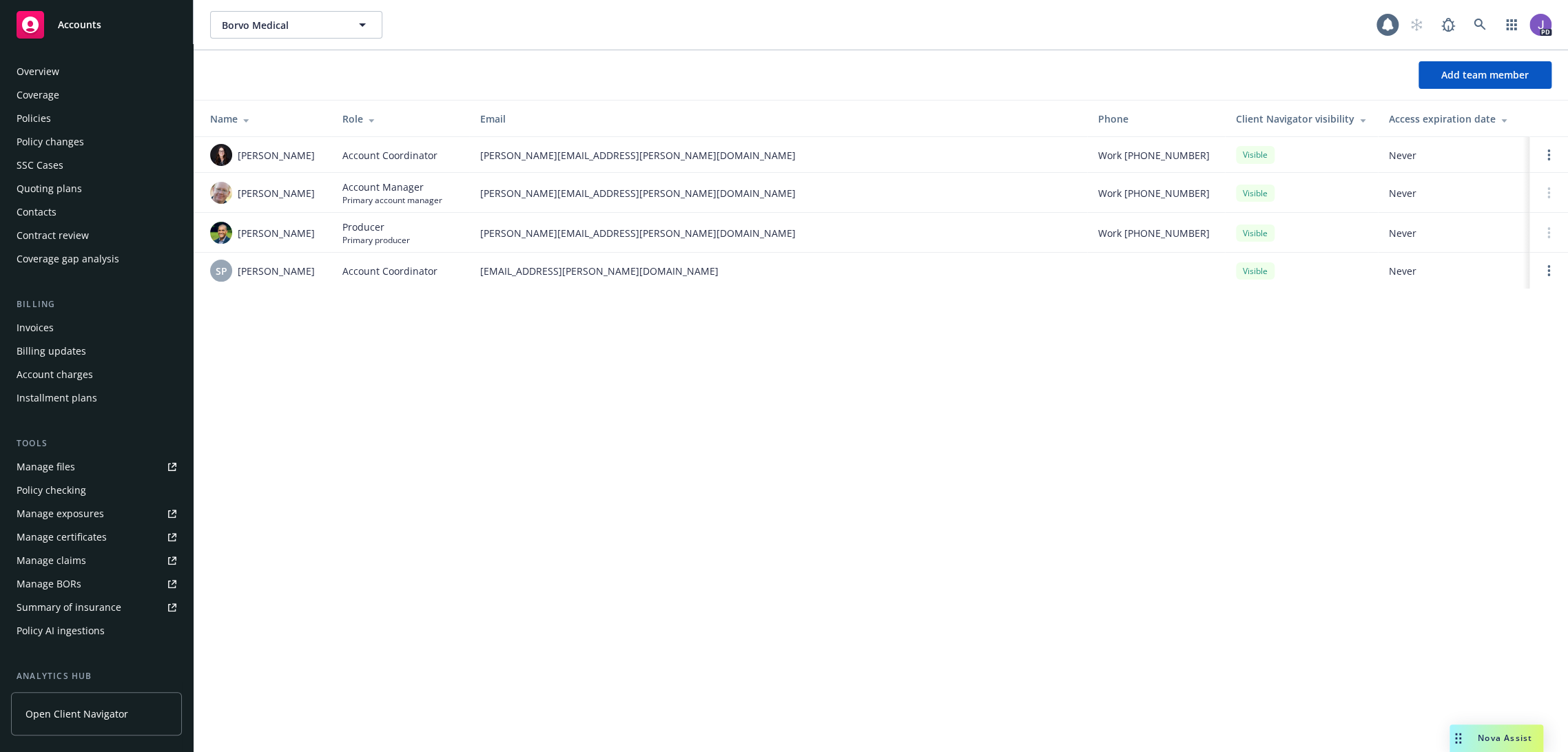
scroll to position [191, 0]
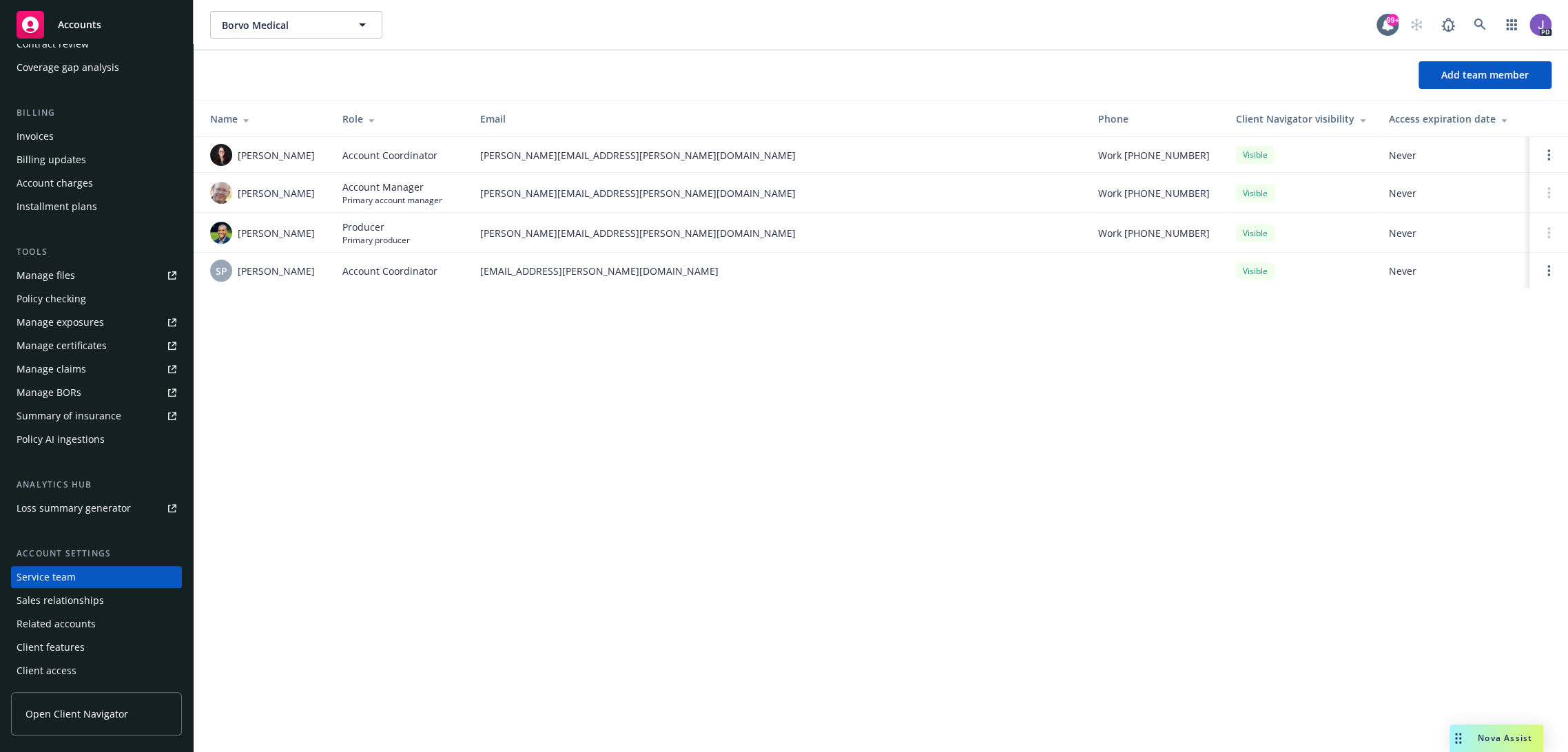
click at [576, 463] on div "Borvo Medical Borvo Medical 99+ PD Add team member Name Role Email Phone Client…" at bounding box center [880, 376] width 1374 height 752
click at [640, 72] on div "Add team member" at bounding box center [880, 75] width 1374 height 27
click at [427, 321] on div "Borvo Medical Borvo Medical 99+ PD Add team member Name Role Email Phone Client…" at bounding box center [880, 376] width 1374 height 752
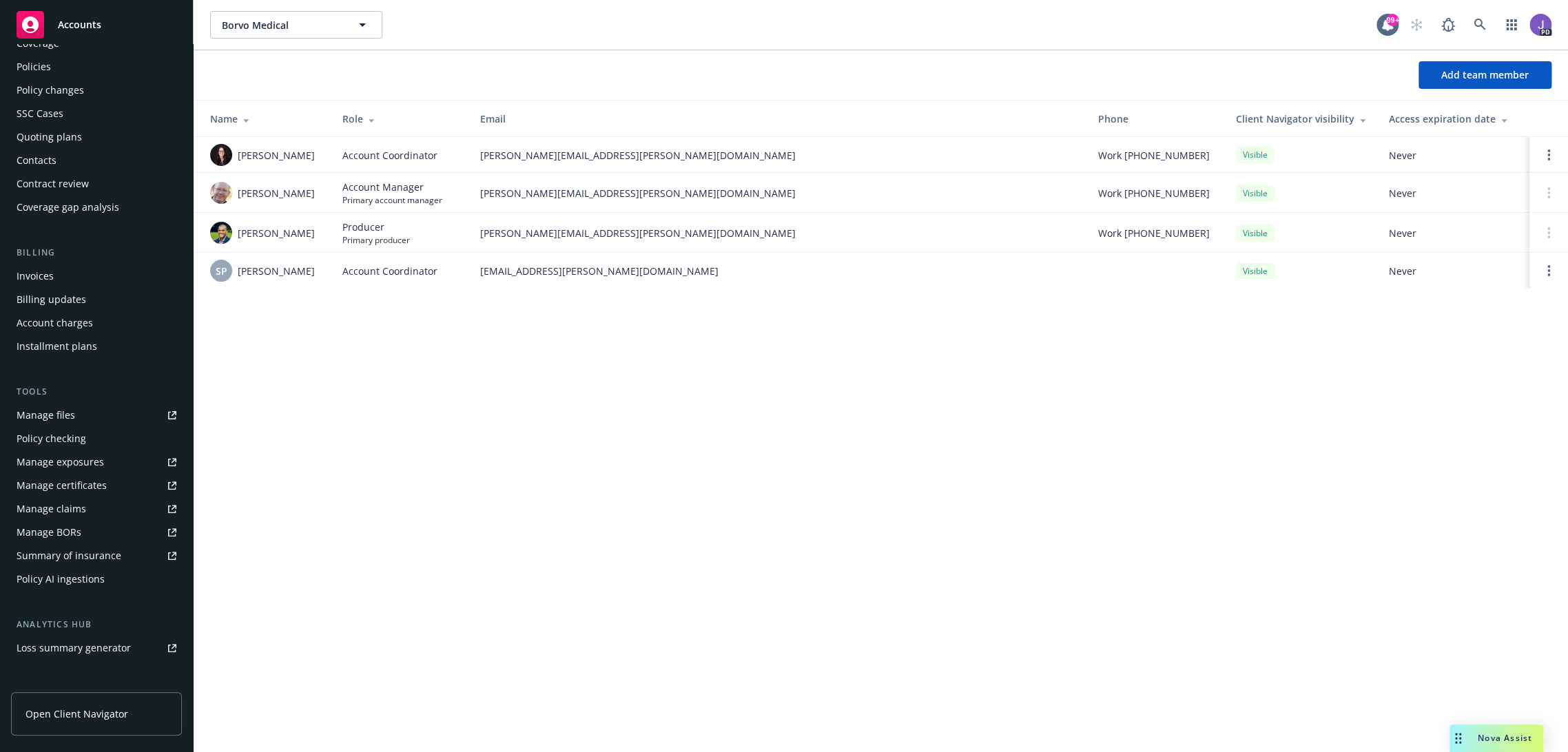
scroll to position [0, 0]
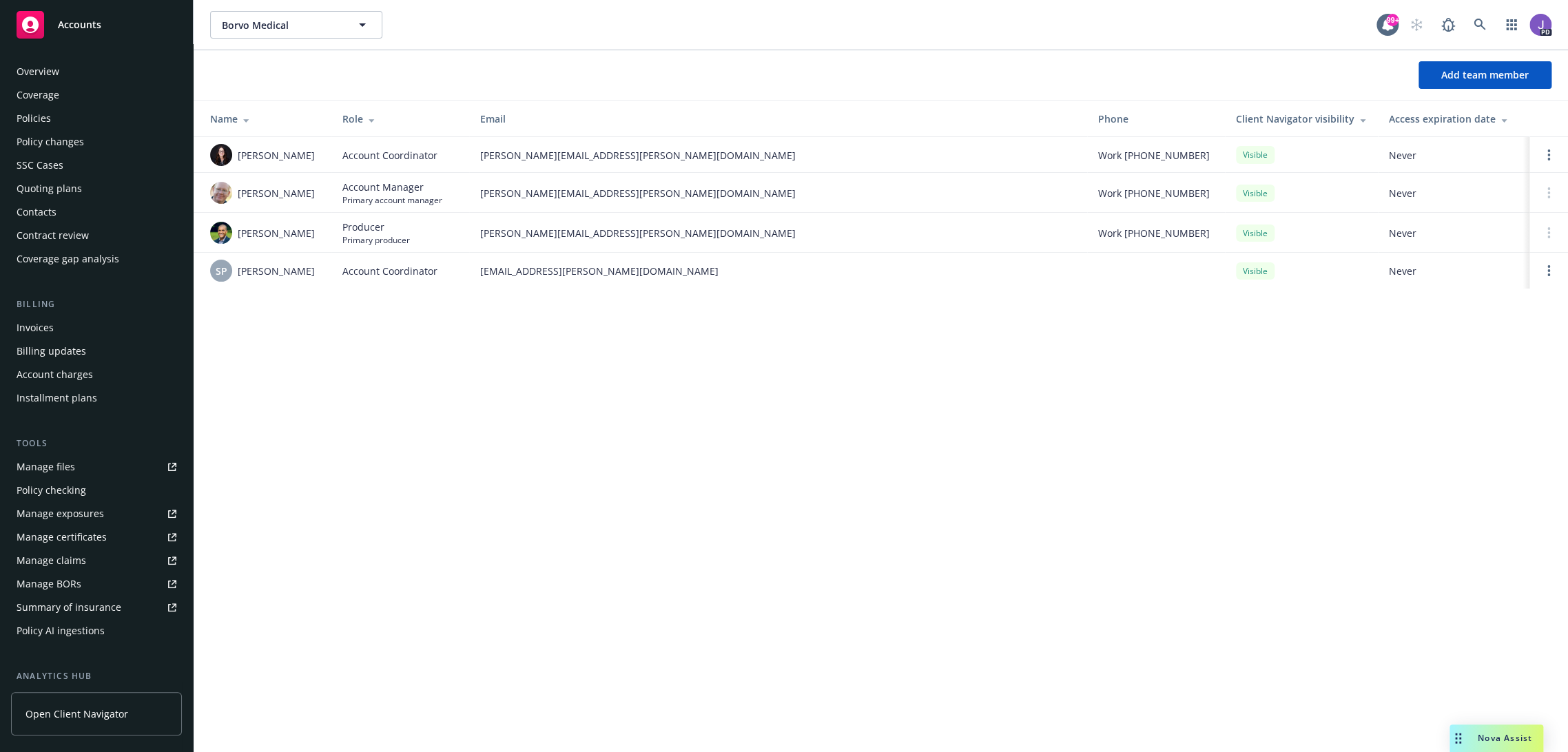
click at [374, 420] on div "Borvo Medical Borvo Medical 99+ PD Add team member Name Role Email Phone Client…" at bounding box center [880, 376] width 1374 height 752
click at [460, 87] on div "Add team member" at bounding box center [880, 75] width 1374 height 27
click at [613, 486] on div "Borvo Medical Borvo Medical 99+ PD Add team member Name Role Email Phone Client…" at bounding box center [880, 376] width 1374 height 752
click at [584, 458] on div "Borvo Medical Borvo Medical 99+ PD Add team member Name Role Email Phone Client…" at bounding box center [880, 376] width 1374 height 752
click at [665, 574] on div "Borvo Medical Borvo Medical 99+ PD Add team member Name Role Email Phone Client…" at bounding box center [880, 376] width 1374 height 752
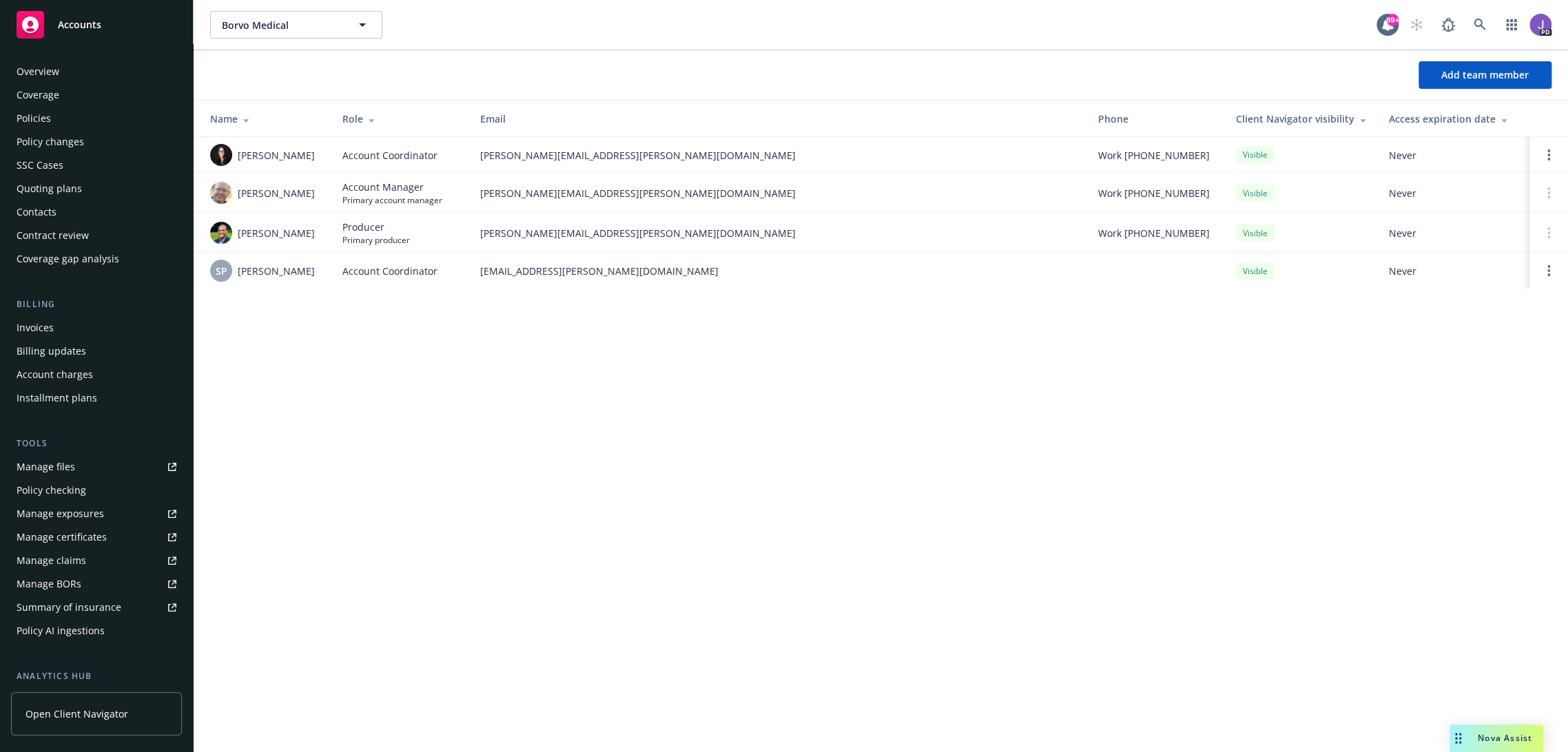
click at [526, 92] on div "Add team member" at bounding box center [880, 75] width 1374 height 49
click at [1478, 20] on icon at bounding box center [1479, 25] width 12 height 12
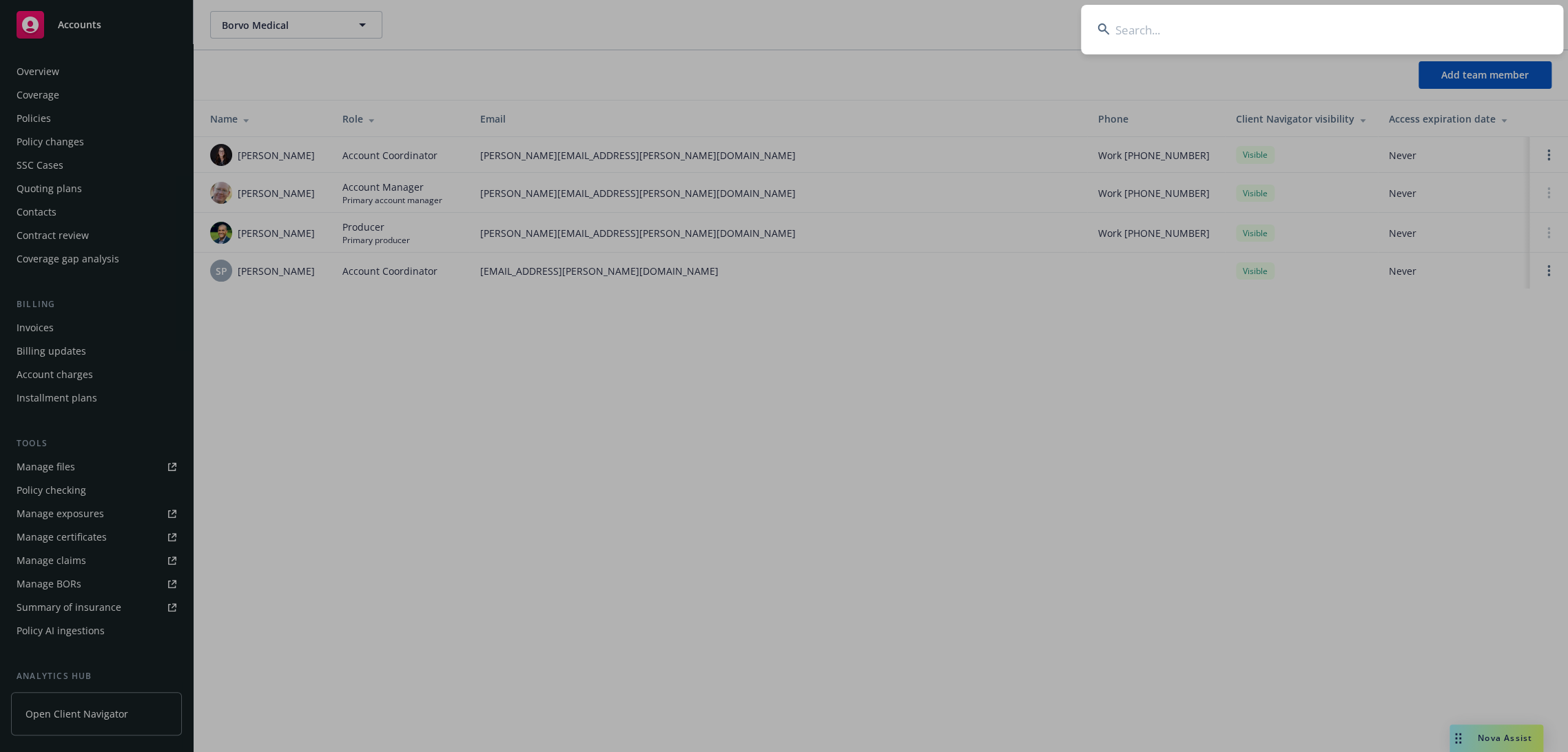
type input "t"
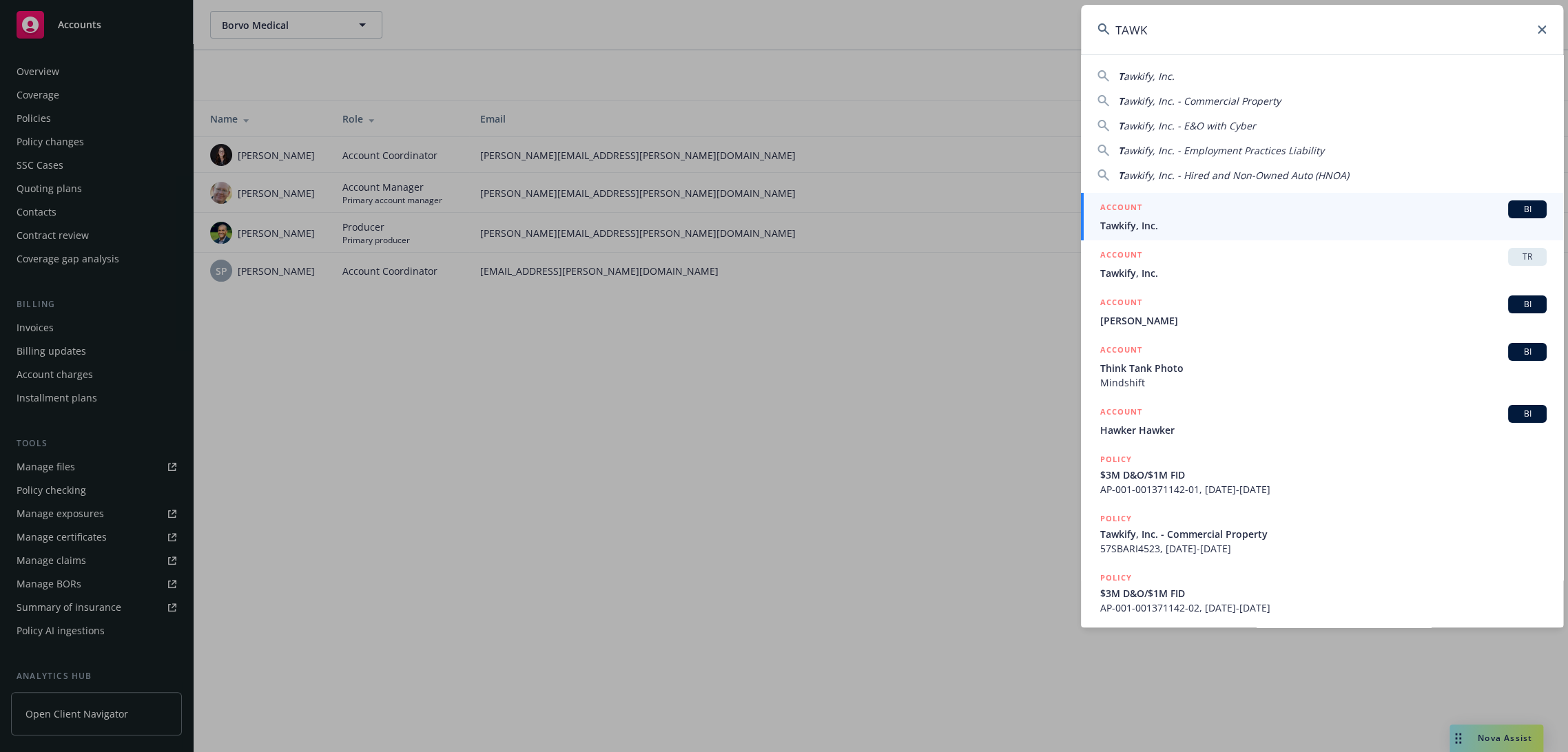
click at [1128, 26] on input "TAWK" at bounding box center [1321, 30] width 482 height 49
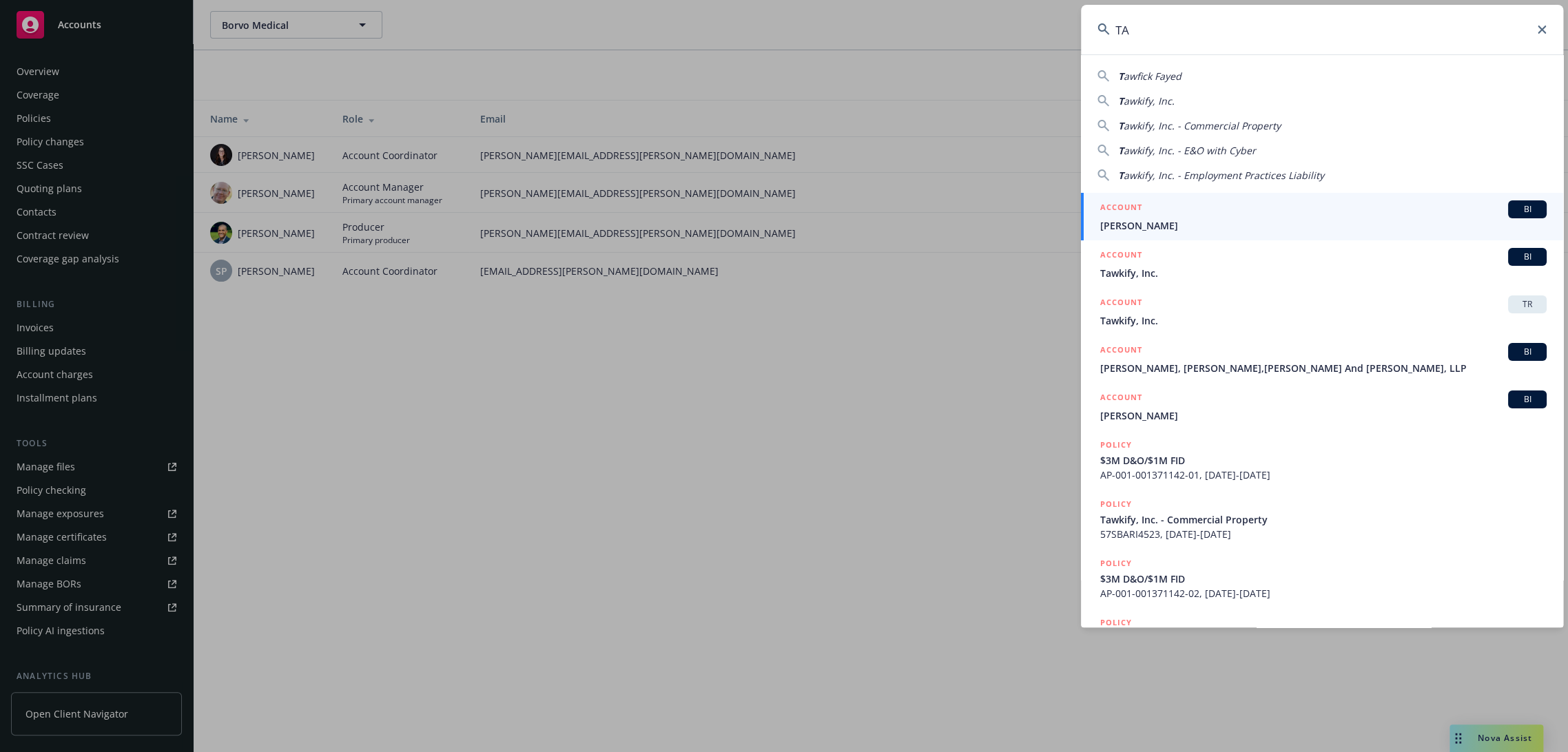
type input "T"
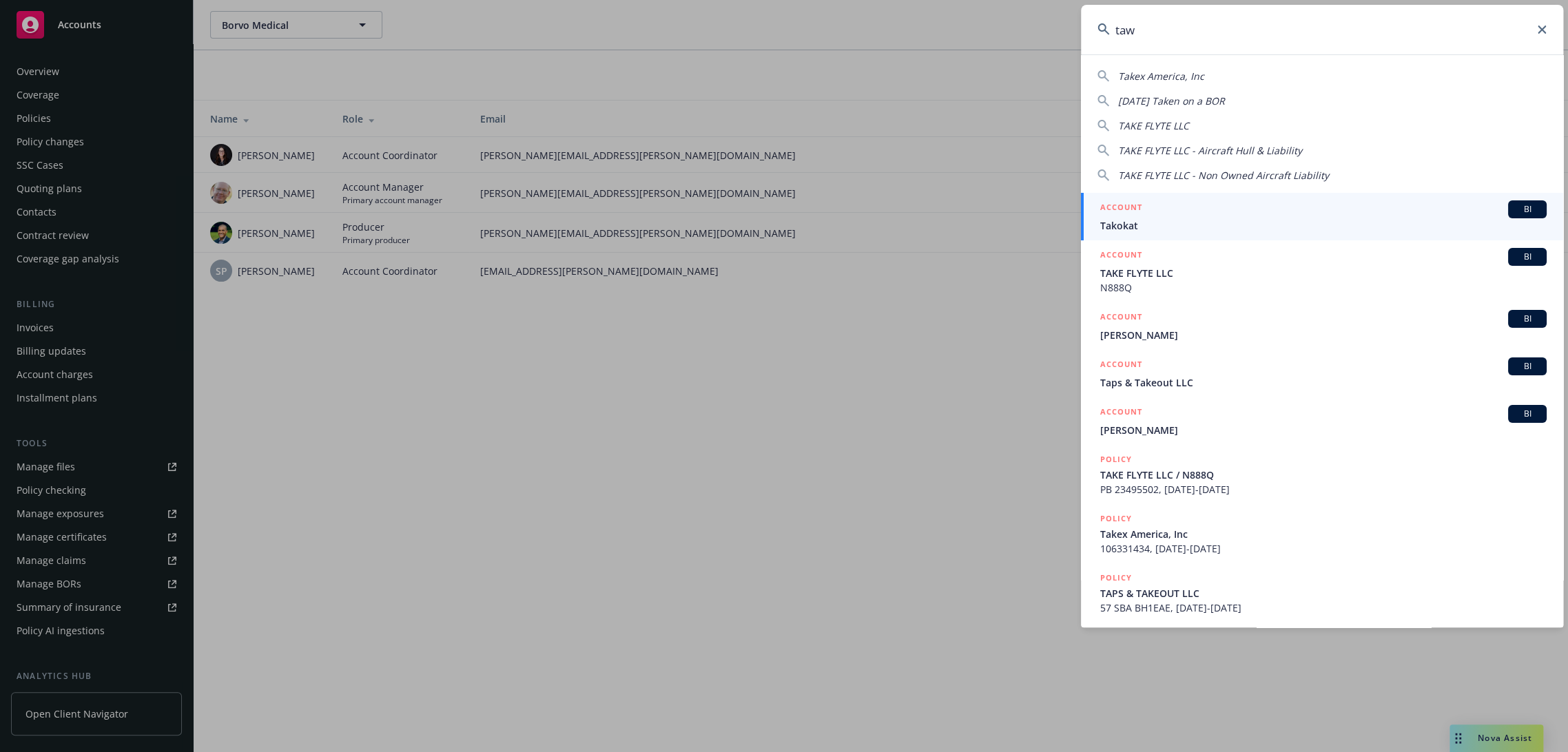
type input "tawk"
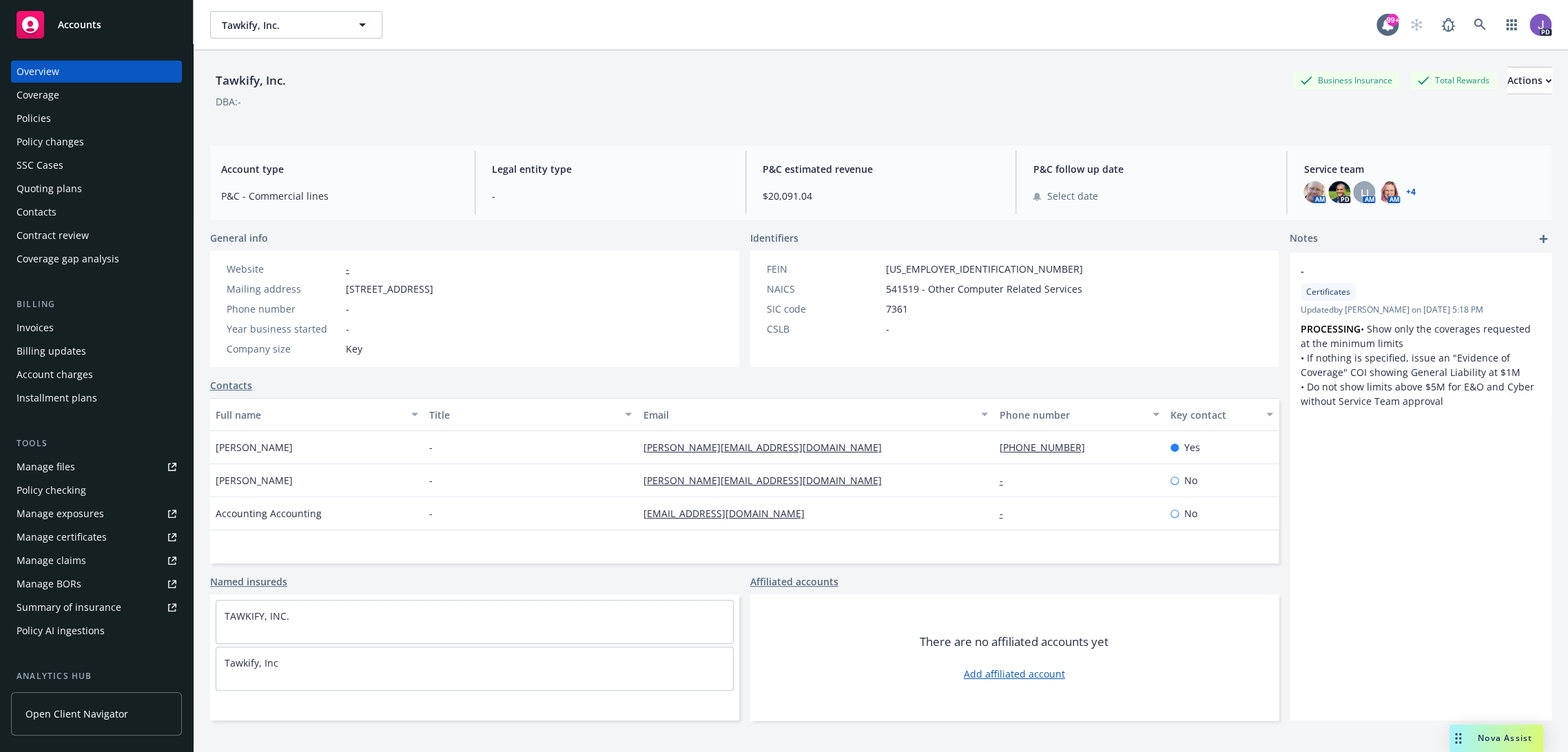
drag, startPoint x: 84, startPoint y: 118, endPoint x: 130, endPoint y: 135, distance: 49.0
click at [84, 117] on div "Policies" at bounding box center [96, 119] width 160 height 22
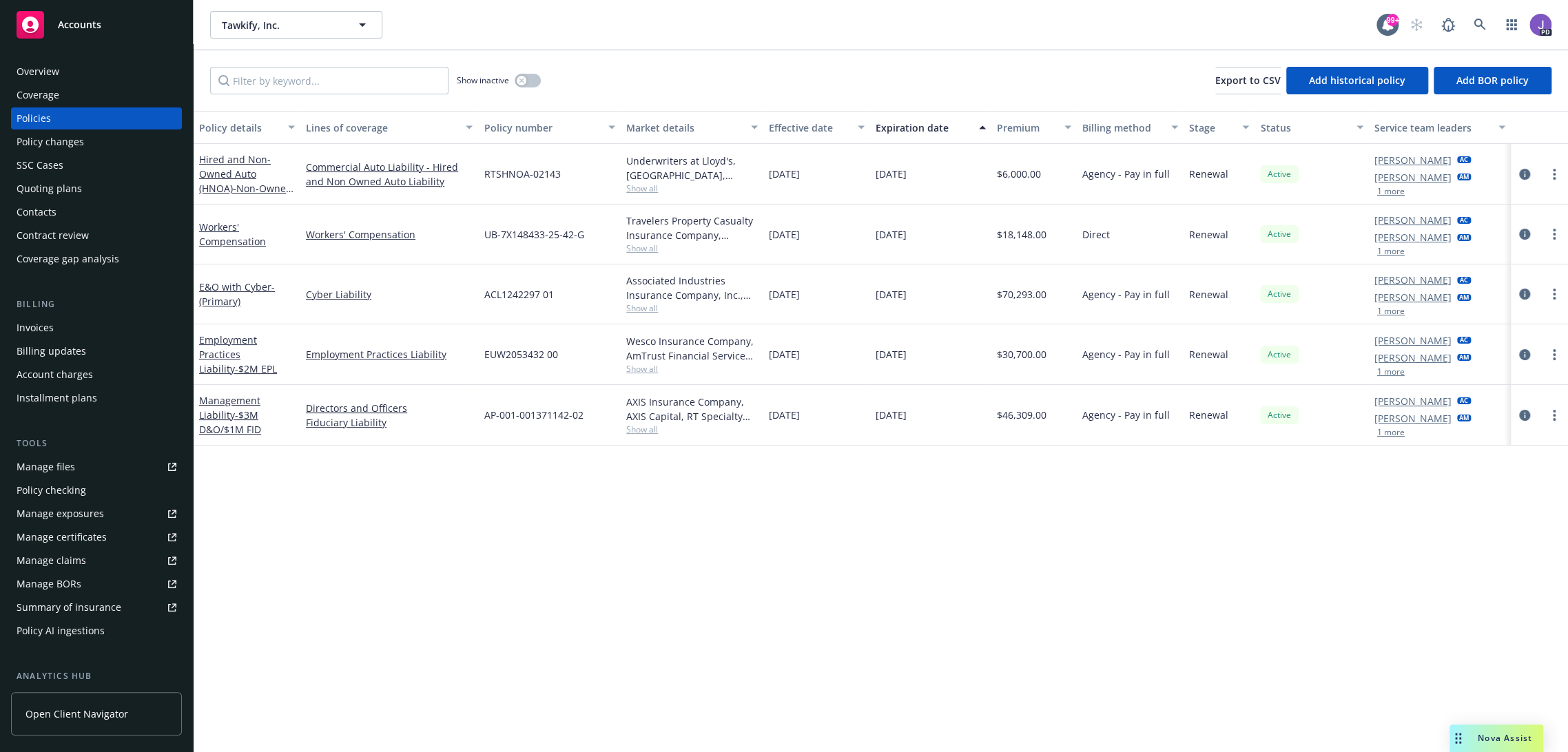
click at [482, 517] on div "Policy details Lines of coverage Policy number Market details Effective date Ex…" at bounding box center [880, 431] width 1374 height 641
click at [656, 65] on div "Show inactive Export to CSV Add historical policy Add BOR policy" at bounding box center [880, 80] width 1374 height 61
click at [720, 71] on div "Show inactive Export to CSV Add historical policy Add BOR policy" at bounding box center [880, 80] width 1374 height 61
click at [658, 81] on div "Show inactive Export to CSV Add historical policy Add BOR policy" at bounding box center [880, 80] width 1374 height 61
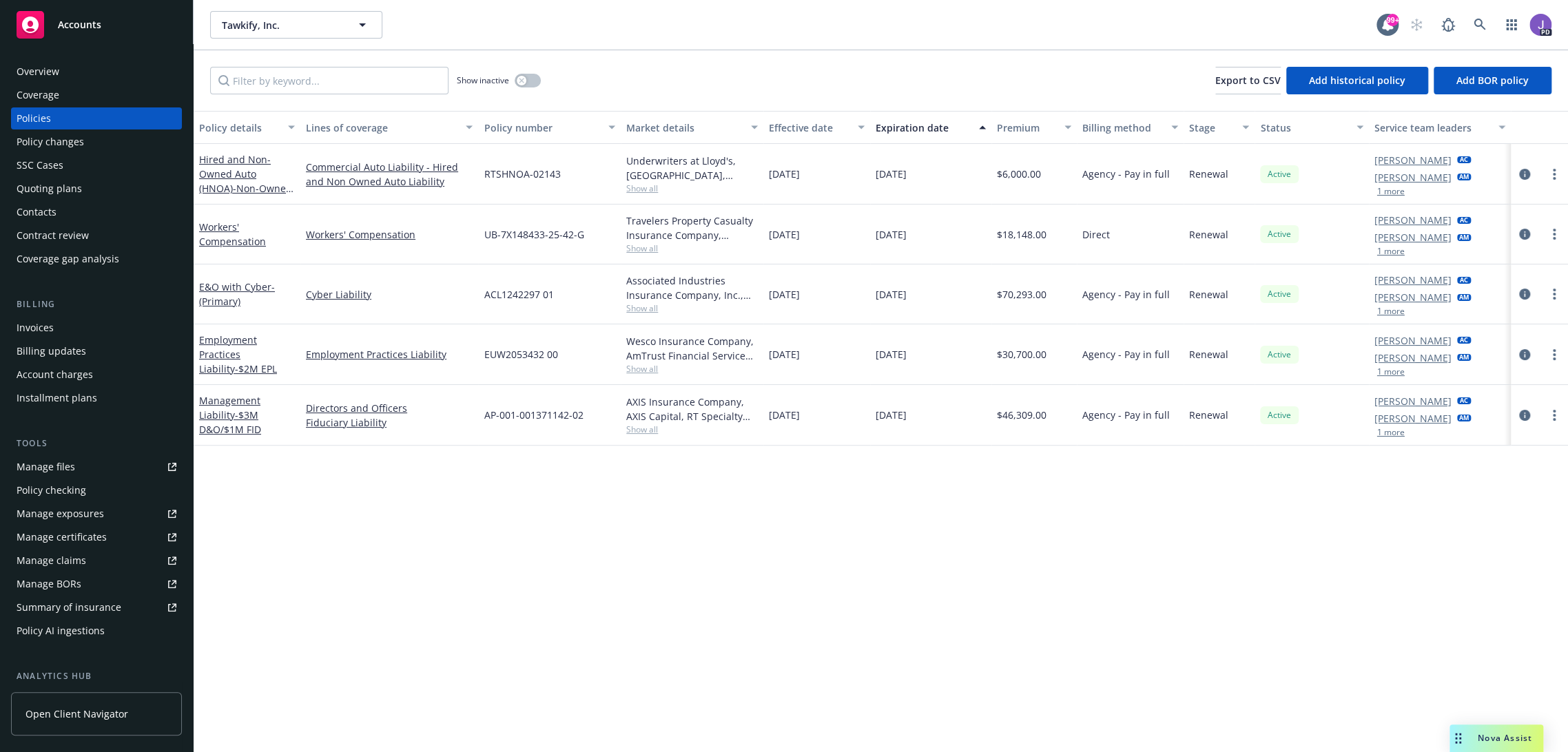
click at [664, 602] on div "Policy details Lines of coverage Policy number Market details Effective date Ex…" at bounding box center [880, 431] width 1374 height 641
click at [1473, 32] on link at bounding box center [1479, 25] width 27 height 27
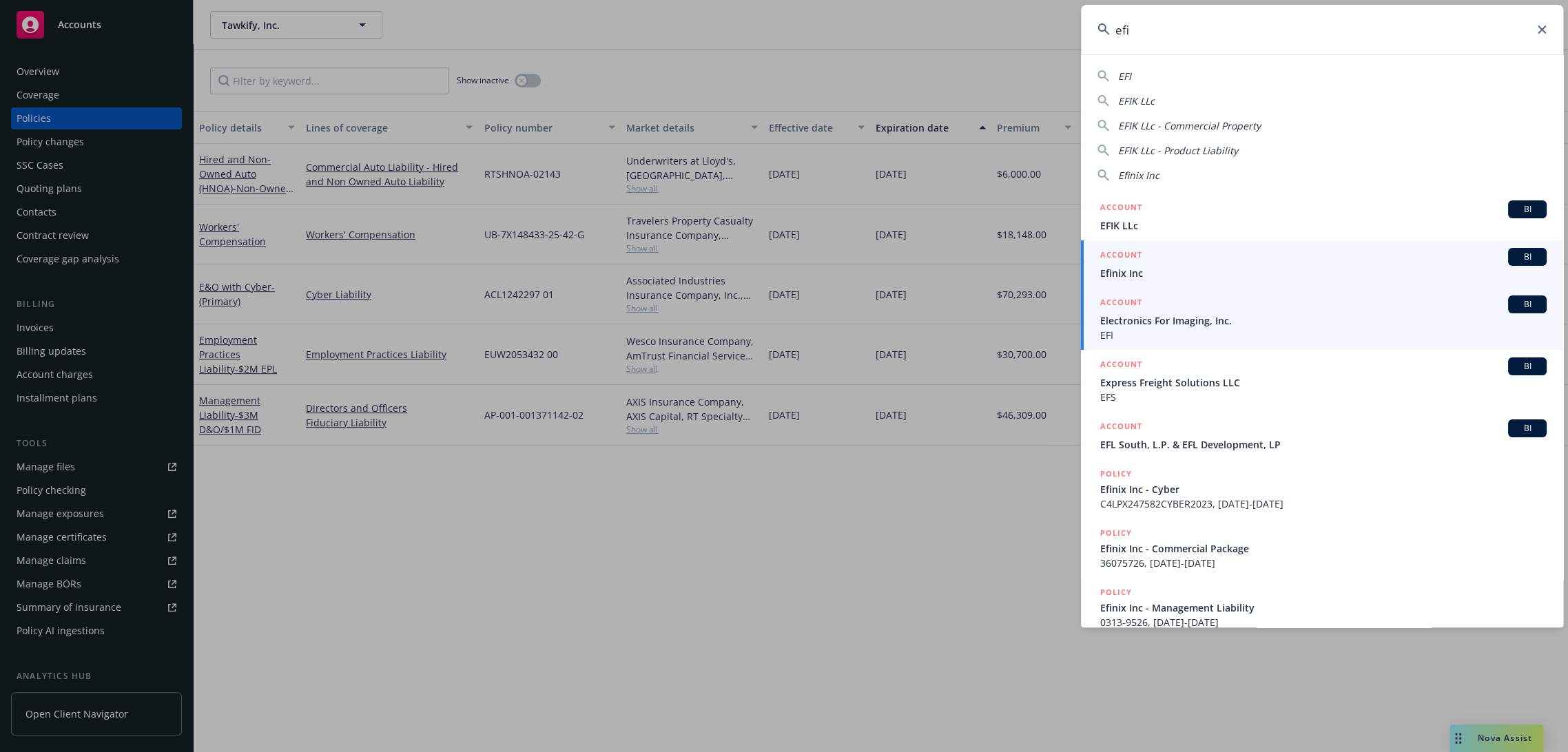
type input "efi"
click at [1144, 269] on span "Efinix Inc" at bounding box center [1322, 273] width 446 height 14
